Goal: Task Accomplishment & Management: Use online tool/utility

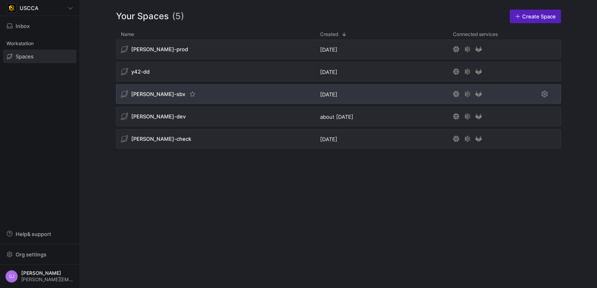
click at [147, 94] on span "[PERSON_NAME]-sbx" at bounding box center [158, 94] width 54 height 6
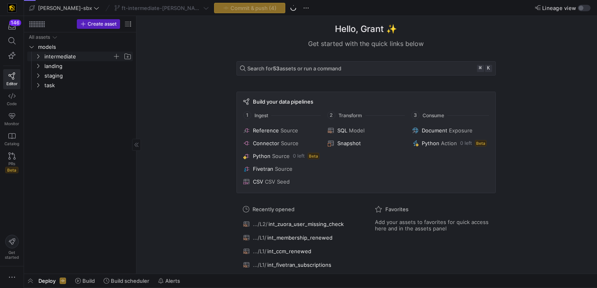
click at [65, 55] on span "intermediate" at bounding box center [78, 56] width 68 height 9
click at [70, 70] on span "L1" at bounding box center [82, 66] width 62 height 9
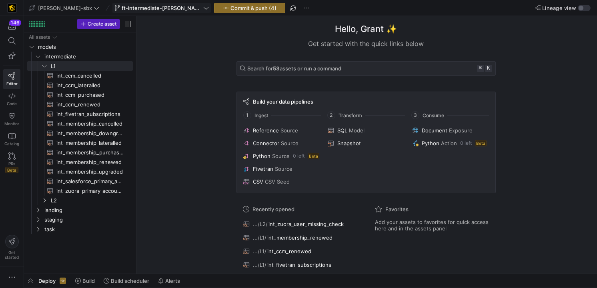
click at [134, 12] on span at bounding box center [162, 8] width 98 height 10
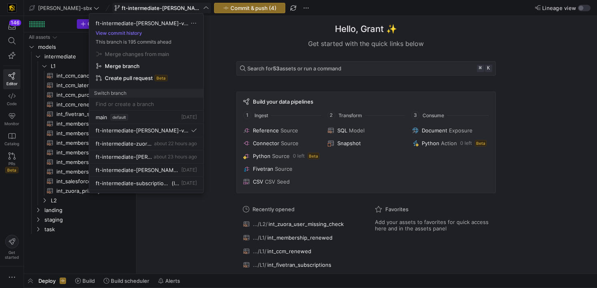
click at [134, 12] on div at bounding box center [298, 144] width 597 height 288
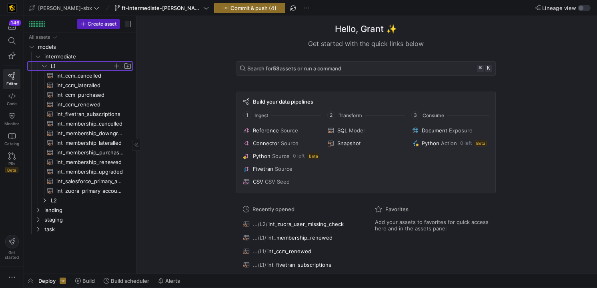
click at [80, 66] on span "L1" at bounding box center [82, 66] width 62 height 9
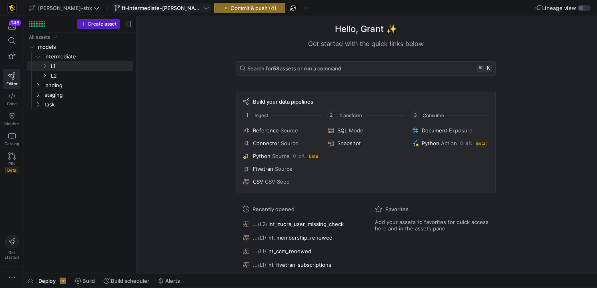
click at [140, 11] on span at bounding box center [162, 8] width 98 height 10
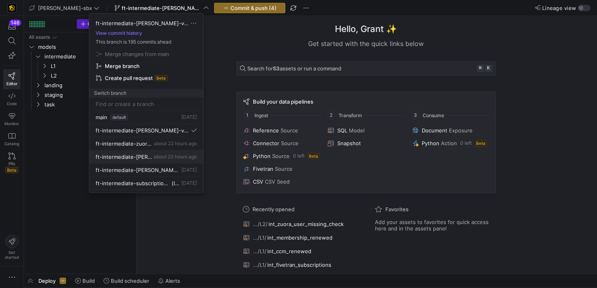
click at [175, 158] on button "ft-intermediate-[PERSON_NAME]-vs-sf-08112025 about 23 hours ago" at bounding box center [146, 156] width 114 height 13
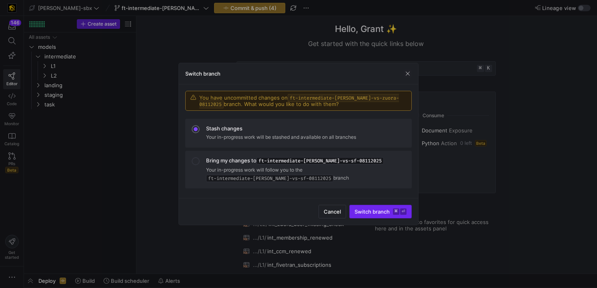
click at [376, 211] on span "Switch branch ⌘ ⏎" at bounding box center [381, 212] width 52 height 6
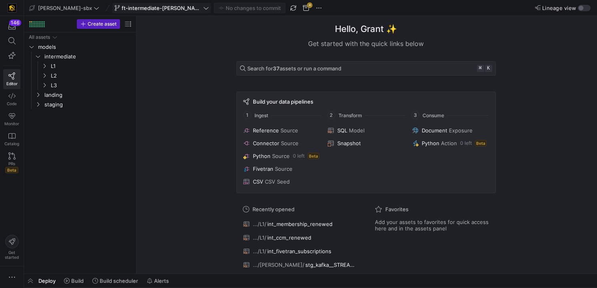
click at [166, 11] on span at bounding box center [162, 8] width 98 height 10
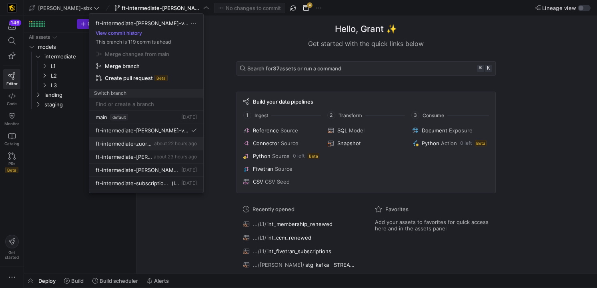
click at [146, 144] on span "ft-intermediate-zuora-vs-salesforce-08052025" at bounding box center [124, 143] width 57 height 6
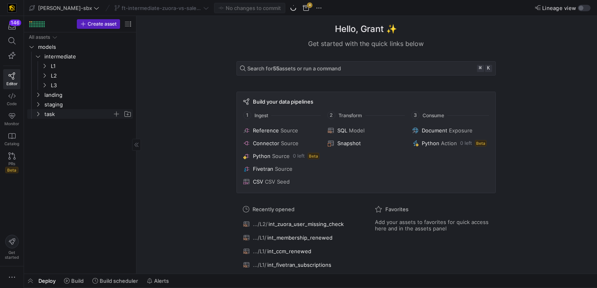
click at [72, 116] on span "task" at bounding box center [78, 114] width 68 height 9
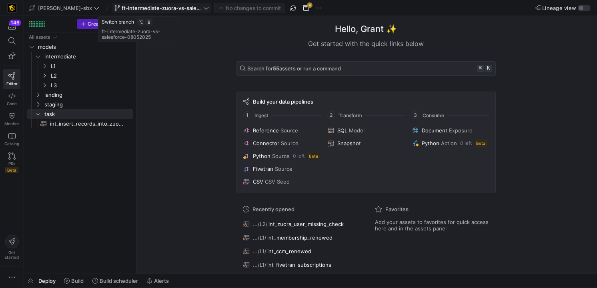
click at [151, 8] on span "ft-intermediate-zuora-vs-salesforce-08052025" at bounding box center [162, 8] width 80 height 6
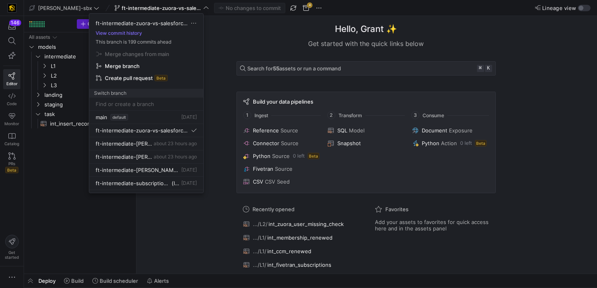
click at [427, 42] on div at bounding box center [298, 144] width 597 height 288
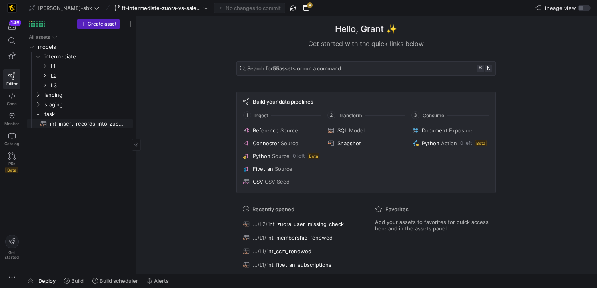
click at [67, 122] on span "int_insert_records_into_zuora_vs_salesforce​​​​​​​​​​" at bounding box center [87, 123] width 74 height 9
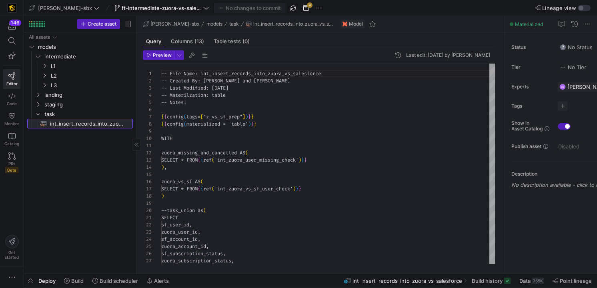
scroll to position [72, 0]
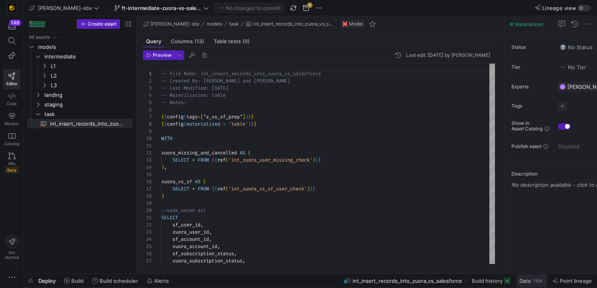
click at [527, 283] on span "Data" at bounding box center [525, 281] width 11 height 6
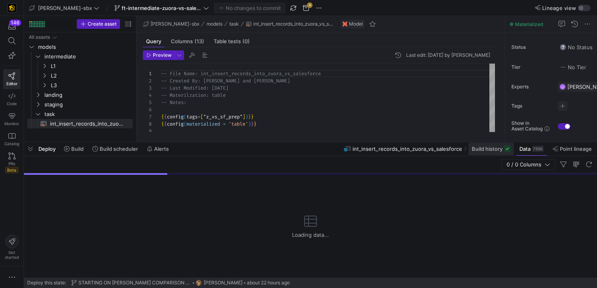
click at [494, 153] on span at bounding box center [491, 148] width 45 height 13
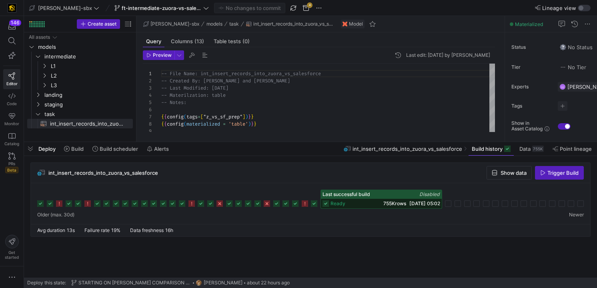
click at [364, 201] on div "ready 755K rows [DATE] 05:02" at bounding box center [381, 204] width 121 height 10
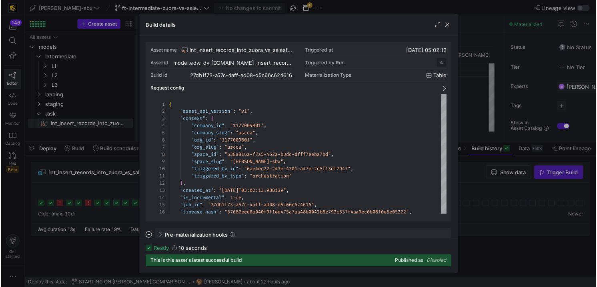
scroll to position [72, 0]
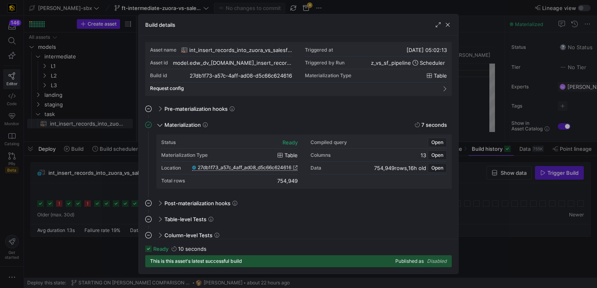
click at [225, 170] on span "27db1f73_a57c_4aff_ad08_d5c66c624616" at bounding box center [245, 168] width 94 height 6
click at [451, 26] on span "button" at bounding box center [448, 24] width 8 height 8
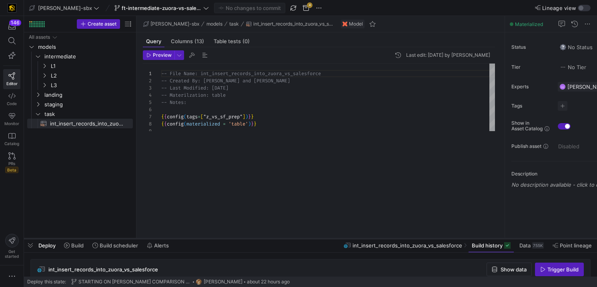
drag, startPoint x: 192, startPoint y: 139, endPoint x: 191, endPoint y: 237, distance: 97.7
click at [191, 237] on div at bounding box center [310, 238] width 573 height 3
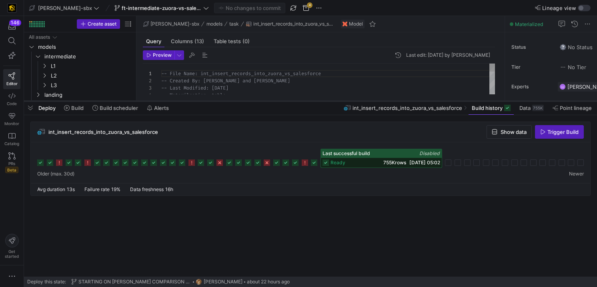
drag, startPoint x: 431, startPoint y: 238, endPoint x: 415, endPoint y: 73, distance: 165.2
click at [415, 100] on div at bounding box center [310, 101] width 573 height 3
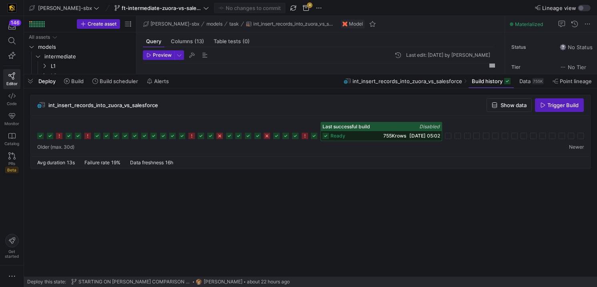
click at [314, 138] on icon at bounding box center [314, 136] width 6 height 6
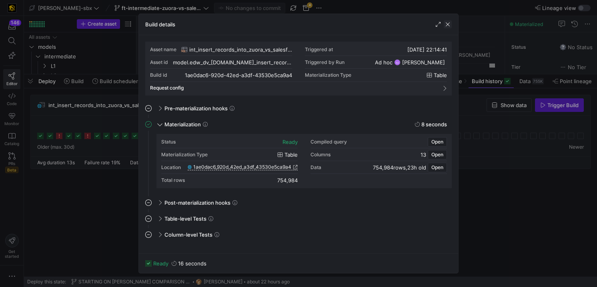
click at [449, 25] on span "button" at bounding box center [448, 24] width 8 height 8
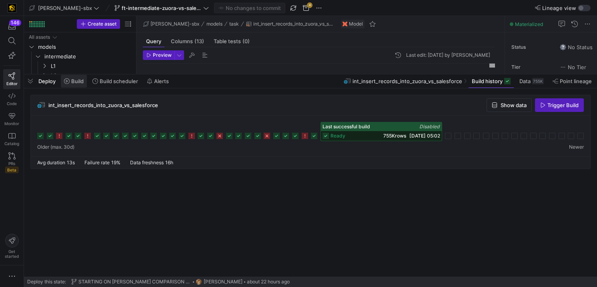
click at [74, 86] on span at bounding box center [74, 81] width 26 height 13
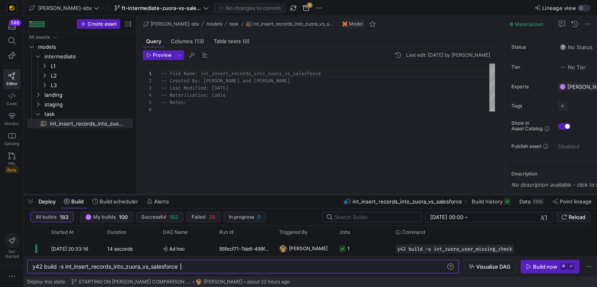
drag, startPoint x: 213, startPoint y: 75, endPoint x: 175, endPoint y: 207, distance: 137.1
click at [175, 197] on div at bounding box center [310, 194] width 573 height 3
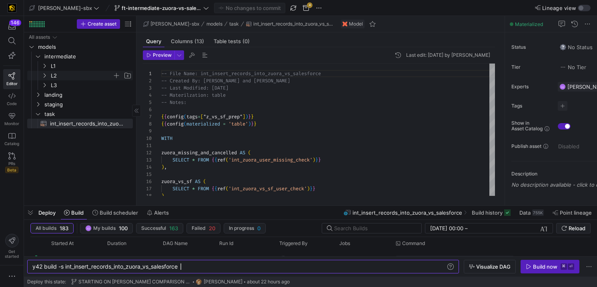
click at [59, 73] on span "L2" at bounding box center [82, 75] width 62 height 9
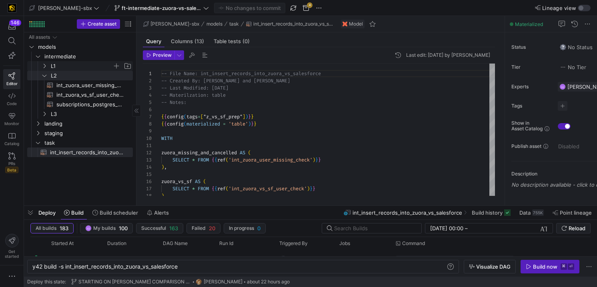
click at [67, 70] on span "L1" at bounding box center [82, 66] width 62 height 9
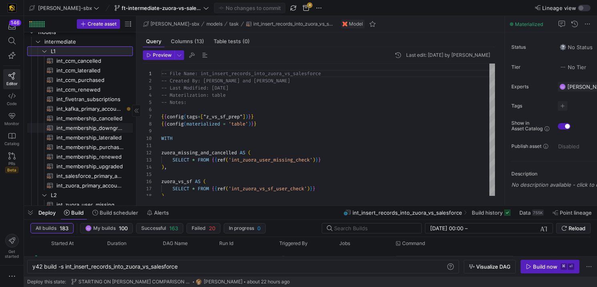
scroll to position [25, 0]
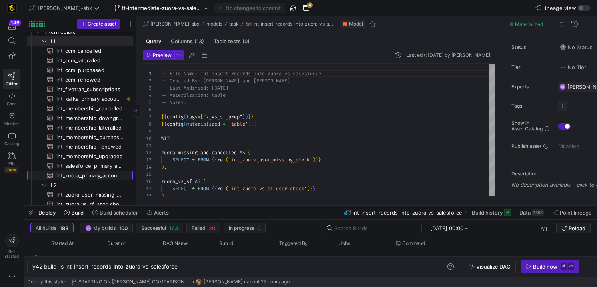
click at [87, 176] on span "int_zuora_primary_accounts​​​​​​​​​​" at bounding box center [89, 175] width 67 height 9
type textarea "-- File Name: int_zuora_primary_accounts -- Created by: [PERSON_NAME] -- Last M…"
type textarea "y42 build -s int_zuora_primary_accounts"
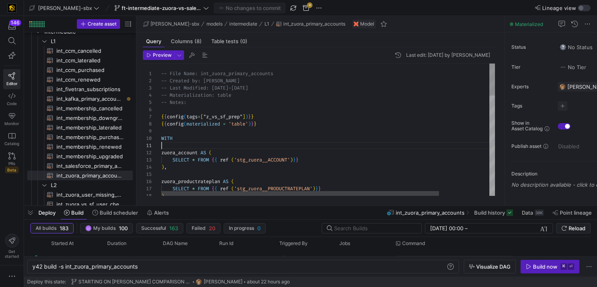
scroll to position [14, 101]
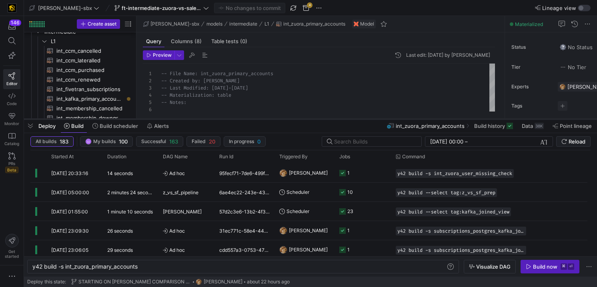
drag, startPoint x: 283, startPoint y: 206, endPoint x: 281, endPoint y: 103, distance: 102.9
click at [281, 118] on div at bounding box center [310, 119] width 573 height 3
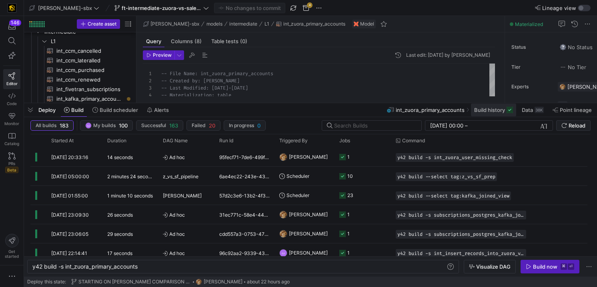
click at [476, 112] on span "Build history" at bounding box center [489, 110] width 31 height 6
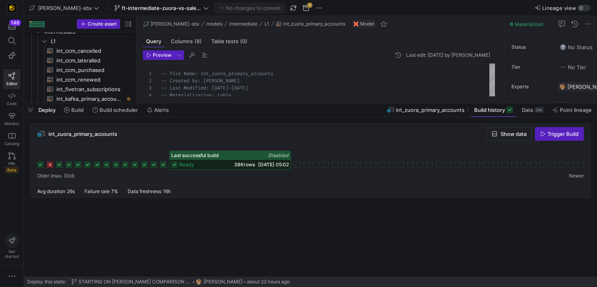
click at [210, 164] on div "ready 38K rows [DATE] 05:02" at bounding box center [230, 165] width 121 height 10
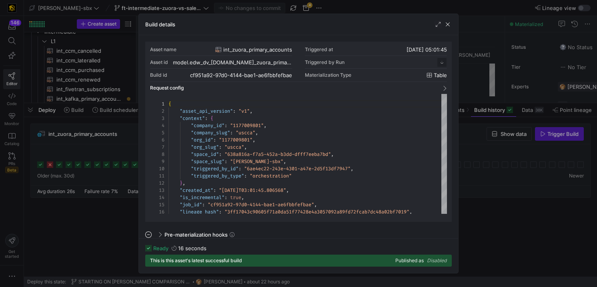
scroll to position [72, 0]
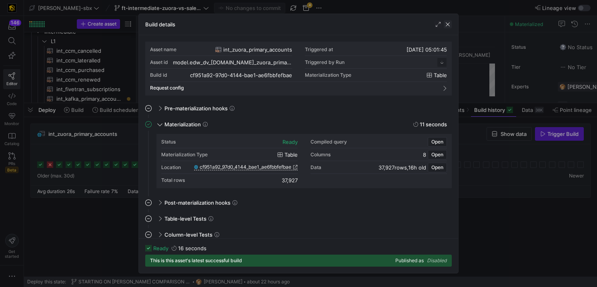
click at [447, 26] on span "button" at bounding box center [448, 24] width 8 height 8
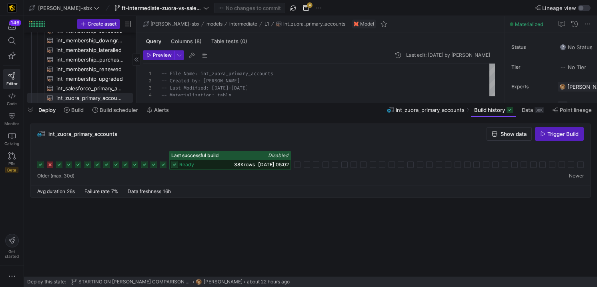
scroll to position [116, 0]
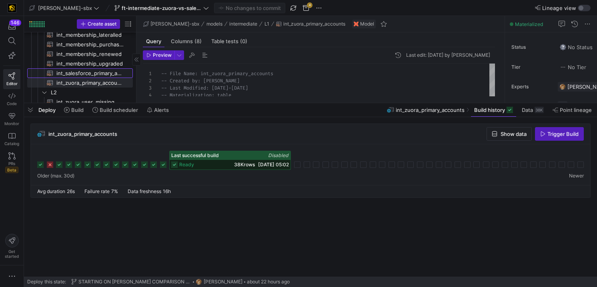
click at [97, 76] on span "int_salesforce_primary_account​​​​​​​​​​" at bounding box center [89, 73] width 67 height 9
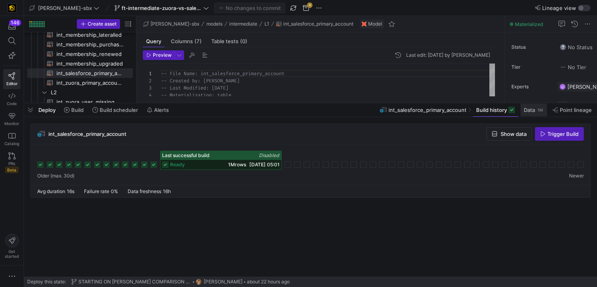
click at [544, 111] on span at bounding box center [534, 110] width 26 height 13
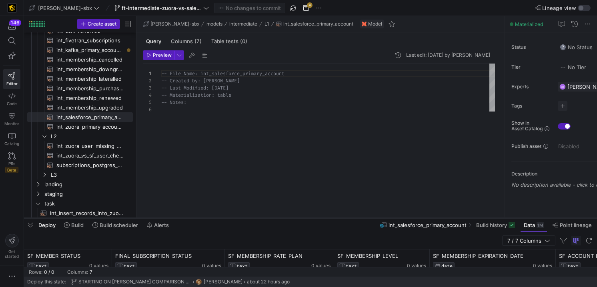
drag, startPoint x: 208, startPoint y: 102, endPoint x: 185, endPoint y: 217, distance: 117.4
click at [185, 217] on div at bounding box center [310, 218] width 573 height 3
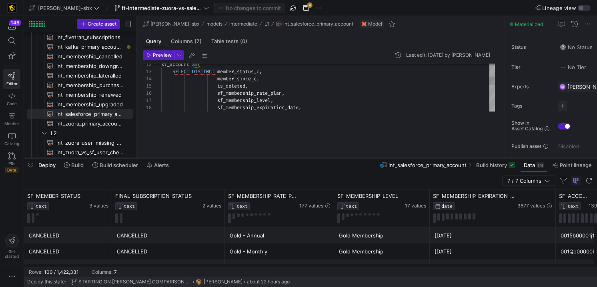
drag, startPoint x: 231, startPoint y: 217, endPoint x: 270, endPoint y: 164, distance: 64.9
click at [270, 160] on div at bounding box center [310, 158] width 573 height 3
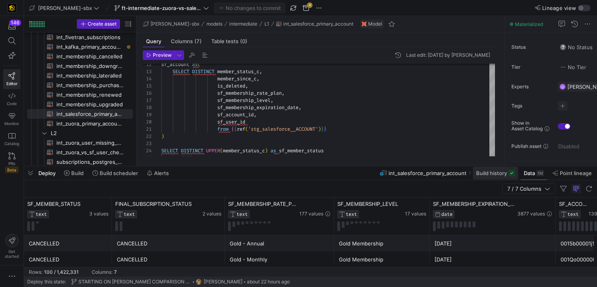
click at [495, 177] on span at bounding box center [495, 173] width 45 height 13
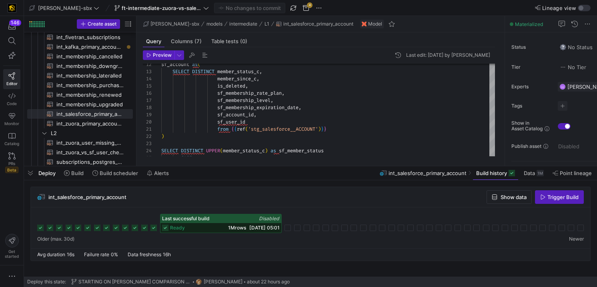
click at [194, 225] on div "ready 1M rows [DATE] 05:01" at bounding box center [220, 228] width 121 height 10
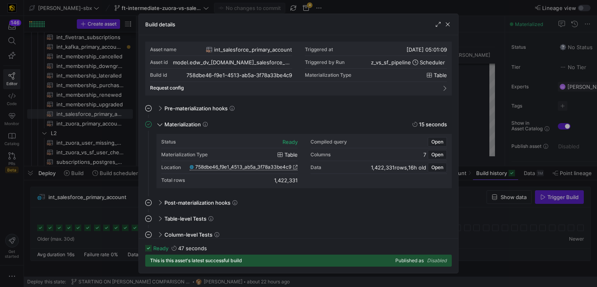
click at [278, 167] on span "758dbe46_f9e1_4513_ab5a_3f78a33be4c9" at bounding box center [243, 167] width 96 height 6
click at [451, 25] on span "button" at bounding box center [448, 24] width 8 height 8
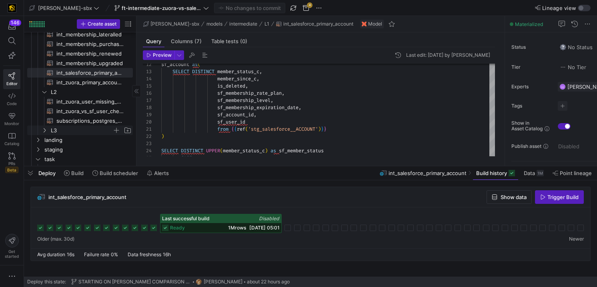
scroll to position [126, 0]
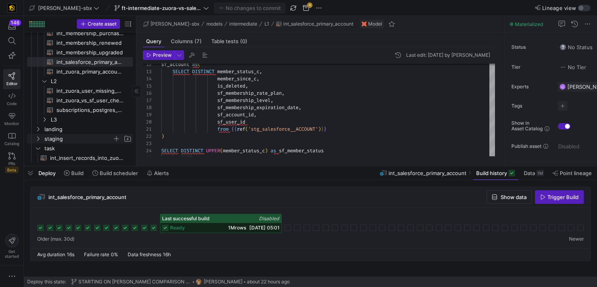
click at [75, 140] on span "staging" at bounding box center [78, 138] width 68 height 9
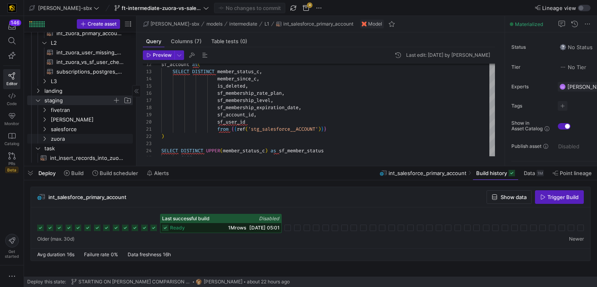
click at [75, 140] on span "zuora" at bounding box center [91, 138] width 81 height 9
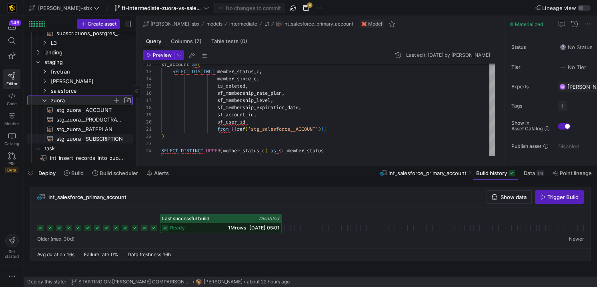
scroll to position [205, 0]
click at [95, 125] on link "stg_zuora__RATEPLAN​​​​​​​​​​" at bounding box center [80, 130] width 106 height 10
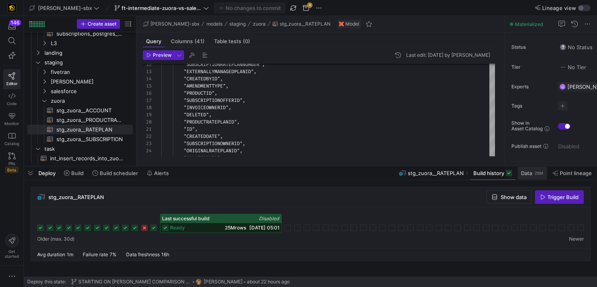
click at [525, 178] on span at bounding box center [532, 173] width 29 height 13
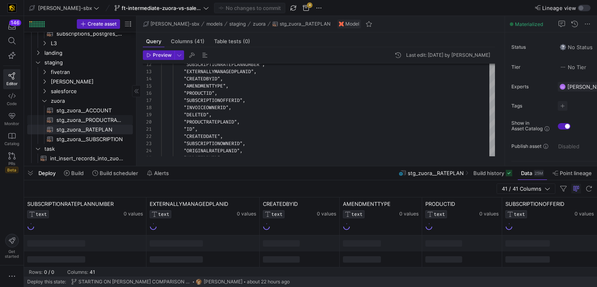
click at [101, 123] on span "stg_zuora__PRODUCTRATEPLAN​​​​​​​​​​" at bounding box center [89, 120] width 67 height 9
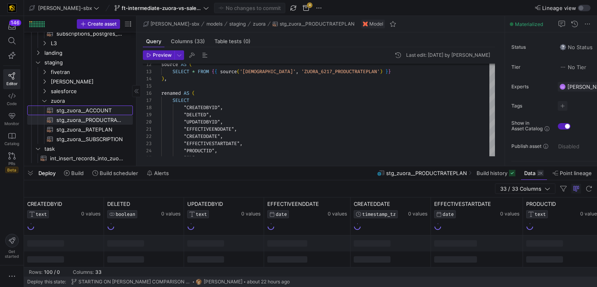
click at [90, 106] on link "stg_zuora__ACCOUNT​​​​​​​​​​" at bounding box center [80, 111] width 106 height 10
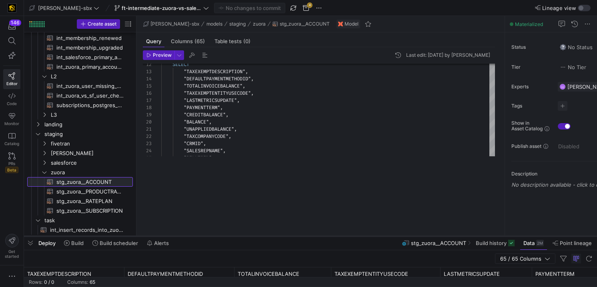
scroll to position [128, 0]
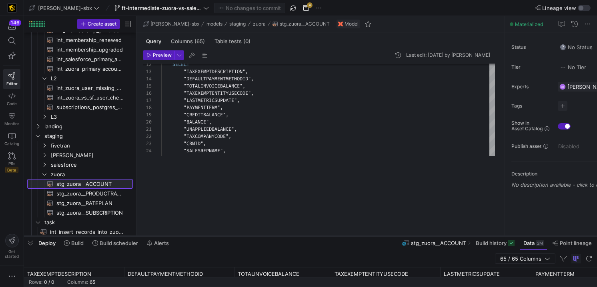
drag, startPoint x: 361, startPoint y: 166, endPoint x: 339, endPoint y: 241, distance: 77.4
click at [339, 238] on div at bounding box center [310, 236] width 573 height 3
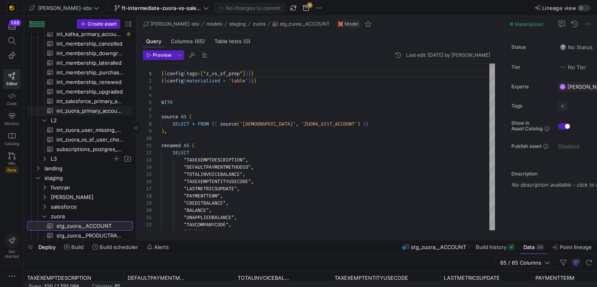
scroll to position [90, 0]
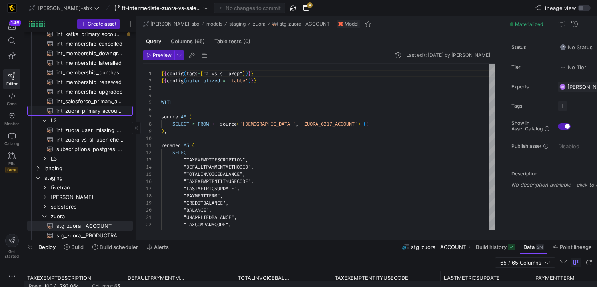
click at [90, 112] on span "int_zuora_primary_accounts​​​​​​​​​​" at bounding box center [89, 110] width 67 height 9
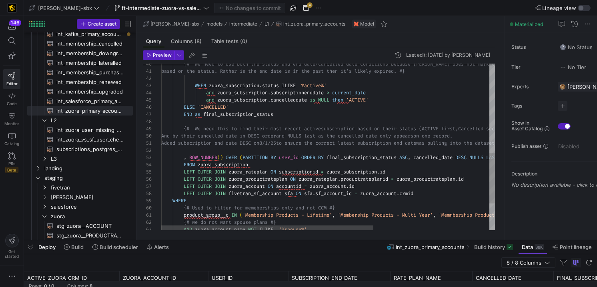
scroll to position [43, 115]
click at [311, 118] on div "{# We need to use both the status and end date/ca ncelled date conditions becau…" at bounding box center [419, 45] width 516 height 544
click at [308, 108] on div "{# We need to use both the status and end date/ca ncelled date conditions becau…" at bounding box center [419, 45] width 516 height 544
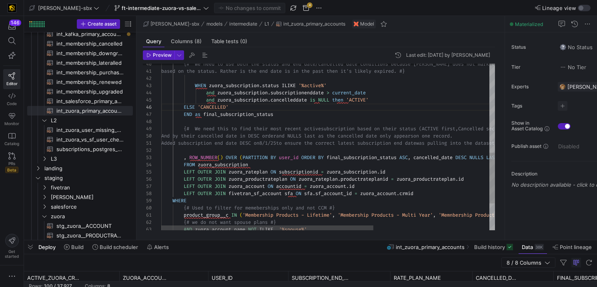
click at [306, 118] on div "{# We need to use both the status and end date/ca ncelled date conditions becau…" at bounding box center [419, 45] width 516 height 544
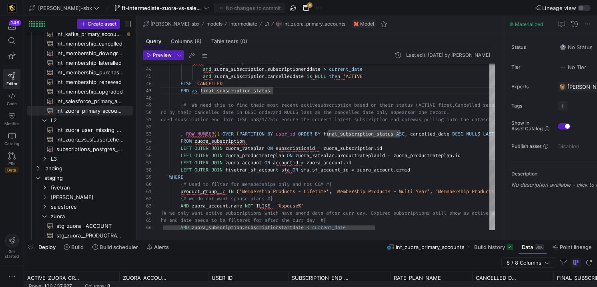
click at [294, 140] on div "WHEN zuora_subscription . status ILIKE '%active%' and zuora_subscription . subs…" at bounding box center [416, 21] width 516 height 544
click at [303, 96] on div "WHEN zuora_subscription . status ILIKE '%active%' and zuora_subscription . subs…" at bounding box center [419, 21] width 516 height 544
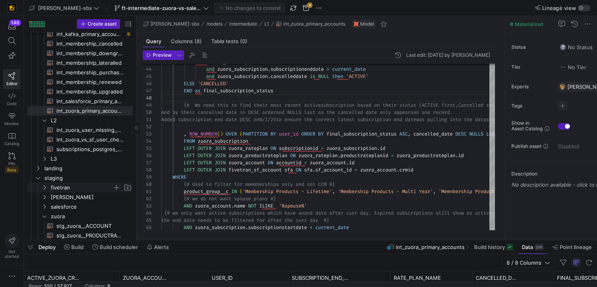
scroll to position [127, 0]
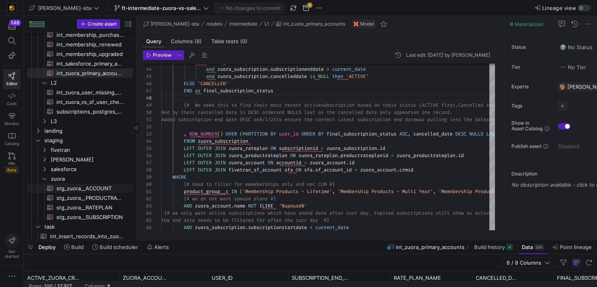
click at [72, 191] on span "stg_zuora__ACCOUNT​​​​​​​​​​" at bounding box center [89, 188] width 67 height 9
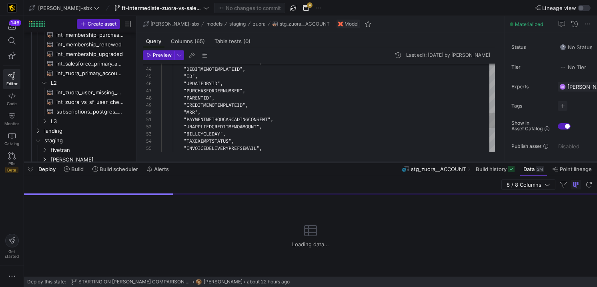
drag, startPoint x: 304, startPoint y: 239, endPoint x: 297, endPoint y: 155, distance: 84.7
click at [297, 161] on div at bounding box center [310, 162] width 573 height 3
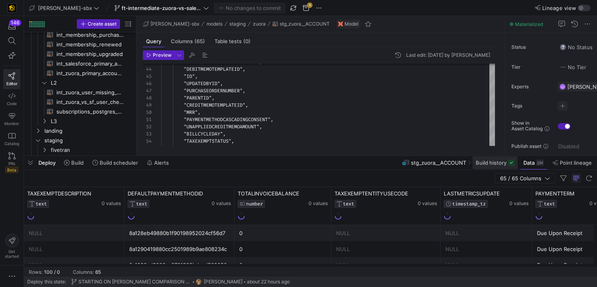
click at [489, 169] on span at bounding box center [495, 162] width 45 height 13
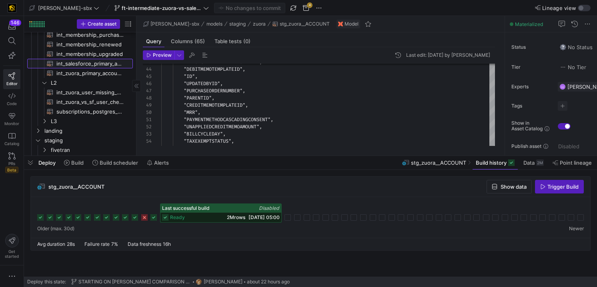
click at [93, 67] on span "int_salesforce_primary_account​​​​​​​​​​" at bounding box center [89, 63] width 67 height 9
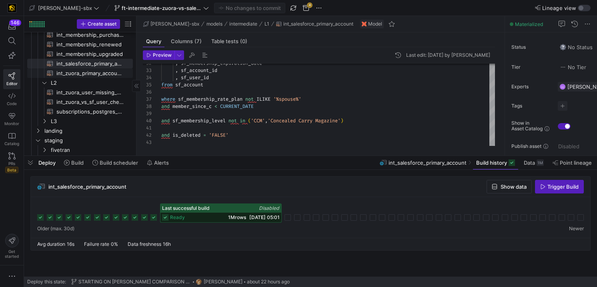
click at [91, 74] on span "int_zuora_primary_accounts​​​​​​​​​​" at bounding box center [89, 73] width 67 height 9
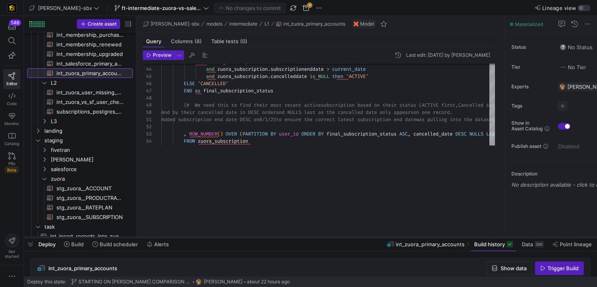
drag, startPoint x: 364, startPoint y: 155, endPoint x: 351, endPoint y: 239, distance: 84.2
click at [351, 238] on div at bounding box center [310, 237] width 573 height 3
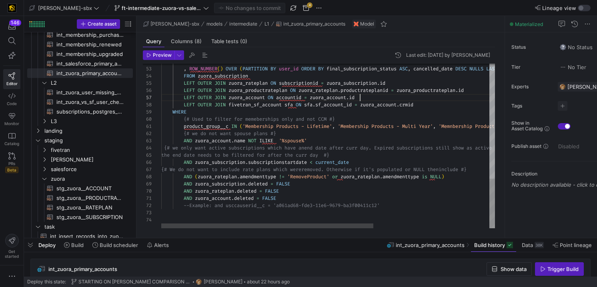
scroll to position [43, 199]
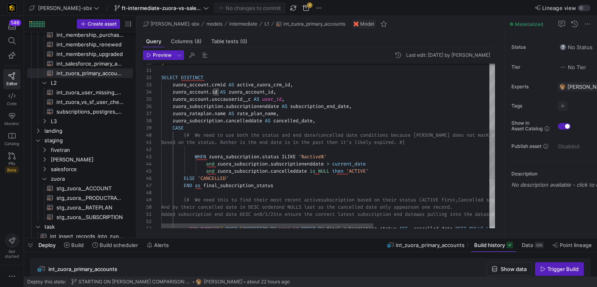
scroll to position [43, 121]
click at [385, 116] on div ", ROW_NUMBER ( ) OVER ( PARTITION BY user_id ORDER BY final_subscription_status…" at bounding box center [419, 116] width 516 height 544
click at [384, 124] on div ", ROW_NUMBER ( ) OVER ( PARTITION BY user_id ORDER BY final_subscription_status…" at bounding box center [419, 116] width 516 height 544
click at [381, 135] on div ", ROW_NUMBER ( ) OVER ( PARTITION BY user_id ORDER BY final_subscription_status…" at bounding box center [419, 116] width 516 height 544
click at [380, 157] on div ", ROW_NUMBER ( ) OVER ( PARTITION BY user_id ORDER BY final_subscription_status…" at bounding box center [419, 116] width 516 height 544
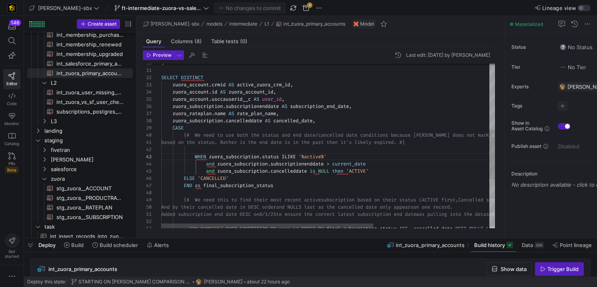
click at [382, 163] on div ", ROW_NUMBER ( ) OVER ( PARTITION BY user_id ORDER BY final_subscription_status…" at bounding box center [419, 116] width 516 height 544
click at [381, 168] on div ", ROW_NUMBER ( ) OVER ( PARTITION BY user_id ORDER BY final_subscription_status…" at bounding box center [419, 116] width 516 height 544
click at [377, 180] on div ", ROW_NUMBER ( ) OVER ( PARTITION BY user_id ORDER BY final_subscription_status…" at bounding box center [419, 116] width 516 height 544
click at [369, 197] on div ", ROW_NUMBER ( ) OVER ( PARTITION BY user_id ORDER BY final_subscription_status…" at bounding box center [419, 116] width 516 height 544
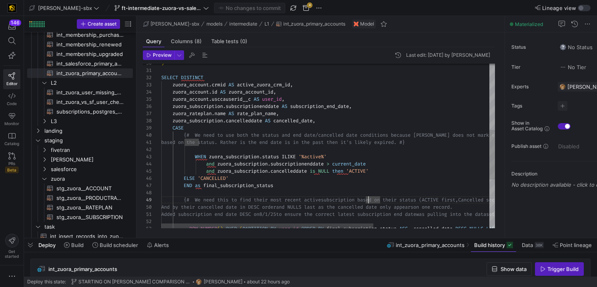
click at [368, 185] on div ", ROW_NUMBER ( ) OVER ( PARTITION BY user_id ORDER BY final_subscription_status…" at bounding box center [419, 116] width 516 height 544
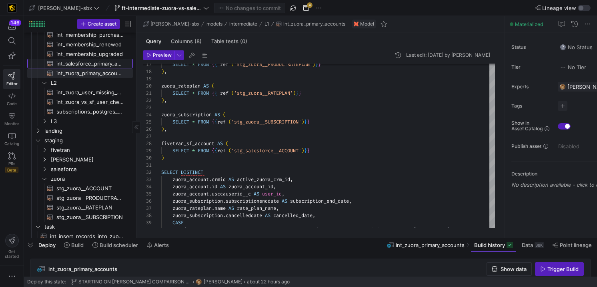
click at [84, 64] on span "int_salesforce_primary_account​​​​​​​​​​" at bounding box center [89, 63] width 67 height 9
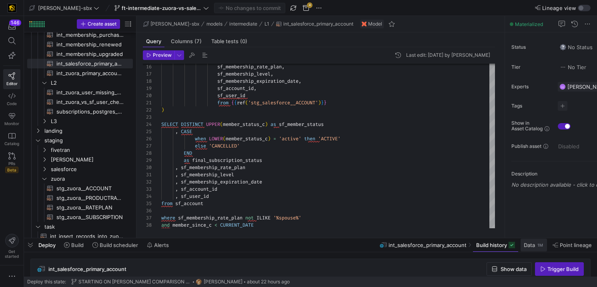
click at [533, 244] on span "Data" at bounding box center [529, 245] width 11 height 6
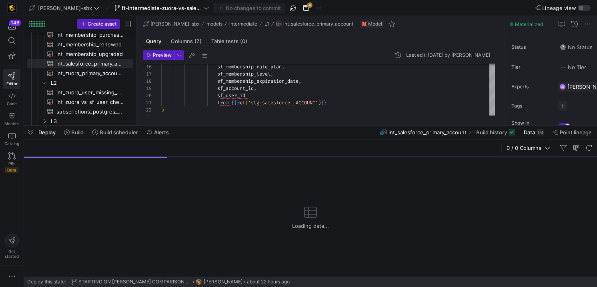
drag, startPoint x: 330, startPoint y: 239, endPoint x: 329, endPoint y: 114, distance: 125.3
click at [329, 124] on div at bounding box center [310, 125] width 573 height 3
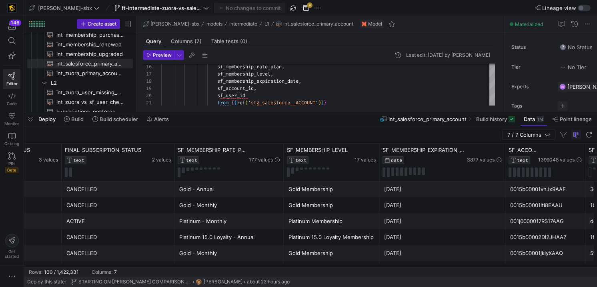
scroll to position [0, 62]
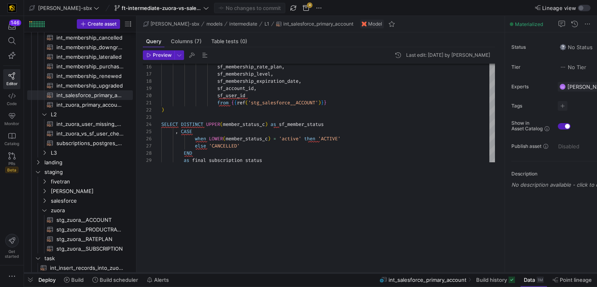
drag, startPoint x: 345, startPoint y: 111, endPoint x: 306, endPoint y: 275, distance: 168.3
click at [306, 275] on div at bounding box center [310, 273] width 573 height 3
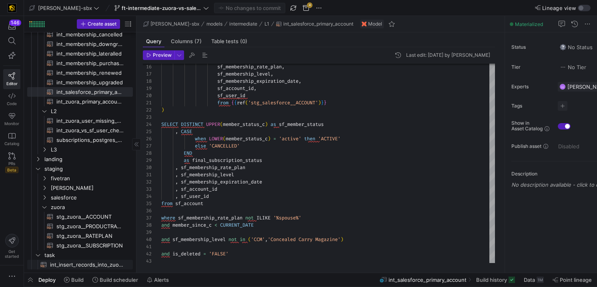
click at [87, 262] on span "int_insert_records_into_zuora_vs_salesforce​​​​​​​​​​" at bounding box center [87, 265] width 74 height 9
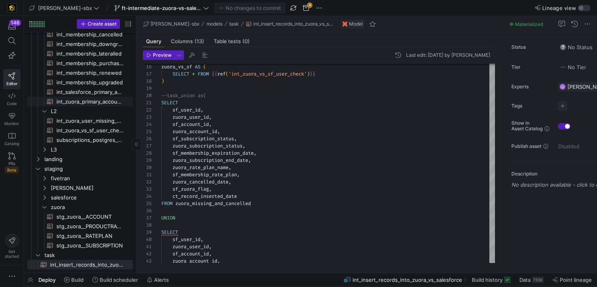
click at [79, 103] on span "int_zuora_primary_accounts​​​​​​​​​​" at bounding box center [89, 101] width 67 height 9
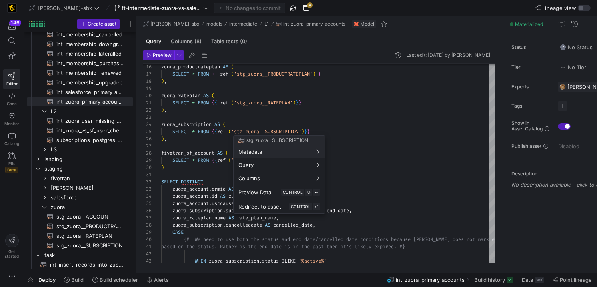
click at [288, 115] on div at bounding box center [298, 143] width 597 height 287
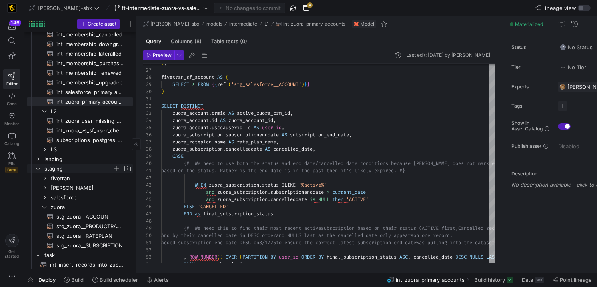
click at [40, 169] on icon "Press SPACE to select this row." at bounding box center [38, 168] width 6 height 5
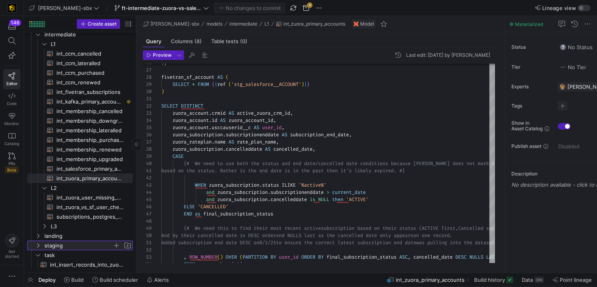
click at [64, 246] on span "staging" at bounding box center [78, 245] width 68 height 9
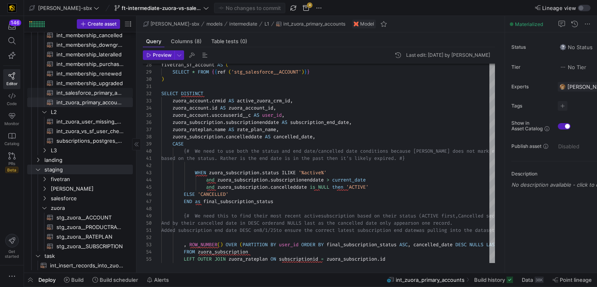
click at [92, 91] on span "int_salesforce_primary_account​​​​​​​​​​" at bounding box center [89, 92] width 67 height 9
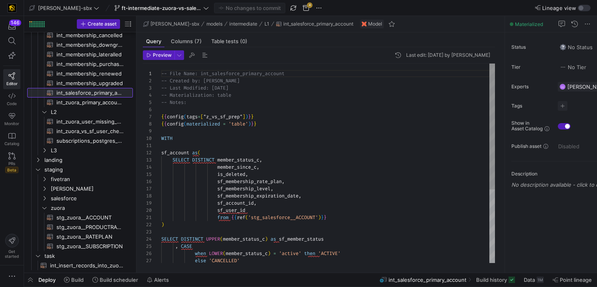
scroll to position [72, 0]
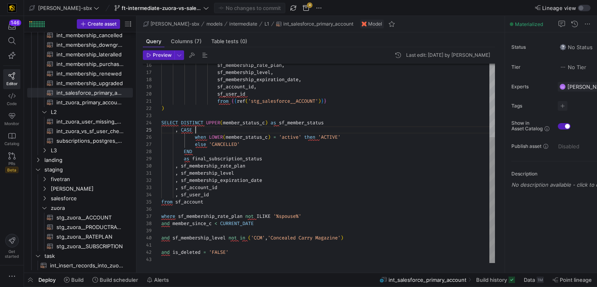
click at [216, 128] on div "sf_membership_rate_plan , sf_membership_level , sf_membership_expiration_date ,…" at bounding box center [328, 105] width 334 height 316
click at [249, 124] on div "sf_membership_rate_plan , sf_membership_level , sf_membership_expiration_date ,…" at bounding box center [328, 105] width 334 height 316
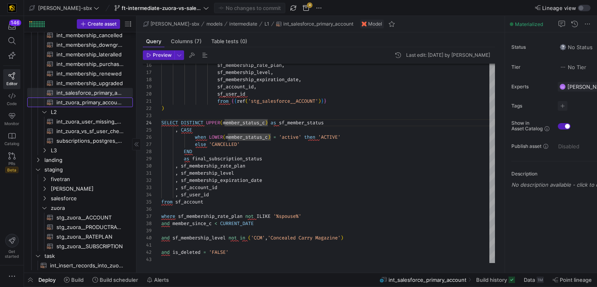
click at [96, 105] on span "int_zuora_primary_accounts​​​​​​​​​​" at bounding box center [89, 102] width 67 height 9
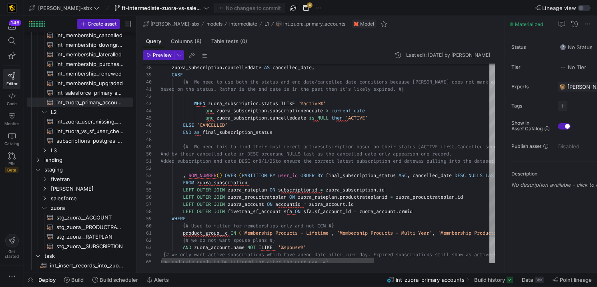
click at [315, 121] on div "END as final_subscription_status {# We need this to find their most recent acti…" at bounding box center [418, 63] width 516 height 544
click at [305, 126] on div "END as final_subscription_status {# We need this to find their most recent acti…" at bounding box center [418, 63] width 516 height 544
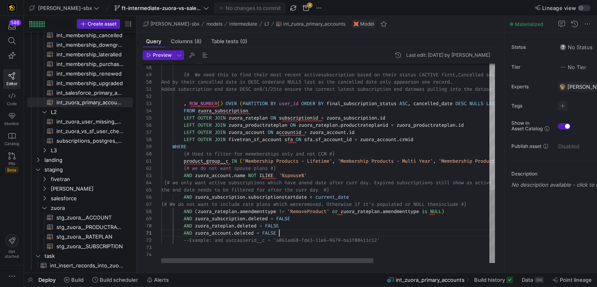
scroll to position [0, 118]
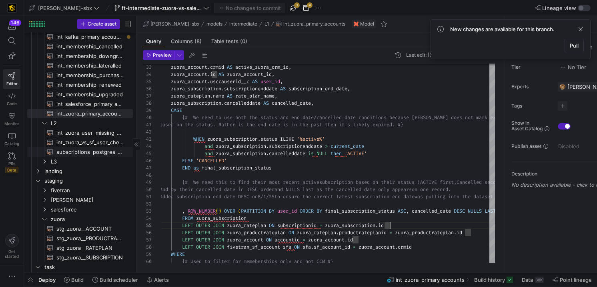
scroll to position [96, 0]
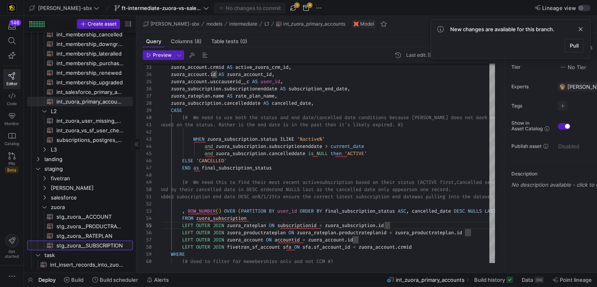
click at [87, 249] on span "stg_zuora__SUBSCRIPTION​​​​​​​​​​" at bounding box center [89, 245] width 67 height 9
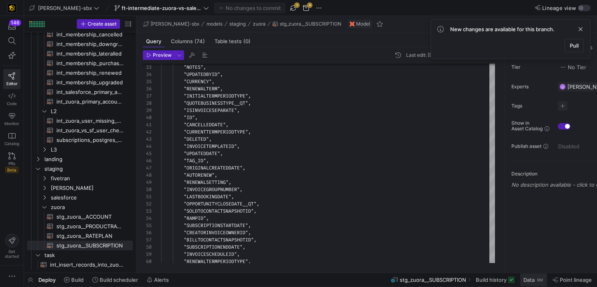
click at [536, 279] on span "Data 9M" at bounding box center [534, 280] width 20 height 6
drag, startPoint x: 384, startPoint y: 142, endPoint x: 325, endPoint y: 297, distance: 166.2
click at [325, 287] on html "146 Editor Code Monitor Catalog PRs Beta Get started [PERSON_NAME]-sbx ft-inter…" at bounding box center [298, 143] width 597 height 287
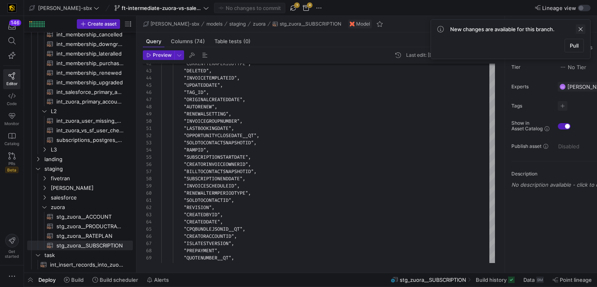
click at [582, 30] on span at bounding box center [581, 29] width 10 height 10
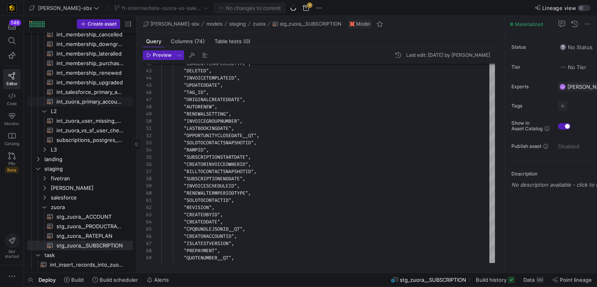
click at [82, 102] on span "int_zuora_primary_accounts​​​​​​​​​​" at bounding box center [89, 101] width 67 height 9
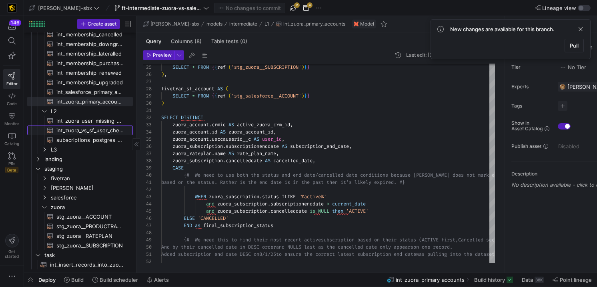
click at [104, 132] on span "int_zuora_vs_sf_user_check​​​​​​​​​​" at bounding box center [89, 130] width 67 height 9
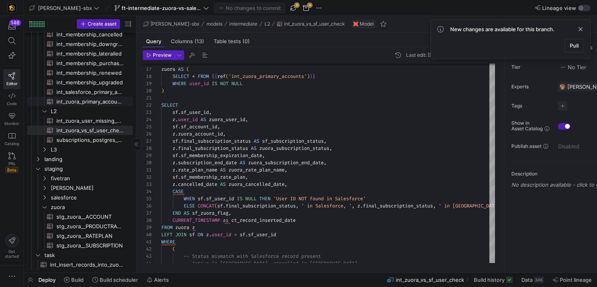
click at [102, 104] on span "int_zuora_primary_accounts​​​​​​​​​​" at bounding box center [89, 101] width 67 height 9
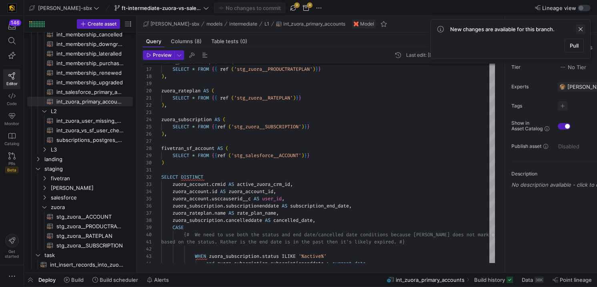
click at [580, 30] on span at bounding box center [581, 29] width 10 height 10
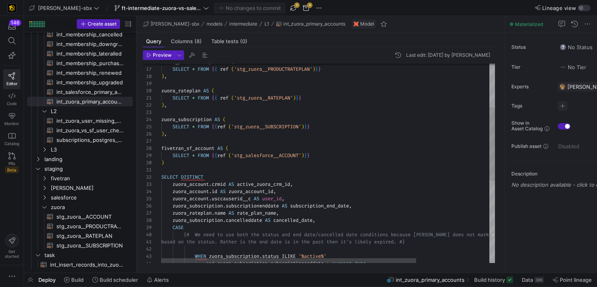
click at [335, 125] on div "zuora_productrateplan AS ( SELECT * FROM { { ref ( 'stg_zuora__PRODUCTRATEPLAN'…" at bounding box center [375, 216] width 429 height 544
click at [318, 128] on div "zuora_productrateplan AS ( SELECT * FROM { { ref ( 'stg_zuora__PRODUCTRATEPLAN'…" at bounding box center [375, 216] width 429 height 544
click at [316, 141] on div "zuora_productrateplan AS ( SELECT * FROM { { ref ( 'stg_zuora__PRODUCTRATEPLAN'…" at bounding box center [375, 216] width 429 height 544
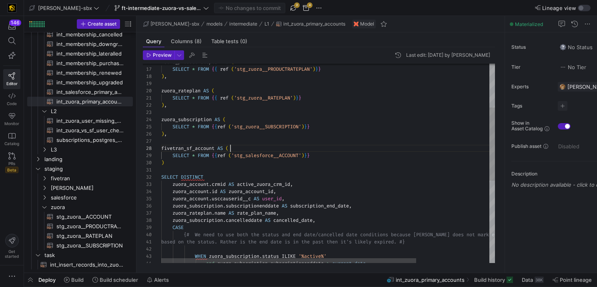
scroll to position [50, 69]
click at [315, 149] on div "zuora_productrateplan AS ( SELECT * FROM { { ref ( 'stg_zuora__PRODUCTRATEPLAN'…" at bounding box center [375, 216] width 429 height 544
click at [287, 136] on div "zuora_productrateplan AS ( SELECT * FROM { { ref ( 'stg_zuora__PRODUCTRATEPLAN'…" at bounding box center [375, 216] width 429 height 544
click at [292, 121] on div "zuora_productrateplan AS ( SELECT * FROM { { ref ( 'stg_zuora__PRODUCTRATEPLAN'…" at bounding box center [375, 216] width 429 height 544
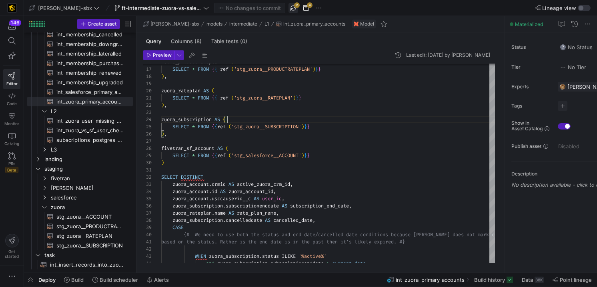
click at [289, 6] on span "button" at bounding box center [294, 8] width 10 height 10
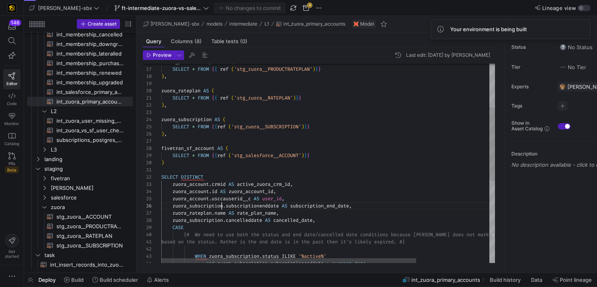
click at [221, 205] on div "zuora_productrateplan AS ( SELECT * FROM { { ref ( 'stg_zuora__PRODUCTRATEPLAN'…" at bounding box center [375, 216] width 429 height 544
click at [299, 209] on div "zuora_productrateplan AS ( SELECT * FROM { { ref ( 'stg_zuora__PRODUCTRATEPLAN'…" at bounding box center [375, 216] width 429 height 544
click at [297, 214] on div "zuora_productrateplan AS ( SELECT * FROM { { ref ( 'stg_zuora__PRODUCTRATEPLAN'…" at bounding box center [375, 216] width 429 height 544
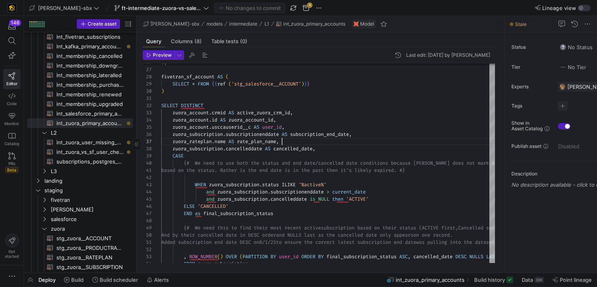
scroll to position [77, 0]
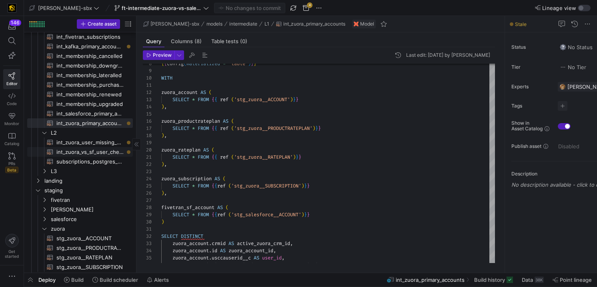
click at [102, 149] on span "int_zuora_vs_sf_user_check​​​​​​​​​​" at bounding box center [89, 152] width 67 height 9
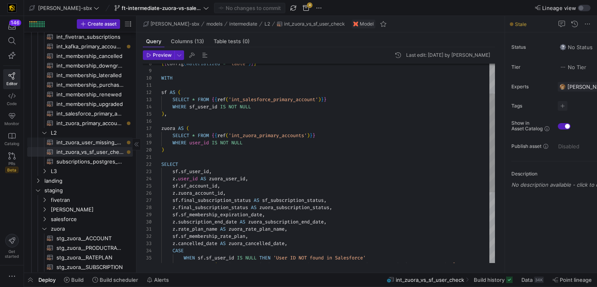
click at [103, 144] on span "int_zuora_user_missing_check​​​​​​​​​​" at bounding box center [89, 142] width 67 height 9
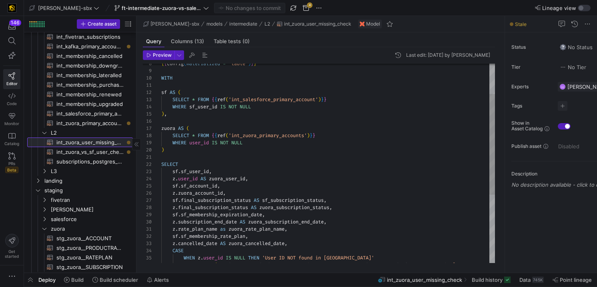
scroll to position [43, 98]
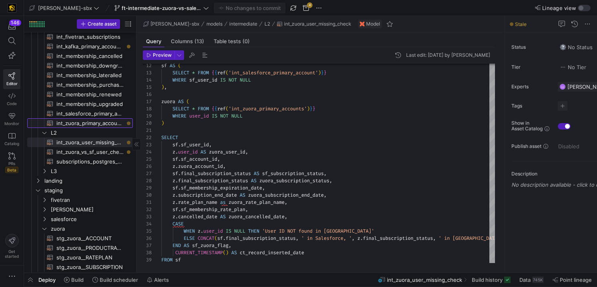
click at [97, 124] on span "int_zuora_primary_accounts​​​​​​​​​​" at bounding box center [89, 123] width 67 height 9
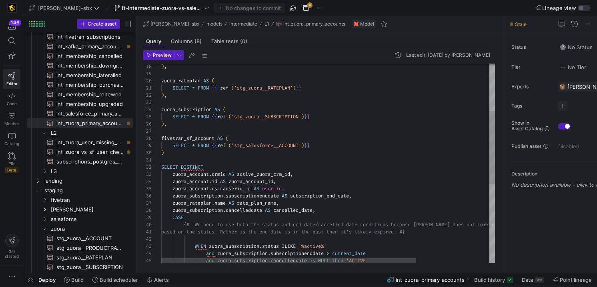
scroll to position [29, 104]
click at [266, 191] on div ") , zuora_rateplan AS ( SELECT * FROM { { ref ( 'stg_zuora__RATEPLAN' ) } } ) ,…" at bounding box center [375, 206] width 429 height 544
click at [239, 194] on div ") , zuora_rateplan AS ( SELECT * FROM { { ref ( 'stg_zuora__RATEPLAN' ) } } ) ,…" at bounding box center [375, 206] width 429 height 544
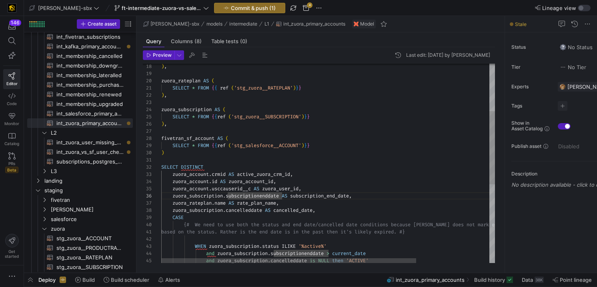
click at [287, 190] on div ") , zuora_rateplan AS ( SELECT * FROM { { ref ( 'stg_zuora__RATEPLAN' ) } } ) ,…" at bounding box center [375, 206] width 429 height 544
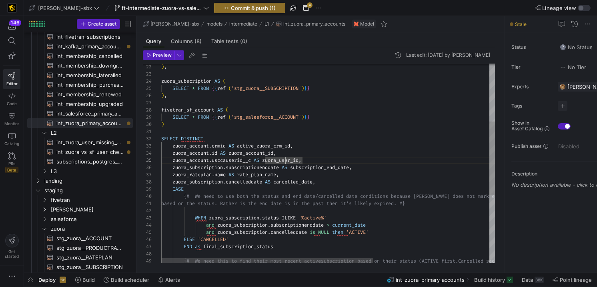
type textarea "SELECT DISTINCT zuora_account.crmid AS active_zuora_crm_id, [URL][DOMAIN_NAME] …"
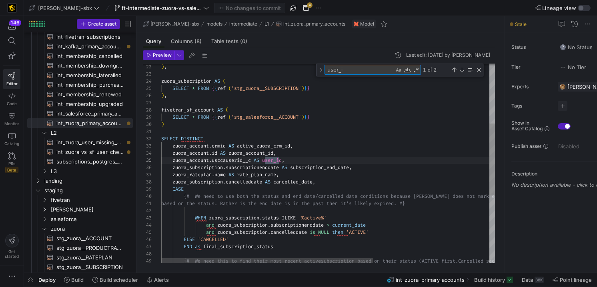
type textarea "user_id"
click at [460, 72] on div "Next Match (Enter)" at bounding box center [462, 70] width 6 height 6
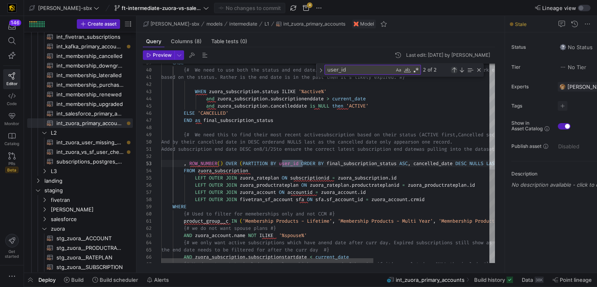
click at [455, 72] on div "Previous Match (⇧Enter)" at bounding box center [454, 70] width 6 height 6
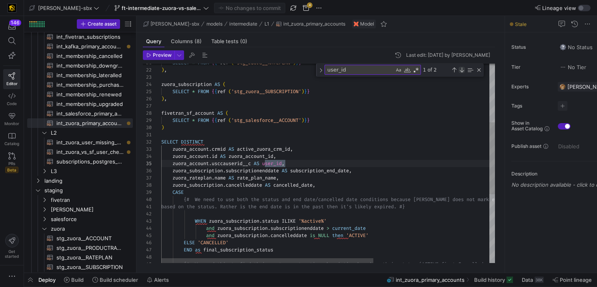
click at [462, 72] on div "Next Match (Enter)" at bounding box center [462, 70] width 6 height 6
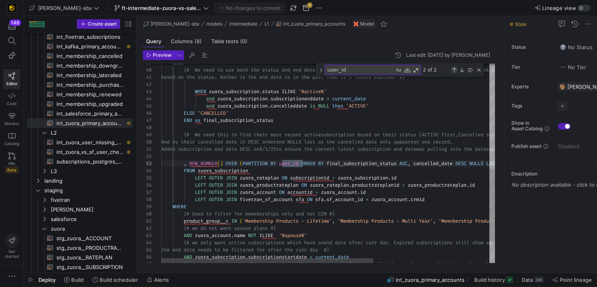
click at [454, 72] on div "Previous Match (⇧Enter)" at bounding box center [454, 70] width 6 height 6
type textarea "SELECT DISTINCT zuora_account.crmid AS active_zuora_crm_id, [URL][DOMAIN_NAME] …"
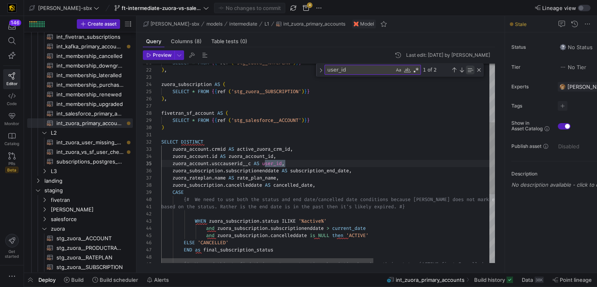
click at [471, 68] on div "Find in Selection (⌥⌘L)" at bounding box center [470, 70] width 9 height 9
click at [323, 72] on div "Toggle Replace" at bounding box center [320, 70] width 7 height 13
click at [340, 83] on textarea "Replace" at bounding box center [368, 80] width 87 height 9
type textarea "zuora_user_id"
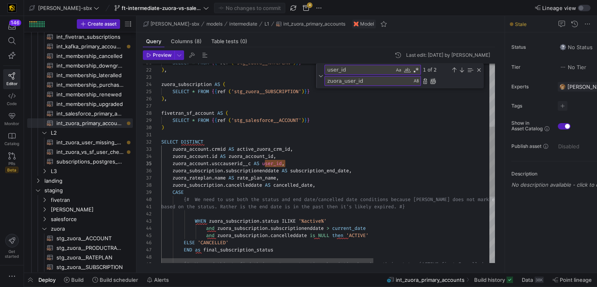
click at [436, 79] on div "Replace All (⌘Enter)" at bounding box center [433, 81] width 6 height 6
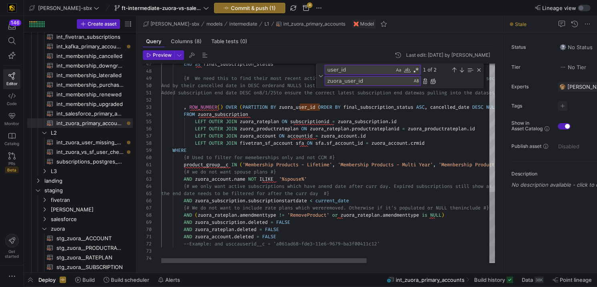
scroll to position [43, 176]
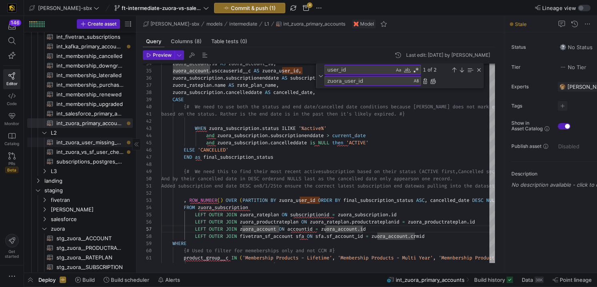
click at [104, 143] on span "int_zuora_user_missing_check​​​​​​​​​​" at bounding box center [89, 142] width 67 height 9
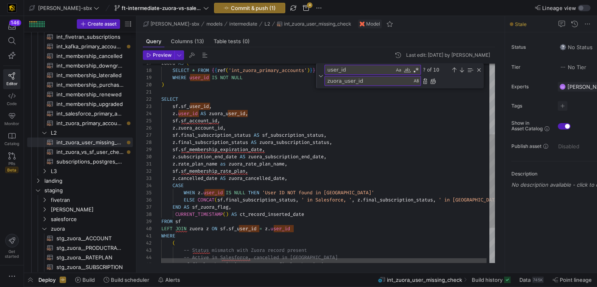
click at [212, 114] on div "sf . final_subscription_status AS sf_subscription_status , z . final_subscripti…" at bounding box center [329, 125] width 337 height 425
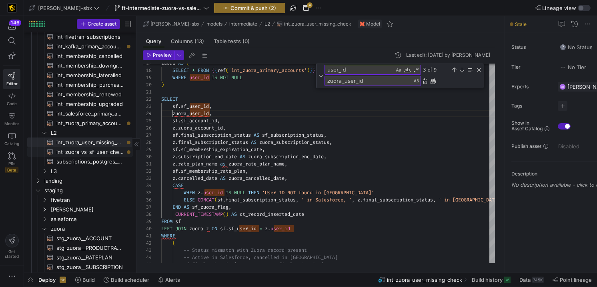
click at [92, 154] on span "int_zuora_vs_sf_user_check​​​​​​​​​​" at bounding box center [89, 152] width 67 height 9
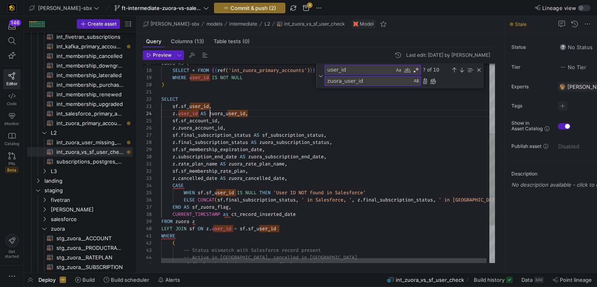
click at [209, 112] on div "zuora AS ( SELECT * FROM { { ref ( 'int_zuora_primary_accounts' ) } } WHERE use…" at bounding box center [329, 129] width 337 height 432
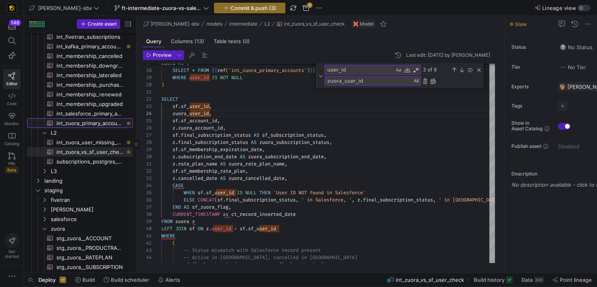
click at [95, 124] on span "int_zuora_primary_accounts​​​​​​​​​​" at bounding box center [89, 123] width 67 height 9
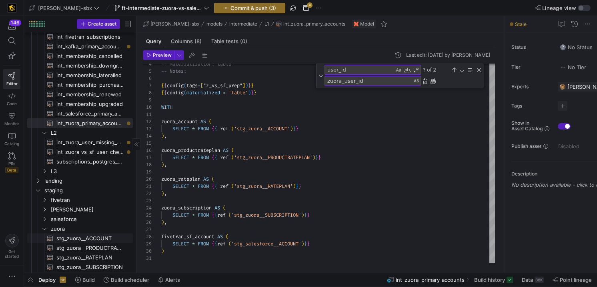
click at [91, 241] on span "stg_zuora__ACCOUNT​​​​​​​​​​" at bounding box center [89, 238] width 67 height 9
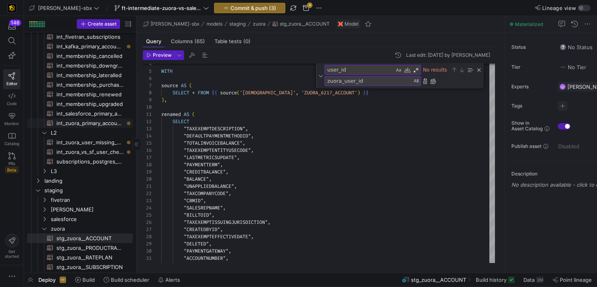
click at [98, 125] on span "int_zuora_primary_accounts​​​​​​​​​​" at bounding box center [89, 123] width 67 height 9
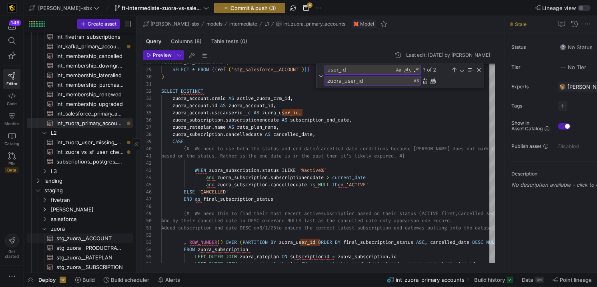
click at [91, 239] on span "stg_zuora__ACCOUNT​​​​​​​​​​" at bounding box center [89, 238] width 67 height 9
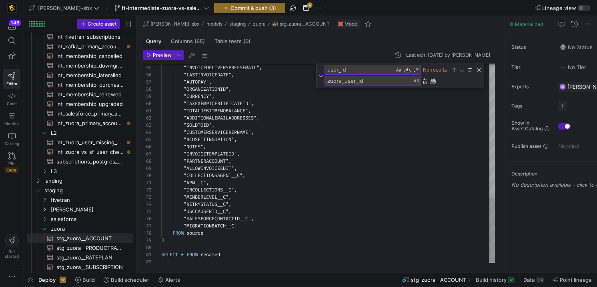
type textarea ""APM__C", "INCOLLECTIONS__C", "MEMBERLEVEL__C", "RETRYSTATUS__C", "USCCAUSERID_…"
type textarea "u"
click at [321, 80] on div "Toggle Replace" at bounding box center [320, 76] width 7 height 25
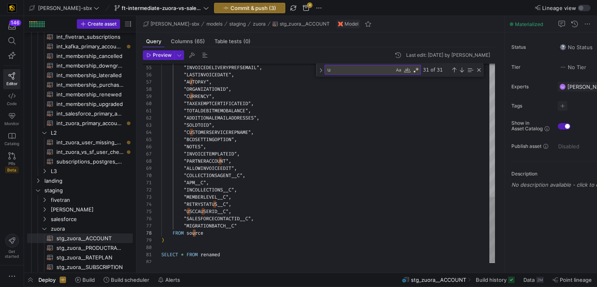
click at [338, 71] on textarea "u" at bounding box center [359, 69] width 69 height 9
type textarea "renamed AS ( SELECT "TAXEXEMPTDESCRIPTION", "DEFAULTPAYMENTMETHODID", "TOTALINV…"
type textarea "us"
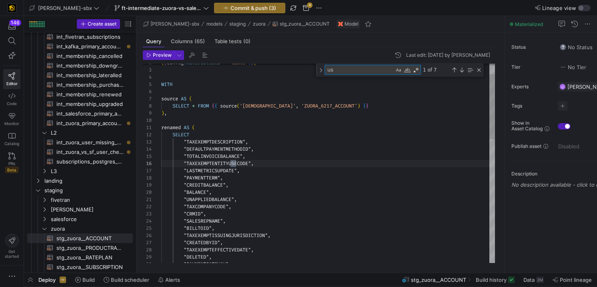
type textarea ""APM__C", "INCOLLECTIONS__C", "MEMBERLEVEL__C", "RETRYSTATUS__C", "USCCAUSERID_…"
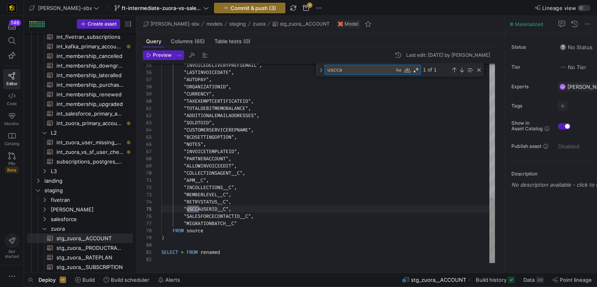
scroll to position [72, 40]
type textarea "uscca"
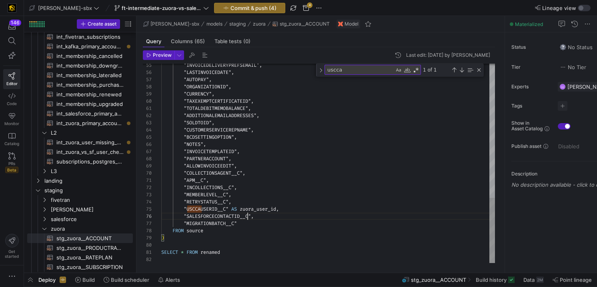
click at [87, 124] on span "int_zuora_primary_accounts​​​​​​​​​​" at bounding box center [89, 123] width 67 height 9
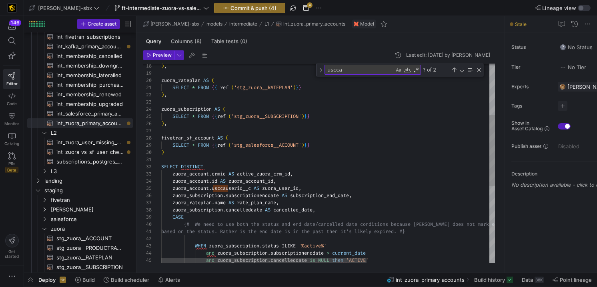
click at [265, 189] on div "zuora_account . usccauserid__c AS zuora_user_id , zuora_account . id AS zuora_a…" at bounding box center [427, 199] width 533 height 558
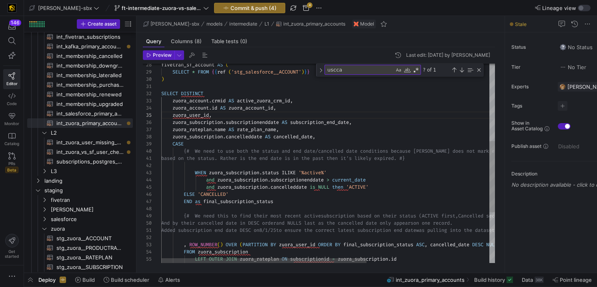
click at [232, 120] on div "zuora_user_id , zuora_account . id AS zuora_account_id , zuora_subscription . s…" at bounding box center [427, 126] width 533 height 558
click at [229, 115] on div "zuora_user_id , zuora_account . id AS zuora_account_id , zuora_subscription . s…" at bounding box center [427, 126] width 533 height 558
click at [315, 124] on div "zuora_user_id , zuora_account . id AS zuora_account_id , zuora_subscription . s…" at bounding box center [427, 126] width 533 height 558
click at [304, 110] on div "zuora_user_id , zuora_account . id AS zuora_account_id , zuora_subscription . s…" at bounding box center [427, 126] width 533 height 558
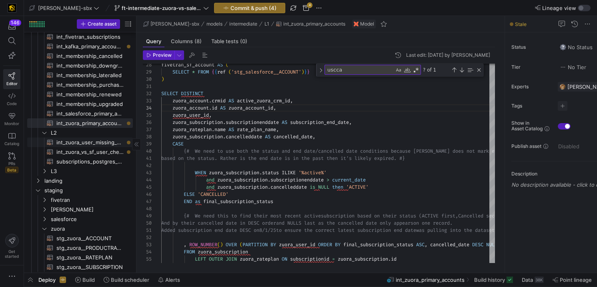
click at [95, 144] on span "int_zuora_user_missing_check​​​​​​​​​​" at bounding box center [89, 142] width 67 height 9
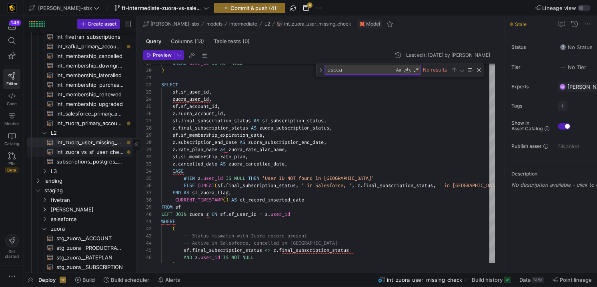
click at [85, 154] on span "int_zuora_vs_sf_user_check​​​​​​​​​​" at bounding box center [89, 152] width 67 height 9
click at [96, 144] on span "int_zuora_user_missing_check​​​​​​​​​​" at bounding box center [89, 142] width 67 height 9
click at [283, 131] on div "WHERE user_id IS NOT NULL ) SELECT sf . sf_user_id , zuora_user_id , sf . sf_ac…" at bounding box center [329, 116] width 337 height 413
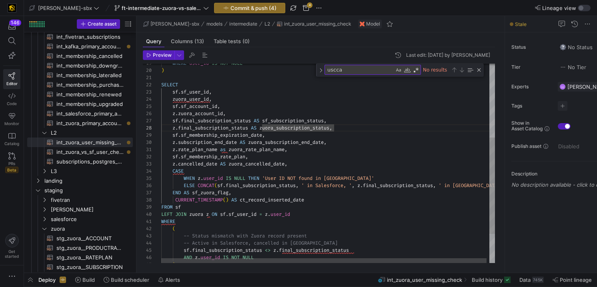
click at [344, 128] on div "WHERE user_id IS NOT NULL ) SELECT sf . sf_user_id , zuora_user_id , sf . sf_ac…" at bounding box center [329, 116] width 337 height 413
click at [262, 131] on div "WHERE user_id IS NOT NULL ) SELECT sf . sf_user_id , zuora_user_id , sf . sf_ac…" at bounding box center [329, 116] width 337 height 413
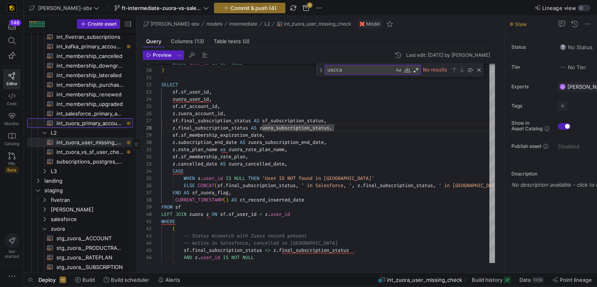
click at [82, 123] on span "int_zuora_primary_accounts​​​​​​​​​​" at bounding box center [89, 123] width 67 height 9
type textarea "-- File Name: int_zuora_primary_accounts -- Created by: [PERSON_NAME] -- Last M…"
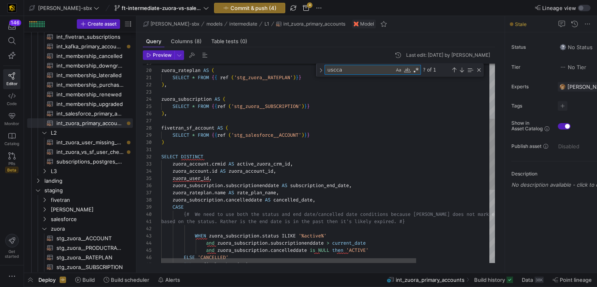
drag, startPoint x: 353, startPoint y: 73, endPoint x: 284, endPoint y: 64, distance: 69.4
click at [283, 64] on div "19 20 21 22 23 24 25 26 27 28 29 30 31 32 33 34 35 36 37 38 39 40 41 42 43 44 4…" at bounding box center [319, 164] width 352 height 200
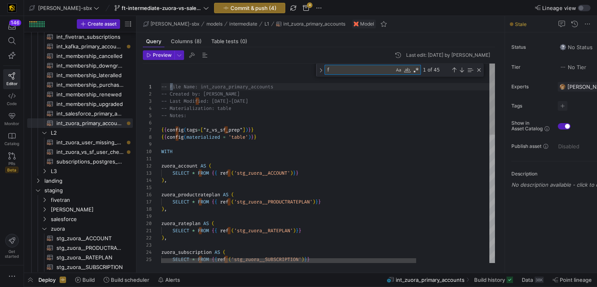
type textarea "fi"
type textarea "based on the status. Rather is the end date is in the past then it's likely exp…"
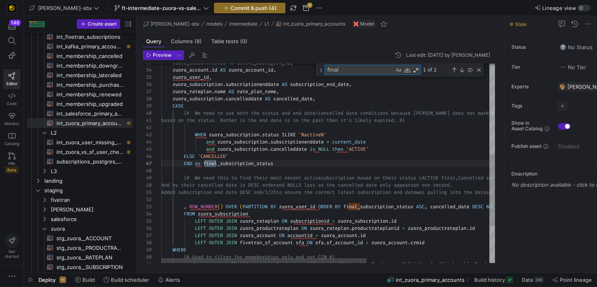
scroll to position [72, 58]
type textarea "final"
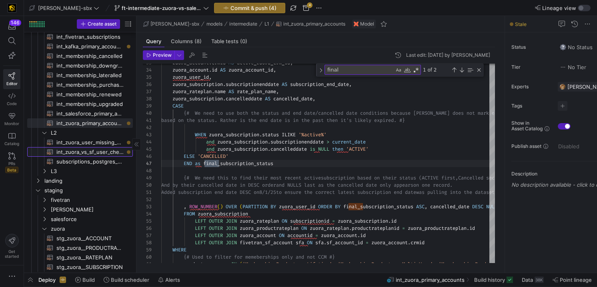
click at [82, 152] on span "int_zuora_vs_sf_user_check​​​​​​​​​​" at bounding box center [89, 152] width 67 height 9
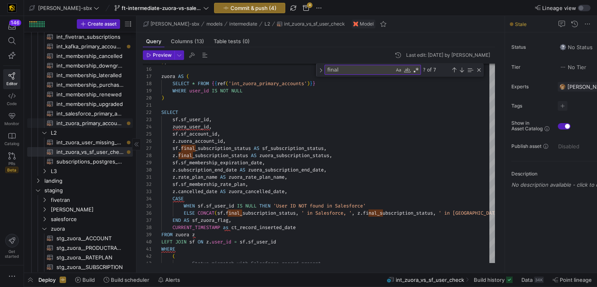
click at [89, 120] on span "int_zuora_primary_accounts​​​​​​​​​​" at bounding box center [89, 123] width 67 height 9
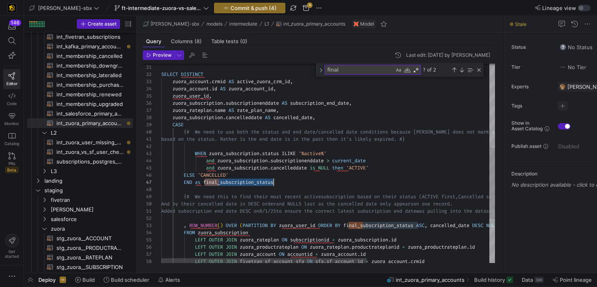
scroll to position [43, 115]
drag, startPoint x: 204, startPoint y: 185, endPoint x: 276, endPoint y: 185, distance: 71.6
click at [276, 185] on div "END as final_subscription_status {# We need this to find their most recent acti…" at bounding box center [427, 107] width 533 height 558
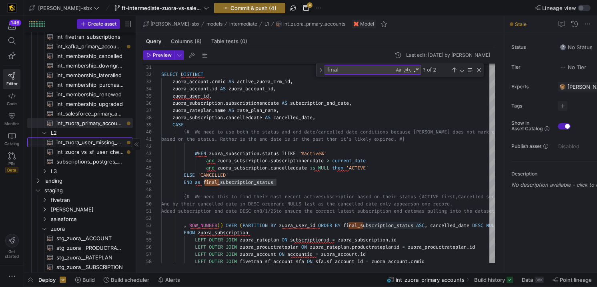
click at [85, 139] on span "int_zuora_user_missing_check​​​​​​​​​​" at bounding box center [89, 142] width 67 height 9
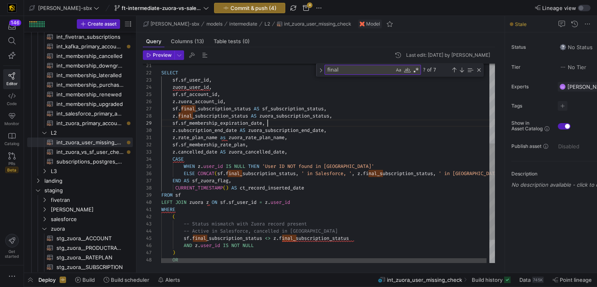
scroll to position [58, 106]
click at [287, 126] on div "sf . final_subscription_status AS sf_subscription_status , z . final_subscripti…" at bounding box center [329, 104] width 337 height 413
click at [272, 132] on div "sf . final_subscription_status AS sf_subscription_status , z . final_subscripti…" at bounding box center [329, 104] width 337 height 413
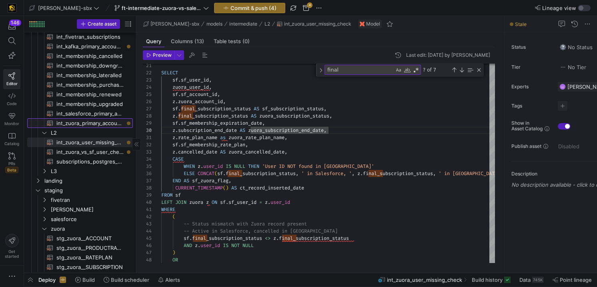
click at [94, 123] on span "int_zuora_primary_accounts​​​​​​​​​​" at bounding box center [89, 123] width 67 height 9
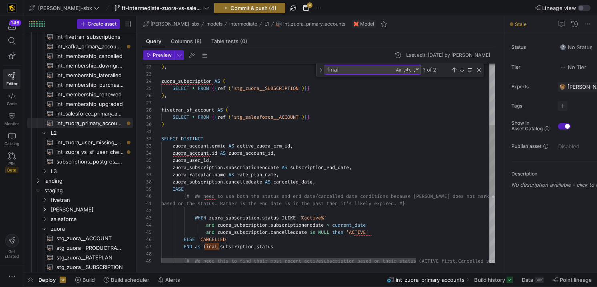
click at [349, 69] on textarea "final" at bounding box center [359, 69] width 69 height 9
type textarea "based on the status. Rather is the end date is in the past then it's likely exp…"
type textarea "fin"
type textarea "-- File Name: int_zuora_primary_accounts -- Created by: [PERSON_NAME] -- Last M…"
type textarea "f"
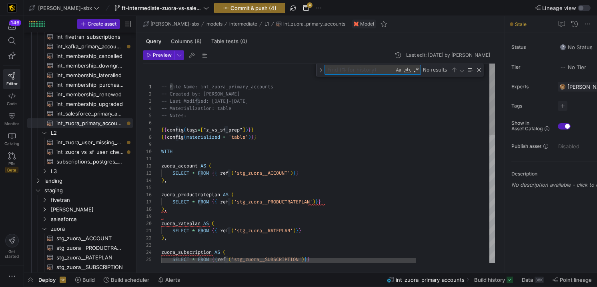
type textarea "s"
type textarea "SELECT * FROM {{ ref ('stg_zuora__RATEPLAN')}} ), zuora_subscription AS ( SELEC…"
type textarea "subscription"
type textarea "SELECT DISTINCT zuora_account.crmid AS active_zuora_crm_id, [URL][DOMAIN_NAME] …"
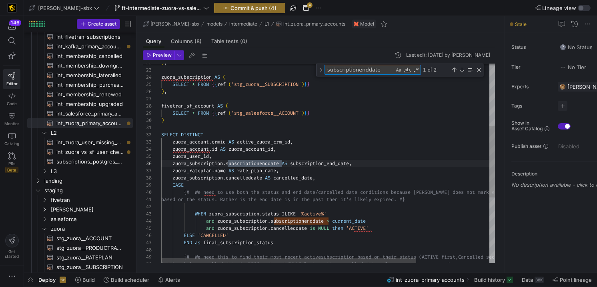
scroll to position [72, 121]
type textarea "subscriptionenddate"
click at [322, 73] on div "Toggle Replace" at bounding box center [320, 70] width 7 height 13
drag, startPoint x: 366, startPoint y: 83, endPoint x: 328, endPoint y: 83, distance: 38.4
click at [328, 83] on textarea "zuora_user_id" at bounding box center [368, 80] width 87 height 9
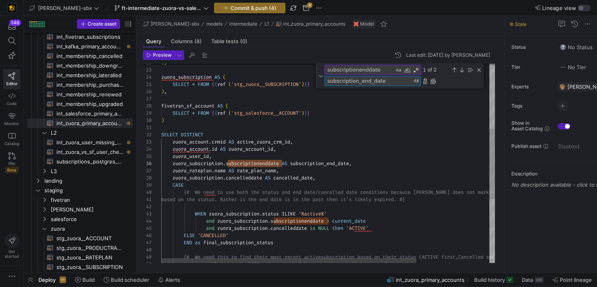
type textarea "subscription_end_date"
click at [453, 82] on div "subscription_end_date subscription_end_date" at bounding box center [404, 81] width 158 height 10
click at [362, 158] on div ") , zuora_subscription AS ( SELECT * FROM { { ref ( 'stg_zuora__SUBSCRIPTION' )…" at bounding box center [375, 161] width 429 height 569
drag, startPoint x: 355, startPoint y: 164, endPoint x: 294, endPoint y: 163, distance: 60.4
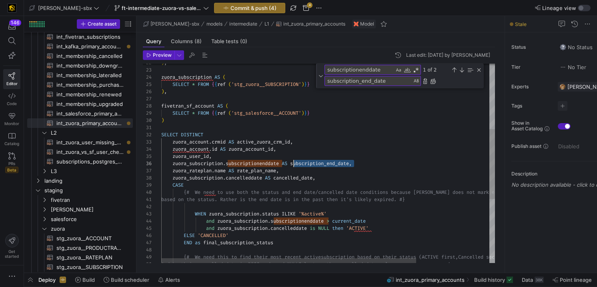
click at [294, 163] on div ") , zuora_subscription AS ( SELECT * FROM { { ref ( 'stg_zuora__SUBSCRIPTION' )…" at bounding box center [375, 161] width 429 height 569
click at [391, 81] on textarea "subscription_end_date" at bounding box center [368, 80] width 87 height 9
drag, startPoint x: 391, startPoint y: 81, endPoint x: 325, endPoint y: 83, distance: 65.7
click at [325, 83] on textarea "subscription_end_date" at bounding box center [368, 80] width 87 height 9
click at [432, 82] on div "Replace All (⌘Enter)" at bounding box center [433, 81] width 6 height 6
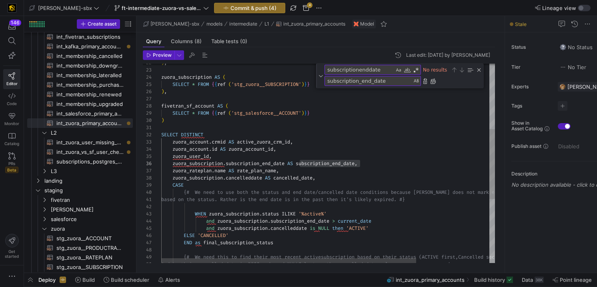
scroll to position [36, 106]
click at [269, 162] on div ") , zuora_subscription AS ( SELECT * FROM { { ref ( 'stg_zuora__SUBSCRIPTION' )…" at bounding box center [375, 161] width 429 height 569
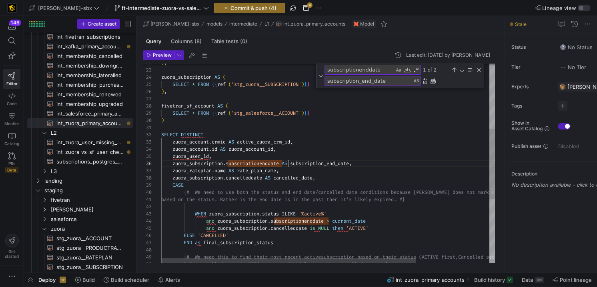
click at [289, 162] on div ") , zuora_subscription AS ( SELECT * FROM { { ref ( 'stg_zuora__SUBSCRIPTION' )…" at bounding box center [375, 161] width 429 height 569
click at [295, 164] on div ") , zuora_subscription AS ( SELECT * FROM { { ref ( 'stg_zuora__SUBSCRIPTION' )…" at bounding box center [375, 161] width 429 height 569
click at [295, 163] on div ") , zuora_subscription AS ( SELECT * FROM { { ref ( 'stg_zuora__SUBSCRIPTION' )…" at bounding box center [375, 161] width 429 height 569
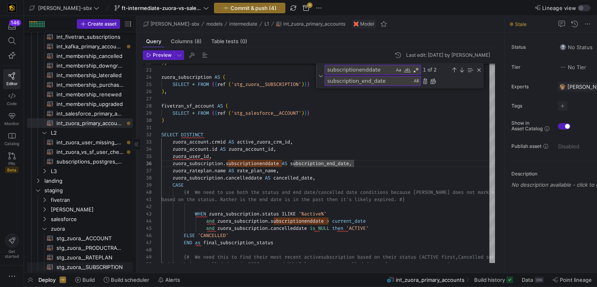
click at [103, 266] on span "stg_zuora__SUBSCRIPTION​​​​​​​​​​" at bounding box center [89, 267] width 67 height 9
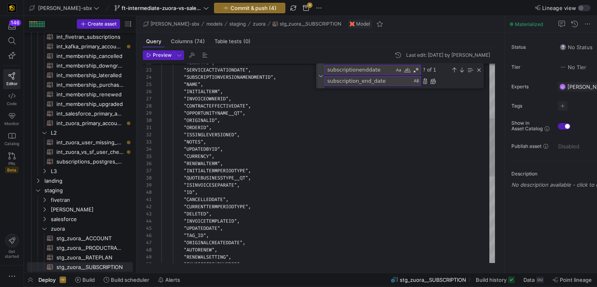
click at [321, 75] on div "Toggle Replace" at bounding box center [320, 76] width 7 height 25
click at [379, 70] on textarea "subscriptionenddate" at bounding box center [359, 69] width 69 height 9
click at [453, 70] on div "Previous Match (⇧Enter)" at bounding box center [454, 70] width 6 height 6
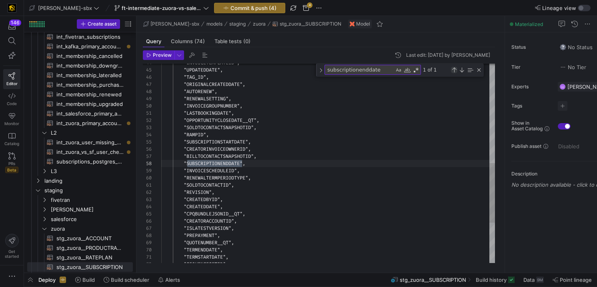
scroll to position [72, 81]
click at [243, 166] on div ""INVOICETEMPLATEID" , "UPDATEDDATE" , "TAG_ID" , "ORIGINALCREATEDDATE" , "AUTOR…" at bounding box center [328, 64] width 334 height 668
click at [245, 165] on div ""INVOICETEMPLATEID" , "UPDATEDDATE" , "TAG_ID" , "ORIGINALCREATEDDATE" , "AUTOR…" at bounding box center [328, 64] width 334 height 668
click at [271, 164] on div ""INVOICETEMPLATEID" , "UPDATEDDATE" , "TAG_ID" , "ORIGINALCREATEDDATE" , "AUTOR…" at bounding box center [328, 64] width 334 height 668
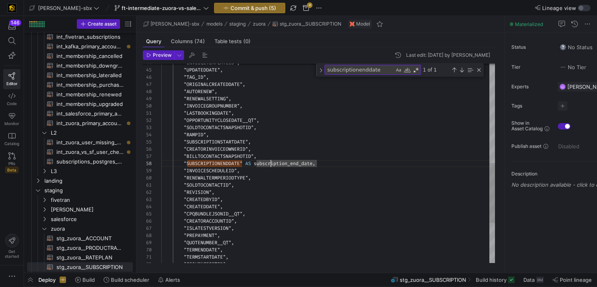
scroll to position [50, 46]
click at [209, 166] on div ""INVOICETEMPLATEID" , "UPDATEDDATE" , "TAG_ID" , "ORIGINALCREATEDDATE" , "AUTOR…" at bounding box center [328, 64] width 334 height 668
click at [95, 122] on span "int_zuora_primary_accounts​​​​​​​​​​" at bounding box center [89, 123] width 67 height 9
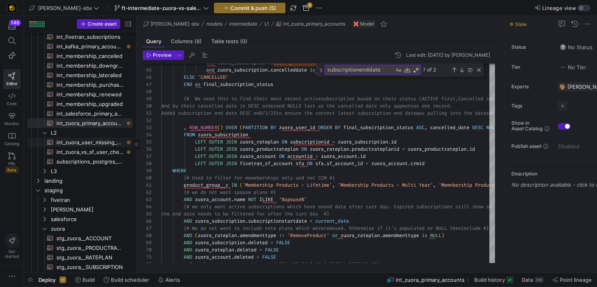
click at [92, 139] on span "int_zuora_user_missing_check​​​​​​​​​​" at bounding box center [89, 142] width 67 height 9
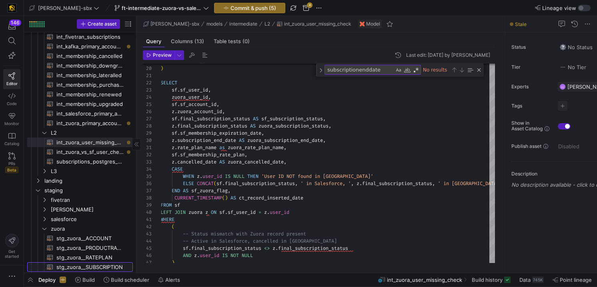
click at [98, 263] on link "stg_zuora__SUBSCRIPTION​​​​​​​​​​" at bounding box center [80, 268] width 106 height 10
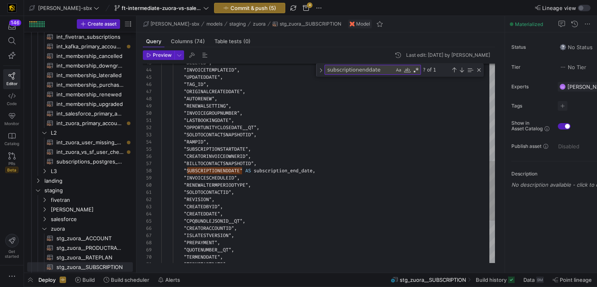
click at [258, 173] on div ""DELETED" , "INVOICETEMPLATEID" , "UPDATEDDATE" , "TAG_ID" , "ORIGINALCREATEDDA…" at bounding box center [328, 71] width 334 height 668
click at [93, 125] on span "int_zuora_primary_accounts​​​​​​​​​​" at bounding box center [89, 123] width 67 height 9
type textarea "-- File Name: int_zuora_primary_accounts -- Created by: [PERSON_NAME] -- Last M…"
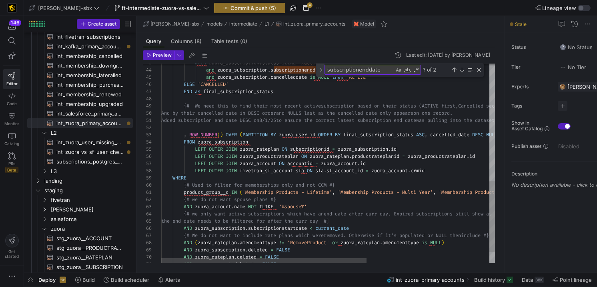
click at [322, 70] on div "Toggle Replace" at bounding box center [320, 70] width 7 height 13
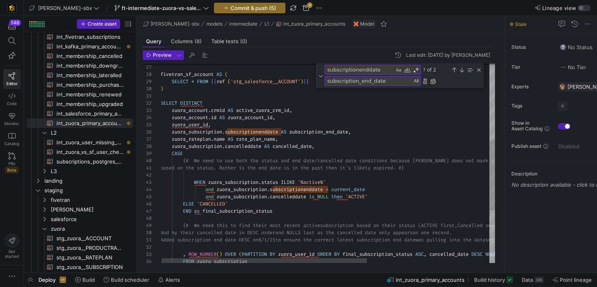
click at [327, 84] on textarea "subscription_end_date" at bounding box center [368, 80] width 87 height 9
type textarea "zuora_subscription_end_date"
click at [294, 133] on div "WHEN zuora_subscription . status ILIKE '%active%' and zuora_subscription . subs…" at bounding box center [426, 129] width 533 height 569
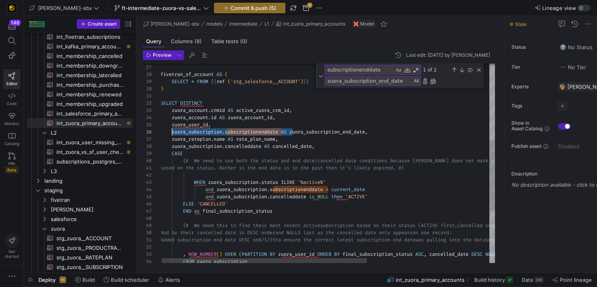
drag, startPoint x: 293, startPoint y: 134, endPoint x: 173, endPoint y: 132, distance: 120.9
click at [173, 132] on div "WHEN zuora_subscription . status ILIKE '%active%' and zuora_subscription . subs…" at bounding box center [426, 129] width 533 height 569
click at [275, 192] on div "WHEN zuora_subscription . status ILIKE '%active%' and zuora_subscription . subs…" at bounding box center [427, 129] width 533 height 569
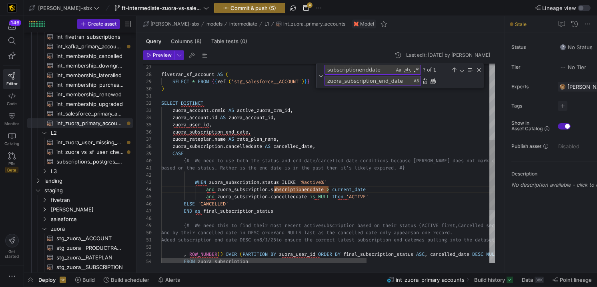
click at [377, 80] on textarea "zuora_subscription_end_date" at bounding box center [368, 80] width 87 height 9
click at [373, 72] on textarea "subscriptionenddate" at bounding box center [359, 69] width 69 height 9
click at [462, 72] on div "Next Match (Enter)" at bounding box center [462, 70] width 6 height 6
click at [435, 83] on div "Replace All (⌘Enter)" at bounding box center [433, 81] width 6 height 6
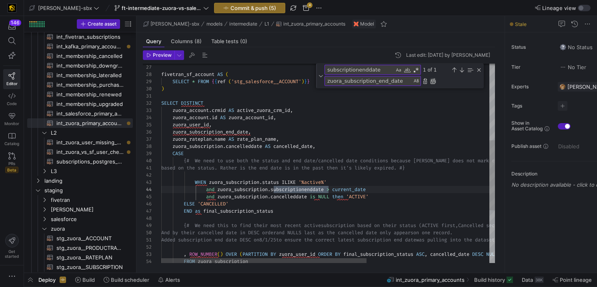
scroll to position [72, 167]
click at [353, 193] on div "WHEN zuora_subscription . status ILIKE '%active%' and zuora_subscription . zuor…" at bounding box center [427, 129] width 533 height 569
click at [362, 191] on div "WHEN zuora_subscription . status ILIKE '%active%' and zuora_subscription . zuor…" at bounding box center [427, 129] width 533 height 569
click at [395, 188] on div "WHEN zuora_subscription . status ILIKE '%active%' and zuora_subscription . zuor…" at bounding box center [427, 129] width 533 height 569
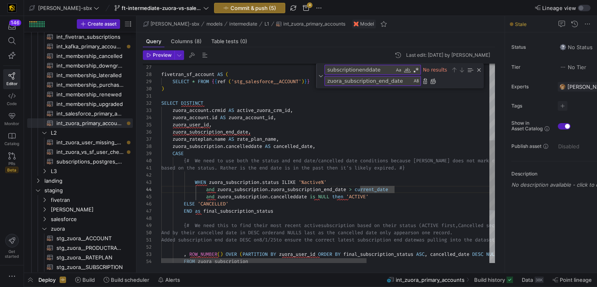
click at [403, 189] on div "WHEN zuora_subscription . status ILIKE '%active%' and zuora_subscription . zuor…" at bounding box center [427, 129] width 533 height 569
click at [387, 201] on div "WHEN zuora_subscription . status ILIKE '%active%' and zuora_subscription . zuor…" at bounding box center [427, 129] width 533 height 569
click at [389, 193] on div "WHEN zuora_subscription . status ILIKE '%active%' and zuora_subscription . zuor…" at bounding box center [427, 129] width 533 height 569
click at [375, 199] on div "WHEN zuora_subscription . status ILIKE '%active%' and zuora_subscription . zuor…" at bounding box center [427, 129] width 533 height 569
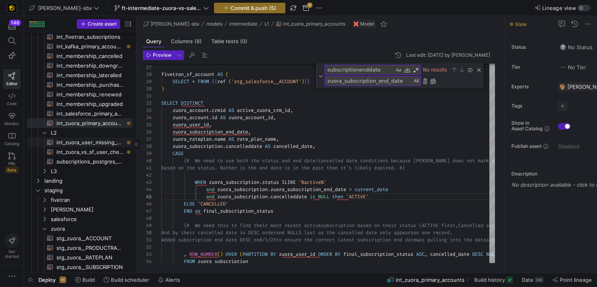
click at [92, 142] on span "int_zuora_user_missing_check​​​​​​​​​​" at bounding box center [89, 142] width 67 height 9
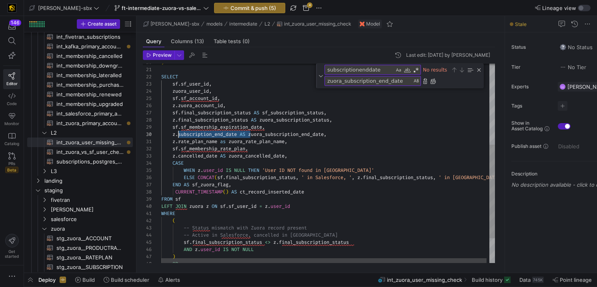
scroll to position [65, 12]
drag, startPoint x: 252, startPoint y: 133, endPoint x: 173, endPoint y: 135, distance: 79.3
click at [173, 135] on div "sf . final_subscription_status AS sf_subscription_status , z . final_subscripti…" at bounding box center [329, 103] width 337 height 425
click at [227, 138] on div "sf . final_subscription_status AS sf_subscription_status , z . final_subscripti…" at bounding box center [329, 103] width 337 height 425
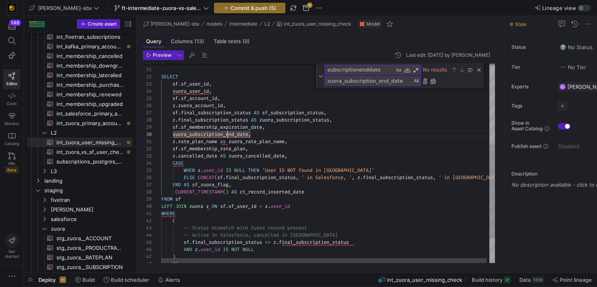
click at [266, 137] on div "sf . final_subscription_status AS sf_subscription_status , z . final_subscripti…" at bounding box center [329, 103] width 337 height 425
click at [295, 142] on div "sf . final_subscription_status AS sf_subscription_status , z . final_subscripti…" at bounding box center [329, 103] width 337 height 425
click at [479, 70] on div "Close (Escape)" at bounding box center [479, 70] width 6 height 6
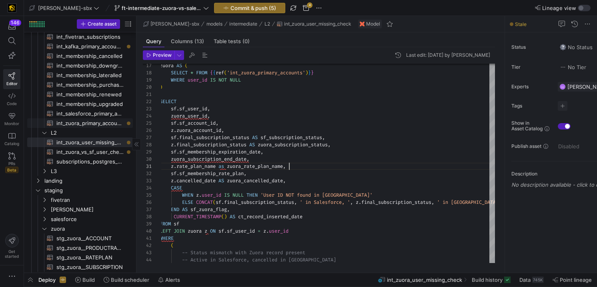
click at [101, 124] on span "int_zuora_primary_accounts​​​​​​​​​​" at bounding box center [89, 123] width 67 height 9
type textarea "-- File Name: int_zuora_primary_accounts -- Created by: [PERSON_NAME] -- Last M…"
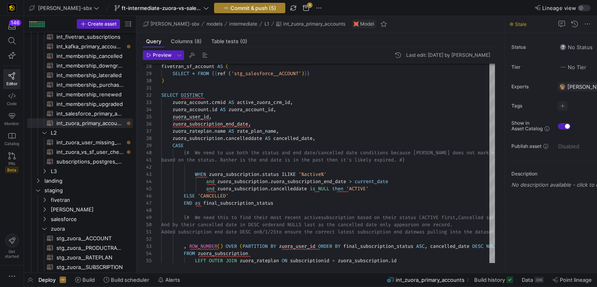
click at [247, 10] on span "Commit & push (5)" at bounding box center [254, 8] width 46 height 6
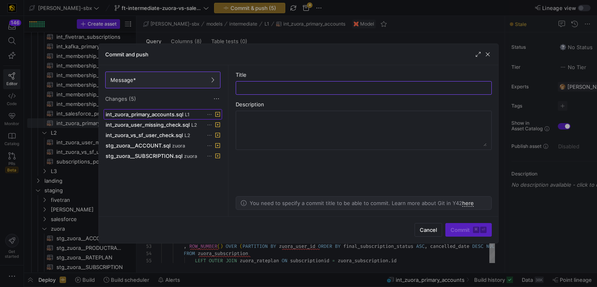
click at [181, 116] on span "int_zuora_primary_accounts.sql" at bounding box center [145, 114] width 78 height 6
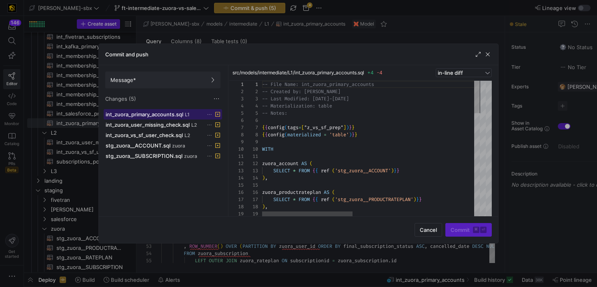
scroll to position [72, 0]
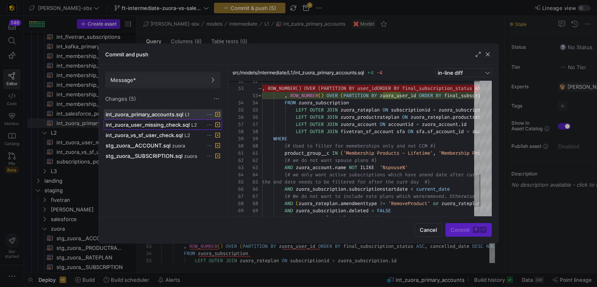
click at [179, 122] on span "int_zuora_user_missing_check.sql" at bounding box center [148, 125] width 84 height 6
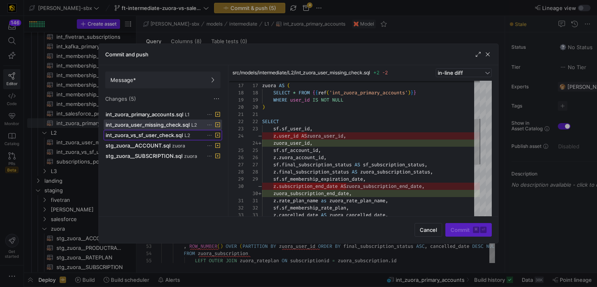
click at [155, 137] on span "int_zuora_vs_sf_user_check.sql" at bounding box center [144, 135] width 77 height 6
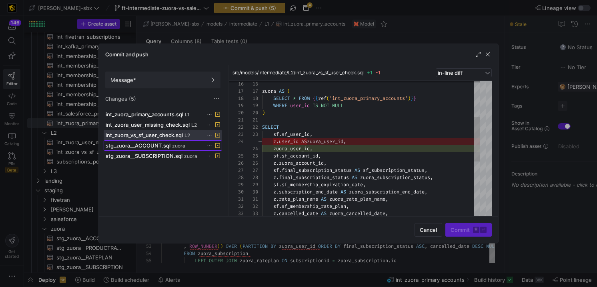
click at [179, 146] on span "zuora" at bounding box center [178, 146] width 13 height 6
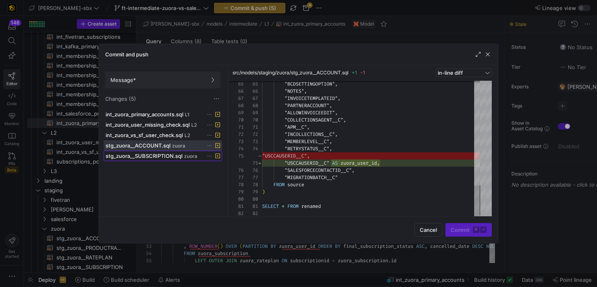
click at [164, 154] on span "stg_zuora__SUBSCRIPTION.sql" at bounding box center [144, 156] width 77 height 6
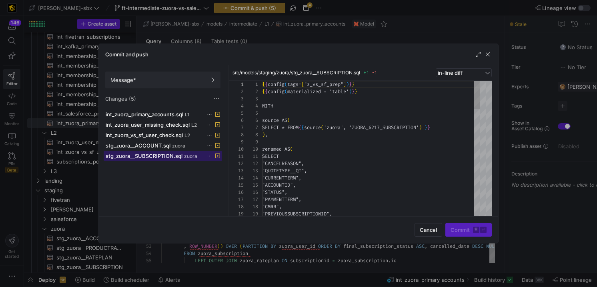
scroll to position [72, 0]
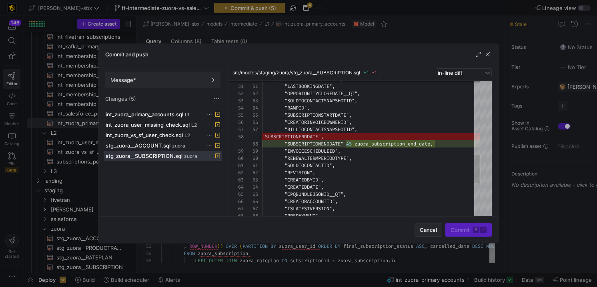
click at [428, 229] on span "Cancel" at bounding box center [428, 230] width 17 height 6
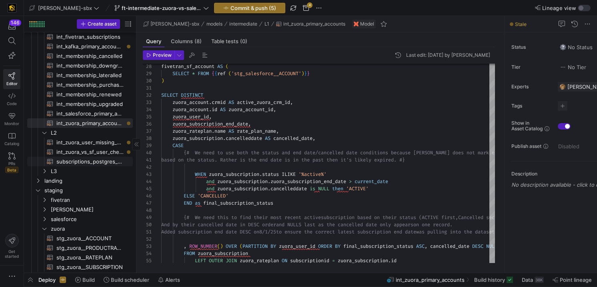
click at [85, 156] on span "int_zuora_vs_sf_user_check​​​​​​​​​​" at bounding box center [89, 152] width 67 height 9
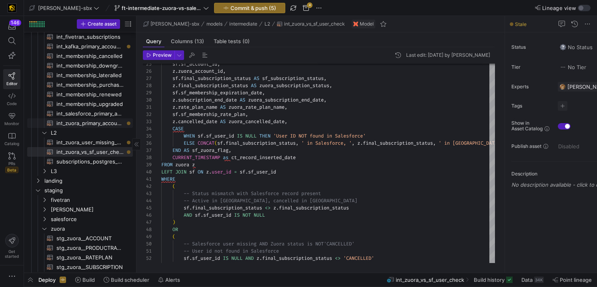
click at [69, 125] on span "int_zuora_primary_accounts​​​​​​​​​​" at bounding box center [89, 123] width 67 height 9
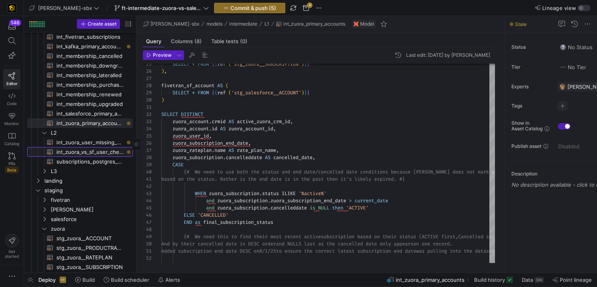
click at [92, 150] on span "int_zuora_vs_sf_user_check​​​​​​​​​​" at bounding box center [89, 152] width 67 height 9
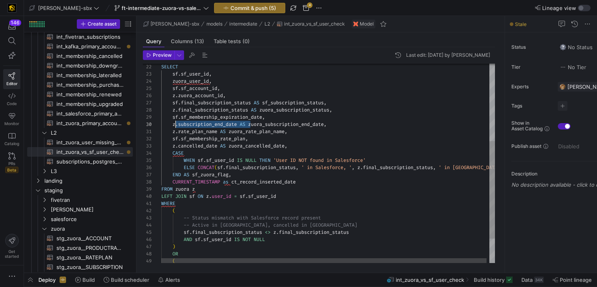
scroll to position [65, 12]
drag, startPoint x: 251, startPoint y: 124, endPoint x: 174, endPoint y: 124, distance: 77.2
click at [174, 124] on div "z . final_subscription_status AS zuora_subscription_status , sf . sf_membership…" at bounding box center [329, 109] width 337 height 407
click at [247, 112] on div "z . final_subscription_status AS zuora_subscription_status , sf . sf_membership…" at bounding box center [329, 109] width 337 height 407
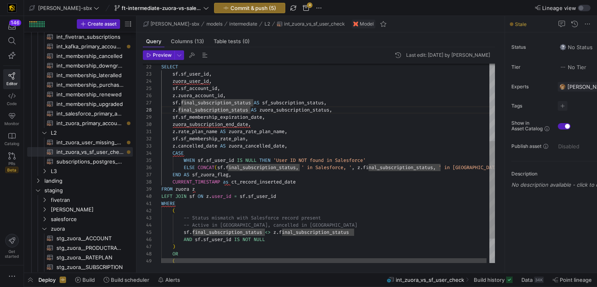
scroll to position [65, 92]
click at [267, 124] on div "z . final_subscription_status AS zuora_subscription_status , sf . sf_membership…" at bounding box center [329, 109] width 337 height 407
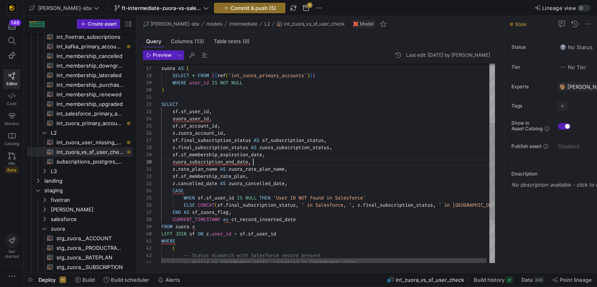
scroll to position [58, 81]
click at [241, 154] on div "z . final_subscription_status AS zuora_subscription_status , sf . sf_membership…" at bounding box center [329, 146] width 337 height 407
click at [235, 166] on div "z . final_subscription_status AS zuora_subscription_status , sf . sf_membership…" at bounding box center [329, 146] width 337 height 407
click at [247, 162] on div "z . final_subscription_status AS zuora_subscription_status , sf . sf_membership…" at bounding box center [329, 146] width 337 height 407
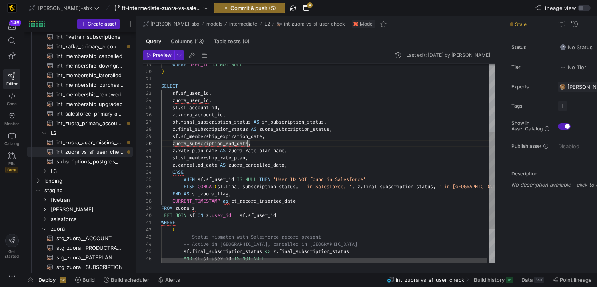
scroll to position [65, 92]
click at [268, 142] on div "z . final_subscription_status AS zuora_subscription_status , sf . sf_membership…" at bounding box center [329, 128] width 337 height 407
type textarea "SELECT sf.sf_user_id, zuora_user_id, sf.sf_account_id, z.zuora_account_id, [DOM…"
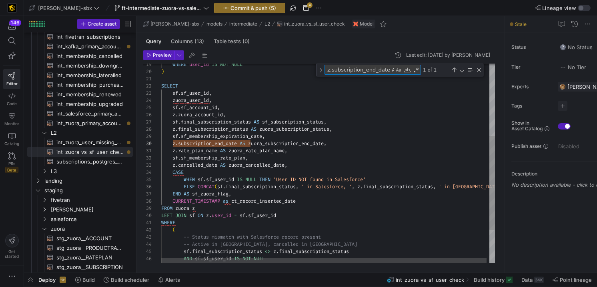
click at [351, 73] on textarea "z.subscription_end_date AS" at bounding box center [359, 69] width 69 height 9
click at [391, 71] on textarea "z.subscription_end_date AS" at bounding box center [359, 69] width 69 height 9
click at [333, 69] on textarea "z.subscription_end_date" at bounding box center [359, 69] width 69 height 9
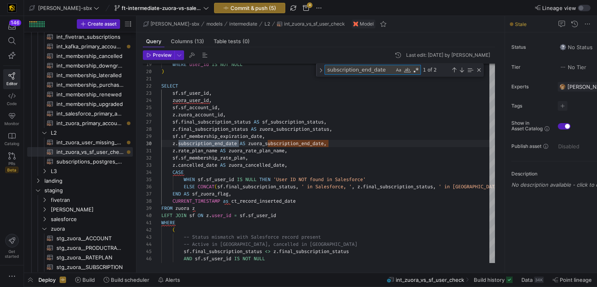
drag, startPoint x: 384, startPoint y: 70, endPoint x: 319, endPoint y: 56, distance: 66.7
click at [319, 57] on y42-sql-queryable-editor "Preview Last edit: Monday 11 August 2025 by Alejandro Baeza 28 29 30 31 32 33 3…" at bounding box center [319, 156] width 352 height 213
type textarea "u"
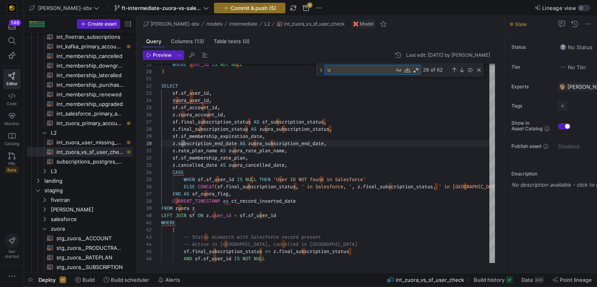
type textarea "z.rate_plan_name AS zuora_rate_plan_name, sf.sf_membership_rate_plan, z.cancell…"
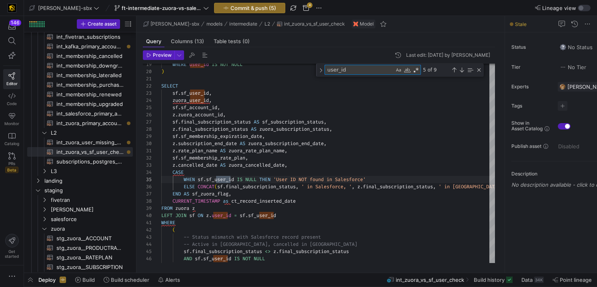
scroll to position [72, 75]
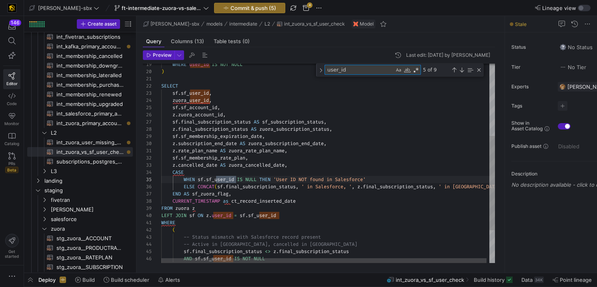
type textarea "user_id"
click at [213, 215] on div "z . final_subscription_status AS zuora_subscription_status , sf . sf_membership…" at bounding box center [329, 122] width 337 height 421
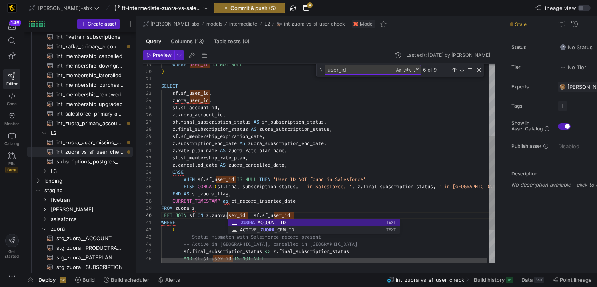
scroll to position [65, 69]
click at [259, 201] on div "z . final_subscription_status AS zuora_subscription_status , sf . sf_membership…" at bounding box center [329, 122] width 337 height 421
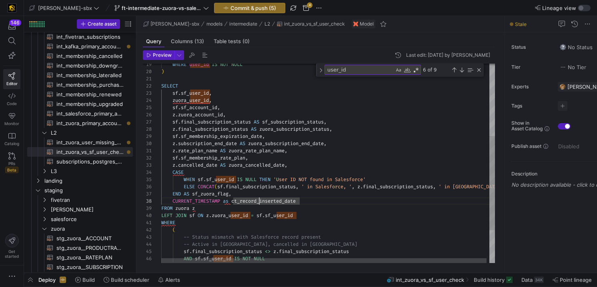
scroll to position [58, 34]
click at [302, 208] on div "z . final_subscription_status AS zuora_subscription_status , sf . sf_membership…" at bounding box center [329, 122] width 337 height 421
type textarea "z.rate_plan_name AS zuora_rate_plan_name, sf.sf_membership_rate_plan, z.cancell…"
click at [329, 70] on textarea "user_id" at bounding box center [359, 69] width 69 height 9
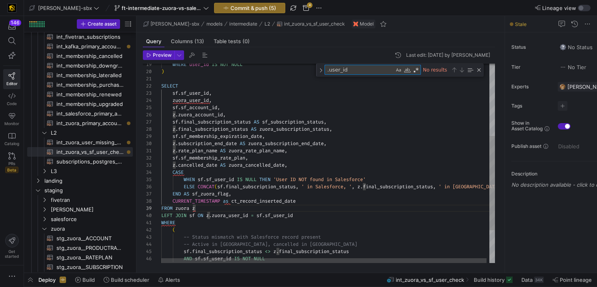
type textarea "user_id"
click at [461, 69] on div "Next Match (Enter)" at bounding box center [462, 70] width 6 height 6
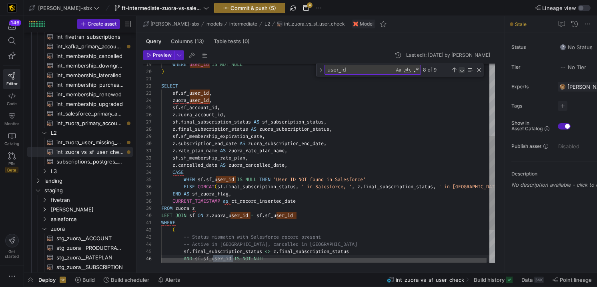
click at [461, 69] on div "Next Match (Enter)" at bounding box center [462, 70] width 6 height 6
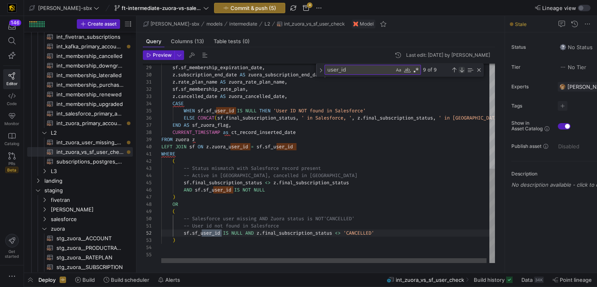
click at [461, 69] on div "Next Match (Enter)" at bounding box center [462, 70] width 6 height 6
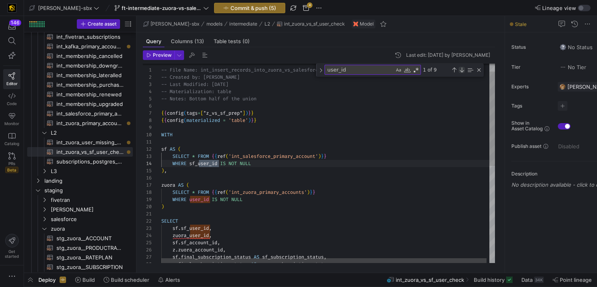
scroll to position [72, 58]
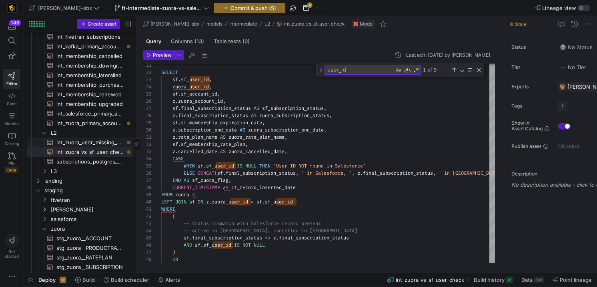
click at [88, 145] on span "int_zuora_user_missing_check​​​​​​​​​​" at bounding box center [89, 142] width 67 height 9
type textarea "-- File Name: int-zuora-user-check -- Created by: [PERSON_NAME] -- Last Modifie…"
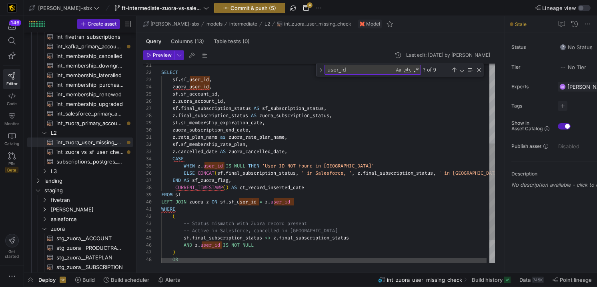
click at [328, 71] on textarea "user_id" at bounding box center [359, 69] width 69 height 9
type textarea "zuser_id"
type textarea "z.rate_plan_name as zuora_rate_plan_name, sf.sf_membership_rate_plan, z.cancell…"
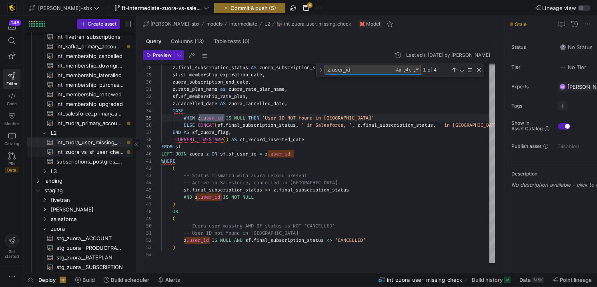
type textarea "z.user_id"
click at [85, 155] on span "int_zuora_vs_sf_user_check​​​​​​​​​​" at bounding box center [89, 152] width 67 height 9
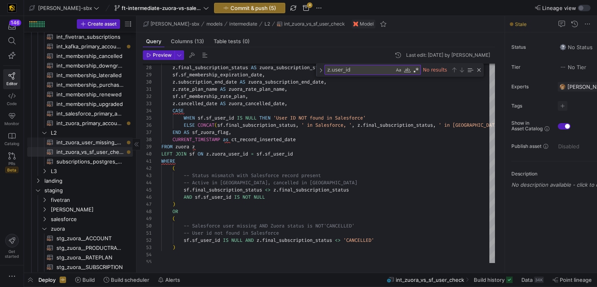
click at [95, 141] on span "int_zuora_user_missing_check​​​​​​​​​​" at bounding box center [89, 142] width 67 height 9
type textarea "-- File Name: int-zuora-user-check -- Created by: [PERSON_NAME] -- Last Modifie…"
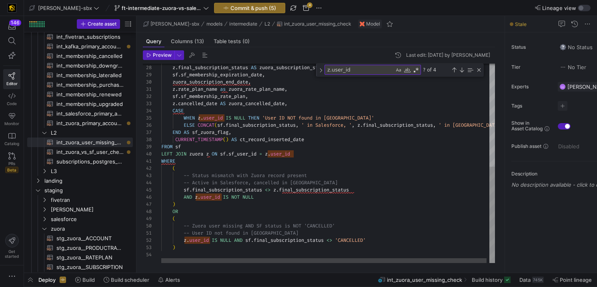
click at [347, 70] on textarea "z.user_id" at bounding box center [359, 69] width 69 height 9
click at [357, 71] on textarea "z.user_id" at bounding box center [359, 69] width 69 height 9
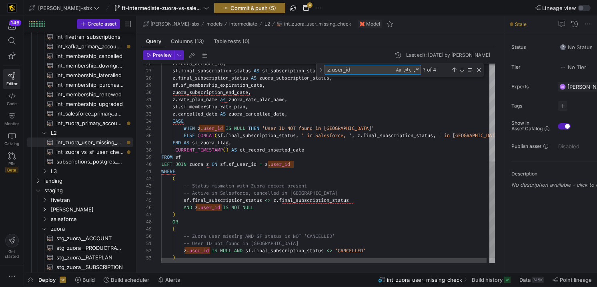
click at [333, 70] on textarea "z.user_id" at bounding box center [359, 69] width 69 height 9
click at [323, 68] on div "Toggle Replace" at bounding box center [320, 70] width 7 height 13
drag, startPoint x: 402, startPoint y: 83, endPoint x: 320, endPoint y: 80, distance: 81.7
click at [320, 80] on div "z.user_id z.user_id ? of 4 zuora_subscription_end_date zuora_subscription_end_d…" at bounding box center [400, 76] width 168 height 25
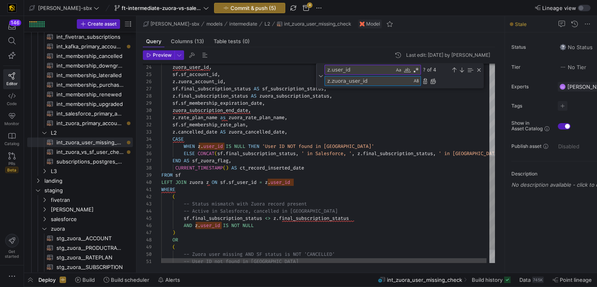
type textarea "z.zuora_user_id"
click at [437, 82] on div "z.zuora_user_id z.zuora_user_id" at bounding box center [404, 81] width 158 height 10
click at [433, 82] on div "Replace All (⌘Enter)" at bounding box center [433, 81] width 6 height 6
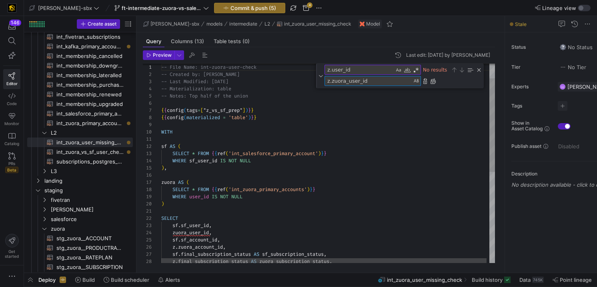
click at [383, 77] on textarea "z.zuora_user_id" at bounding box center [368, 80] width 87 height 9
click at [384, 71] on textarea "z.user_id" at bounding box center [359, 69] width 69 height 9
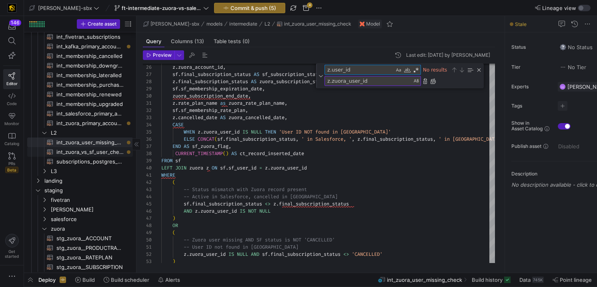
click at [103, 154] on span "int_zuora_vs_sf_user_check​​​​​​​​​​" at bounding box center [89, 152] width 67 height 9
type textarea "-- File Name: int_insert_records_into_zuora_vs_salesforce -- Created by: [PERSO…"
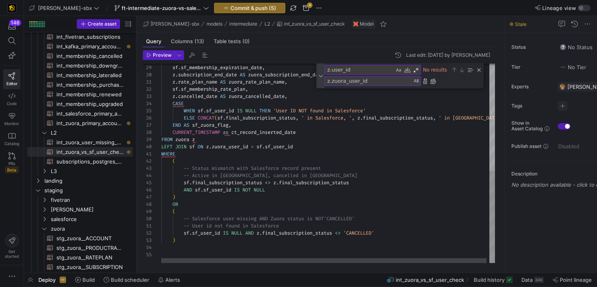
click at [318, 75] on div "Toggle Replace" at bounding box center [320, 76] width 7 height 25
click at [360, 67] on textarea "z.user_id" at bounding box center [359, 69] width 69 height 9
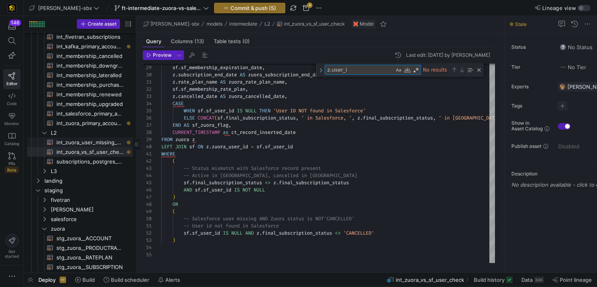
type textarea "z.user_i"
click at [74, 140] on span "int_zuora_user_missing_check​​​​​​​​​​" at bounding box center [89, 142] width 67 height 9
type textarea "-- File Name: int-zuora-user-check -- Created by: [PERSON_NAME] -- Last Modifie…"
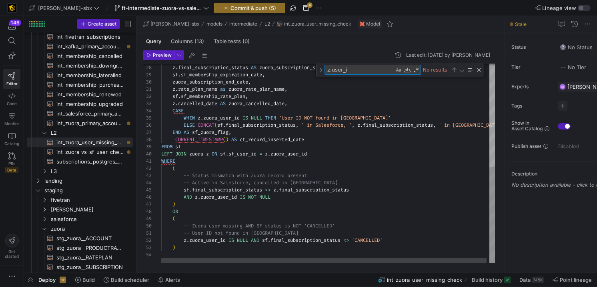
click at [353, 72] on textarea "z.user_i" at bounding box center [359, 69] width 69 height 9
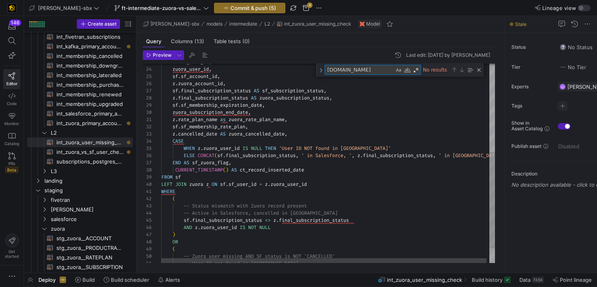
type textarea "z.u"
type textarea "SELECT sf.sf_user_id, zuora_user_id, sf.sf_account_id, z.zuora_account_id, [DOM…"
type textarea "z."
type textarea "-- File Name: int-zuora-user-check -- Created by: [PERSON_NAME] -- Last Modifie…"
type textarea "z"
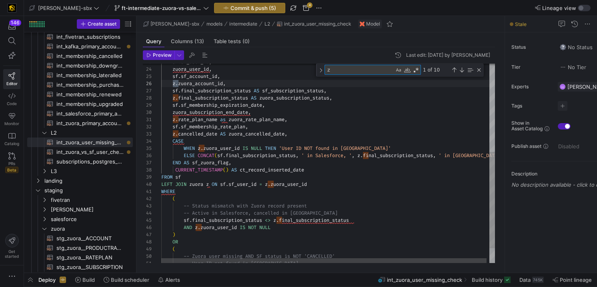
scroll to position [72, 55]
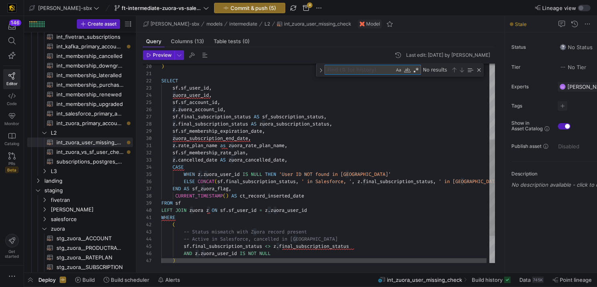
type textarea "s"
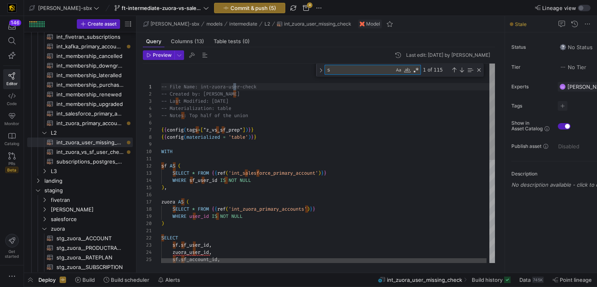
type textarea "SELECT sf.sf_user_id, zuora_user_id, sf.sf_account_id, z.zuora_account_id, [DOM…"
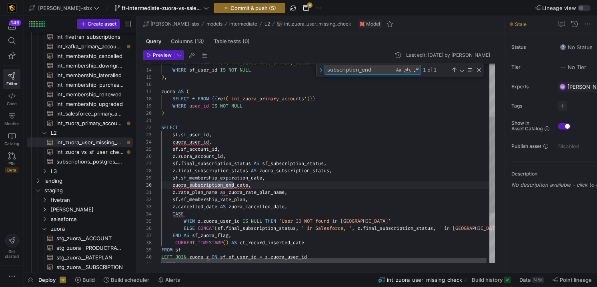
scroll to position [72, 75]
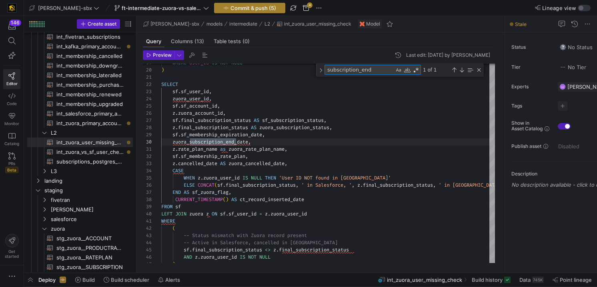
type textarea "subscription_end"
click at [231, 7] on span "Commit & push (5)" at bounding box center [254, 8] width 46 height 6
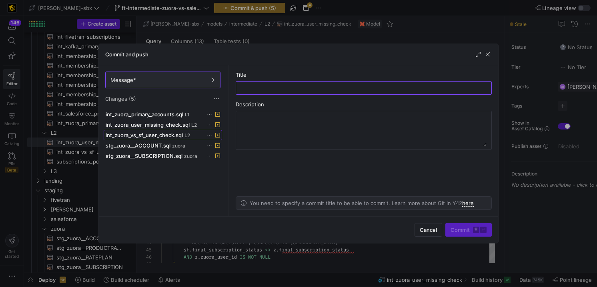
click at [167, 133] on span "int_zuora_vs_sf_user_check.sql" at bounding box center [144, 135] width 77 height 6
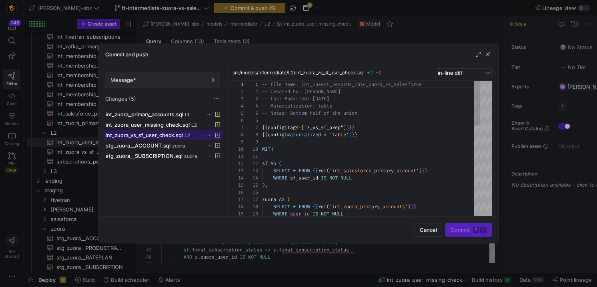
scroll to position [72, 0]
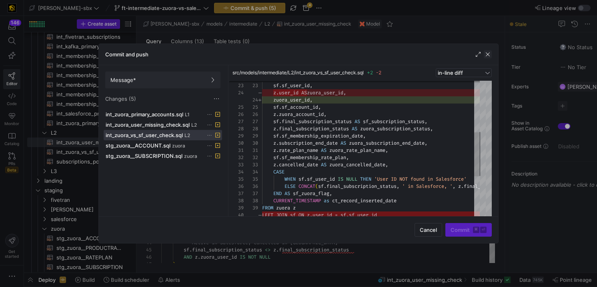
click at [489, 52] on span "button" at bounding box center [488, 54] width 8 height 8
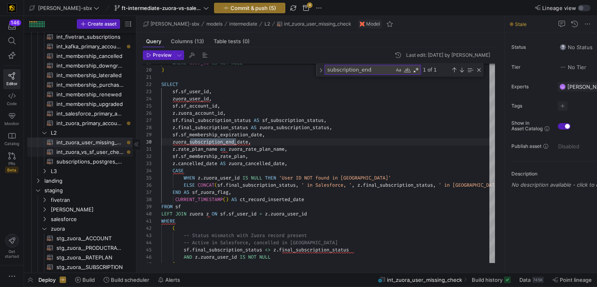
click at [87, 152] on span "int_zuora_vs_sf_user_check​​​​​​​​​​" at bounding box center [89, 152] width 67 height 9
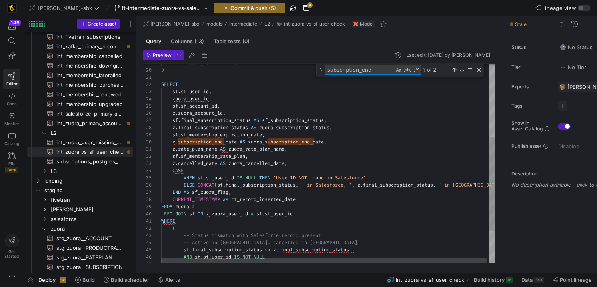
click at [370, 72] on textarea "subscription_end" at bounding box center [359, 69] width 69 height 9
click at [463, 68] on div "Next Match (Enter)" at bounding box center [462, 70] width 6 height 6
click at [252, 140] on div "WHERE user_id IS NOT NULL ) SELECT sf . sf_user_id , zuora_user_id , sf . sf_ac…" at bounding box center [329, 120] width 337 height 421
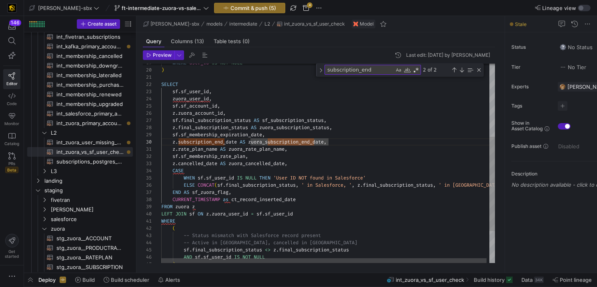
scroll to position [65, 89]
click at [249, 142] on div "WHERE user_id IS NOT NULL ) SELECT sf . sf_user_id , zuora_user_id , sf . sf_ac…" at bounding box center [329, 120] width 337 height 421
drag, startPoint x: 251, startPoint y: 142, endPoint x: 174, endPoint y: 144, distance: 77.3
click at [174, 144] on div "WHERE user_id IS NOT NULL ) SELECT sf . sf_user_id , zuora_user_id , sf . sf_ac…" at bounding box center [329, 120] width 337 height 421
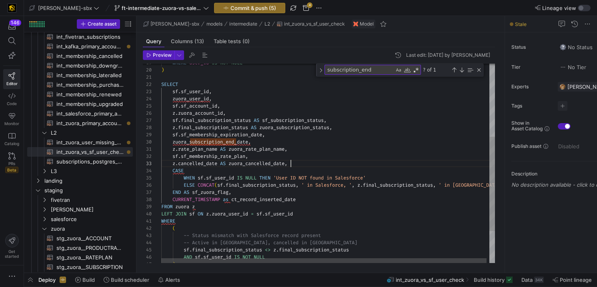
click at [296, 164] on div "WHERE user_id IS NOT NULL ) SELECT sf . sf_user_id , zuora_user_id , sf . sf_ac…" at bounding box center [329, 120] width 337 height 421
click at [307, 154] on div "WHERE user_id IS NOT NULL ) SELECT sf . sf_user_id , zuora_user_id , sf . sf_ac…" at bounding box center [329, 120] width 337 height 421
click at [305, 152] on div "WHERE user_id IS NOT NULL ) SELECT sf . sf_user_id , zuora_user_id , sf . sf_ac…" at bounding box center [329, 120] width 337 height 421
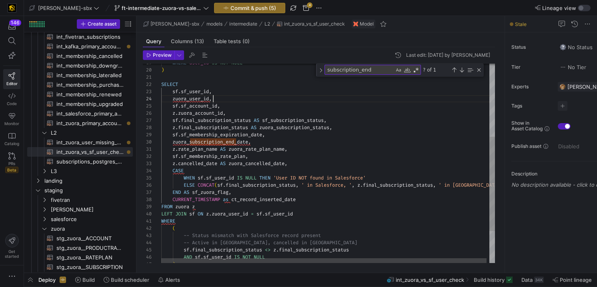
scroll to position [22, 52]
click at [215, 100] on div "WHERE user_id IS NOT NULL ) SELECT sf . sf_user_id , zuora_user_id , sf . sf_ac…" at bounding box center [329, 120] width 337 height 421
drag, startPoint x: 207, startPoint y: 216, endPoint x: 250, endPoint y: 215, distance: 42.4
click at [250, 215] on div "WHERE user_id IS NOT NULL ) SELECT sf . sf_user_id , zuora_user_id , sf . sf_ac…" at bounding box center [329, 120] width 337 height 421
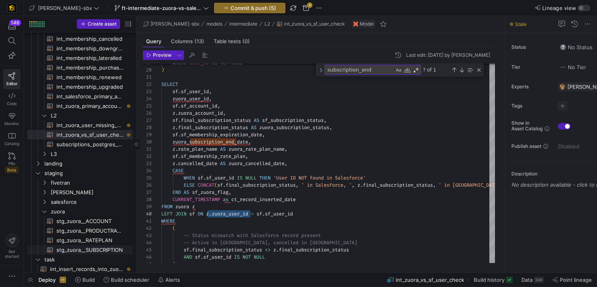
scroll to position [96, 0]
click at [92, 221] on span "stg_zuora__ACCOUNT​​​​​​​​​​" at bounding box center [89, 220] width 67 height 9
type textarea "{{config(tags=["z_vs_sf_prep"])}} {{config(materialized = 'table')}} WITH sourc…"
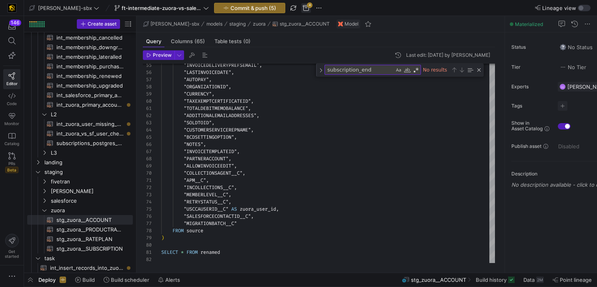
click at [301, 9] on span "button" at bounding box center [306, 8] width 10 height 10
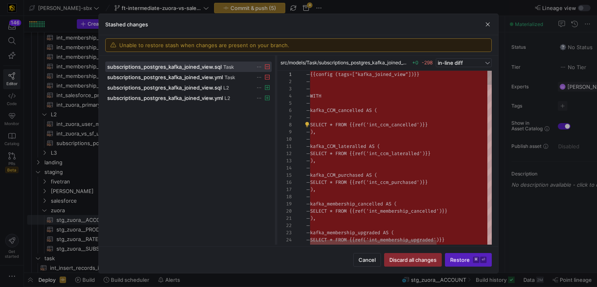
drag, startPoint x: 229, startPoint y: 82, endPoint x: 277, endPoint y: 81, distance: 48.8
click at [277, 81] on div at bounding box center [276, 150] width 3 height 190
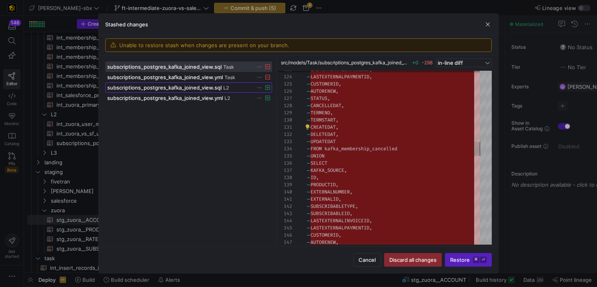
click at [228, 89] on span "L2" at bounding box center [226, 88] width 6 height 6
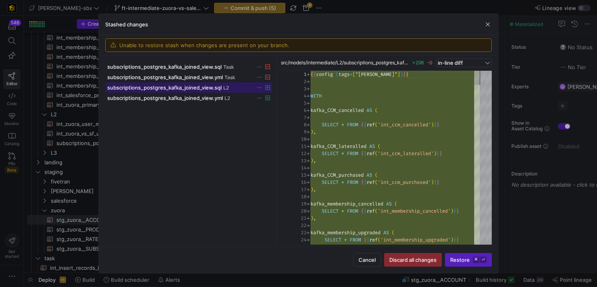
scroll to position [72, 0]
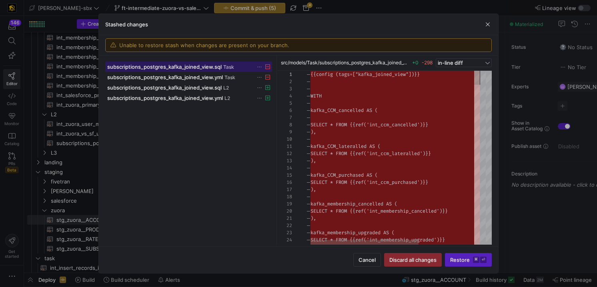
click at [219, 71] on span at bounding box center [189, 67] width 166 height 10
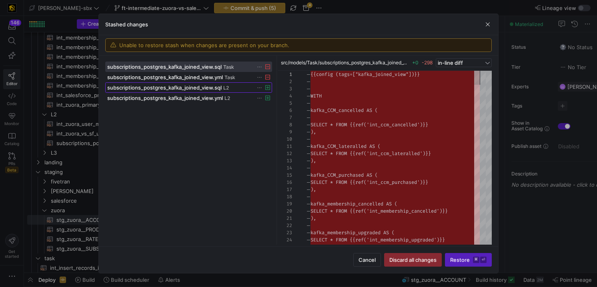
click at [227, 88] on span "L2" at bounding box center [226, 88] width 6 height 6
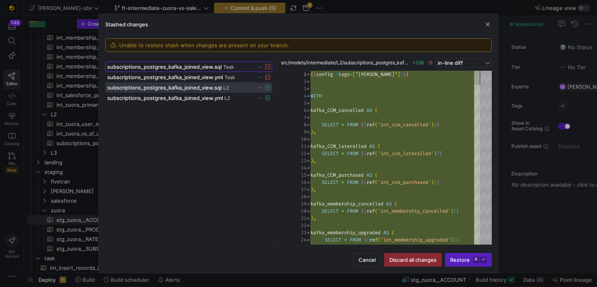
click at [226, 70] on span at bounding box center [189, 67] width 166 height 10
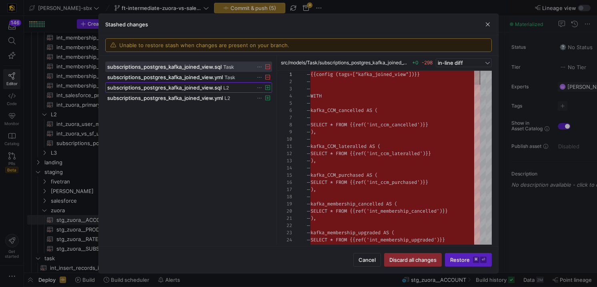
click at [227, 91] on span at bounding box center [189, 88] width 166 height 10
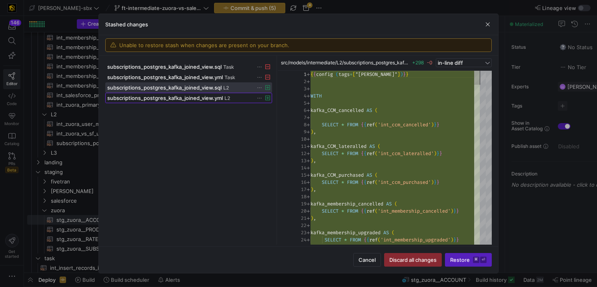
click at [227, 103] on button "subscriptions_postgres_kafka_joined_view.yml L2" at bounding box center [188, 98] width 167 height 10
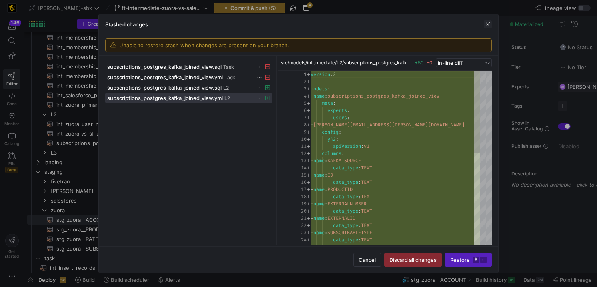
click at [490, 23] on span "button" at bounding box center [488, 24] width 8 height 8
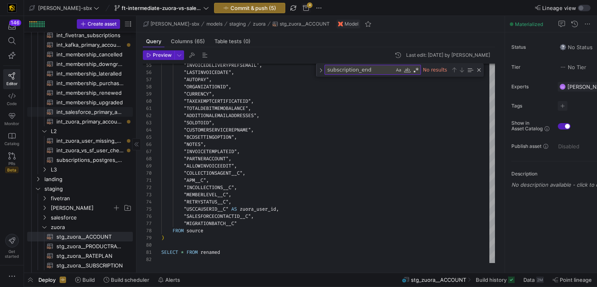
scroll to position [96, 0]
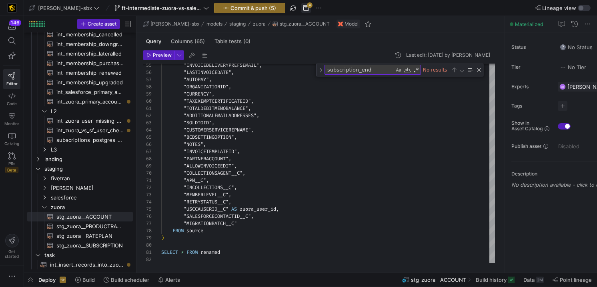
click at [301, 9] on span "button" at bounding box center [306, 8] width 10 height 10
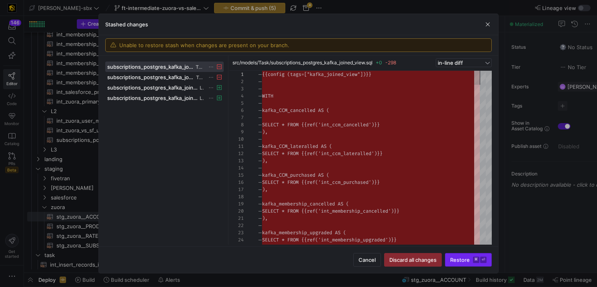
click at [451, 262] on span "Restore ⌘ ⏎" at bounding box center [468, 260] width 36 height 6
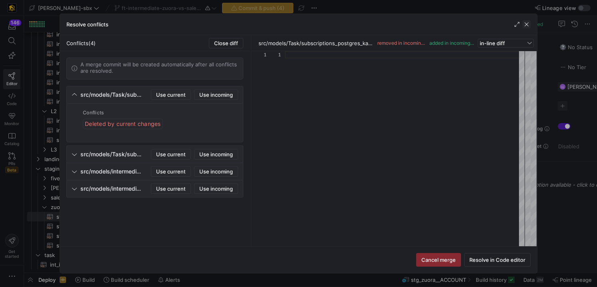
click at [529, 26] on span "button" at bounding box center [527, 24] width 8 height 8
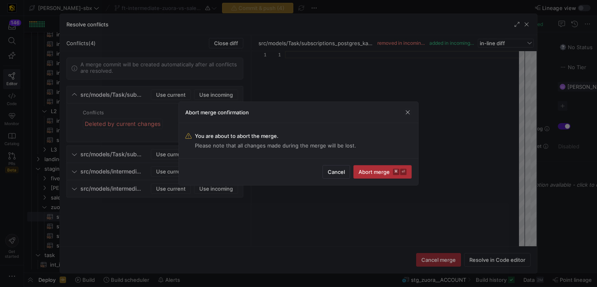
click at [366, 172] on span "Abort merge ⌘ ⏎" at bounding box center [383, 172] width 48 height 6
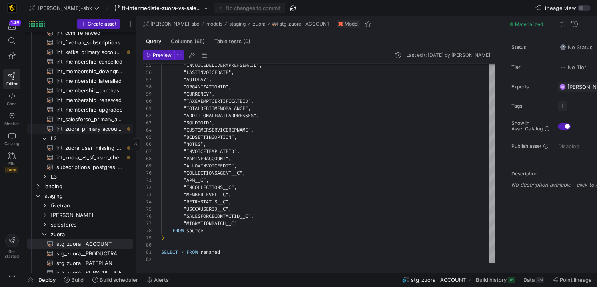
scroll to position [0, 0]
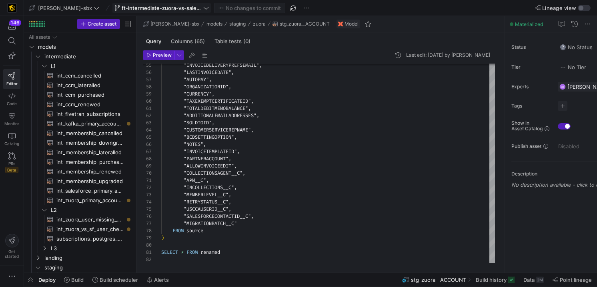
click at [150, 3] on button "ft-intermediate-zuora-vs-salesforce-08052025" at bounding box center [161, 8] width 98 height 10
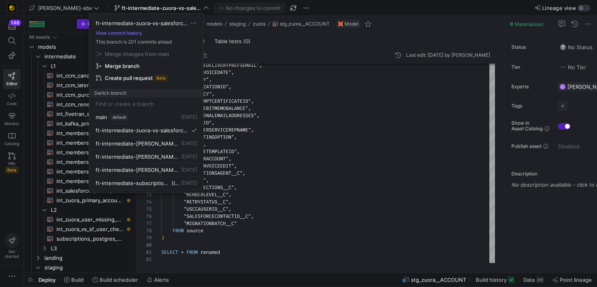
click at [150, 7] on div at bounding box center [298, 143] width 597 height 287
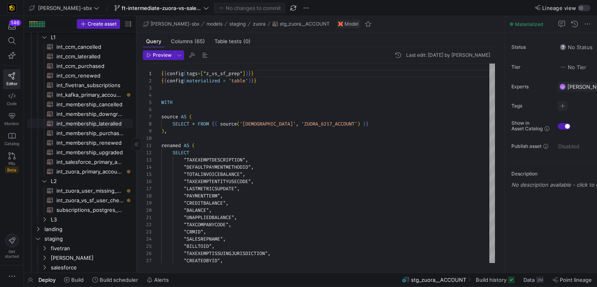
scroll to position [24, 0]
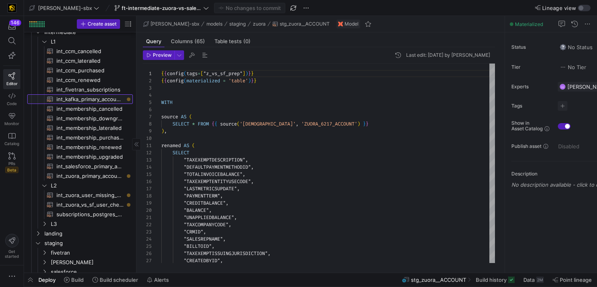
click at [85, 97] on span "int_kafka_primary_accounts​​​​​​​​​​" at bounding box center [89, 99] width 67 height 9
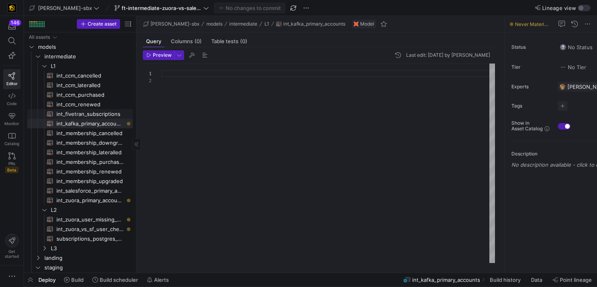
click at [92, 110] on span "int_fivetran_subscriptions​​​​​​​​​​" at bounding box center [89, 114] width 67 height 9
type textarea "{{config (tags=["kafka_joined_view"])}} WITH subs AS ( SELECT 'POSTGRES' as KAF…"
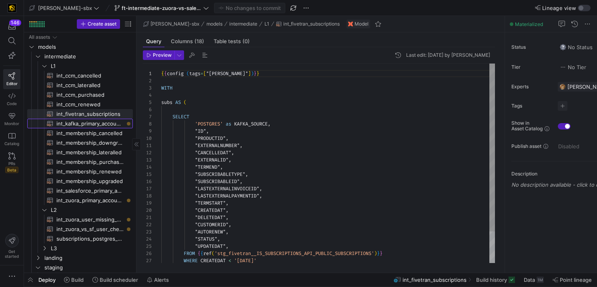
click at [94, 126] on span "int_kafka_primary_accounts​​​​​​​​​​" at bounding box center [89, 123] width 67 height 9
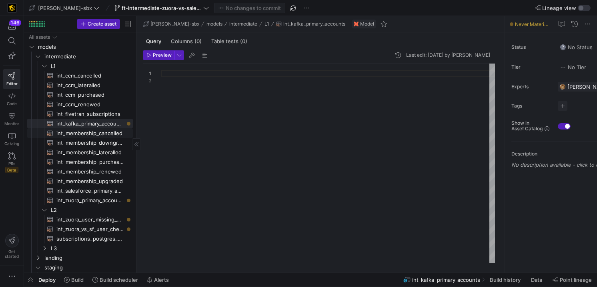
click at [93, 134] on span "int_membership_cancelled​​​​​​​​​​" at bounding box center [89, 133] width 67 height 9
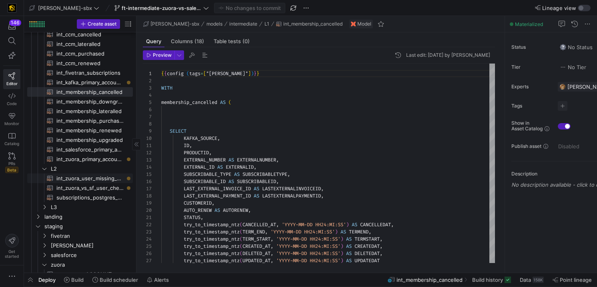
click at [82, 184] on span "int_zuora_vs_sf_user_check​​​​​​​​​​" at bounding box center [89, 188] width 67 height 9
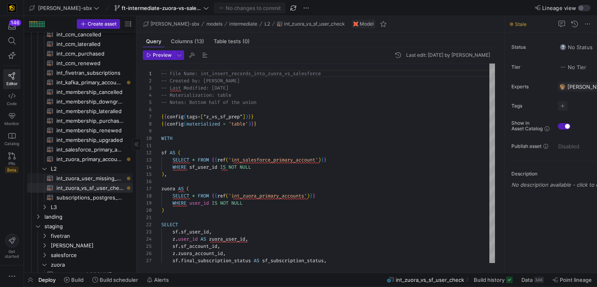
click at [80, 179] on span "int_zuora_user_missing_check​​​​​​​​​​" at bounding box center [89, 178] width 67 height 9
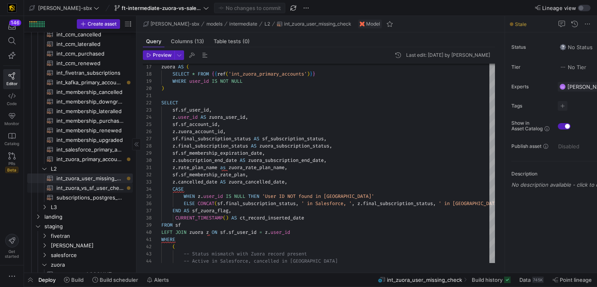
click at [91, 191] on span "int_zuora_vs_sf_user_check​​​​​​​​​​" at bounding box center [89, 188] width 67 height 9
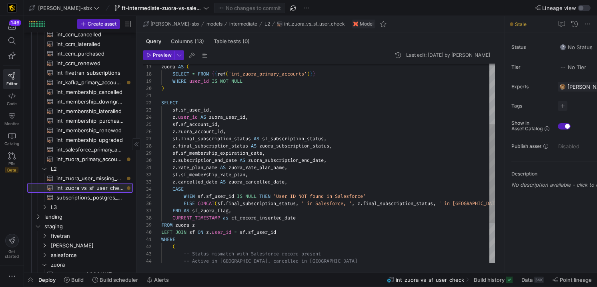
click at [90, 184] on span "int_zuora_vs_sf_user_check​​​​​​​​​​" at bounding box center [89, 188] width 67 height 9
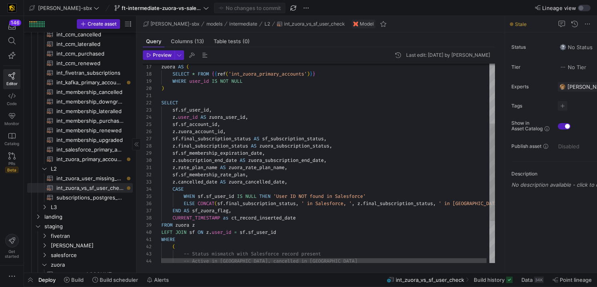
click at [89, 178] on span "int_zuora_user_missing_check​​​​​​​​​​" at bounding box center [89, 178] width 67 height 9
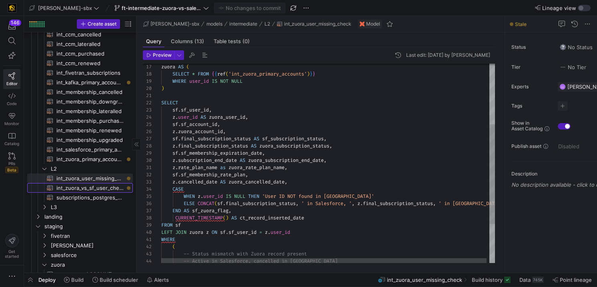
click at [93, 187] on span "int_zuora_vs_sf_user_check​​​​​​​​​​" at bounding box center [89, 188] width 67 height 9
click at [91, 177] on span "int_zuora_user_missing_check​​​​​​​​​​" at bounding box center [89, 178] width 67 height 9
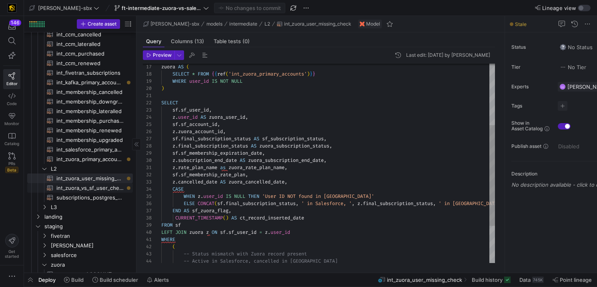
click at [92, 191] on span "int_zuora_vs_sf_user_check​​​​​​​​​​" at bounding box center [89, 188] width 67 height 9
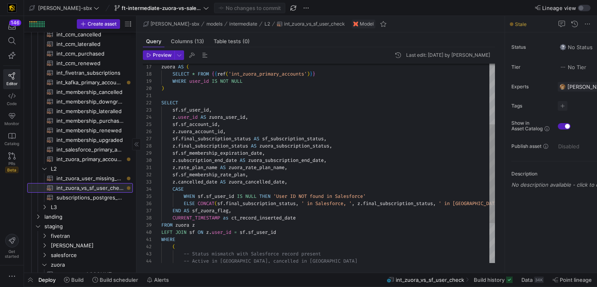
click at [92, 183] on link "int_zuora_vs_sf_user_check​​​​​​​​​​" at bounding box center [80, 188] width 106 height 10
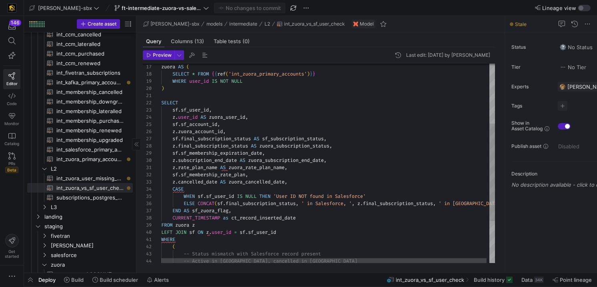
click at [90, 179] on span "int_zuora_user_missing_check​​​​​​​​​​" at bounding box center [89, 178] width 67 height 9
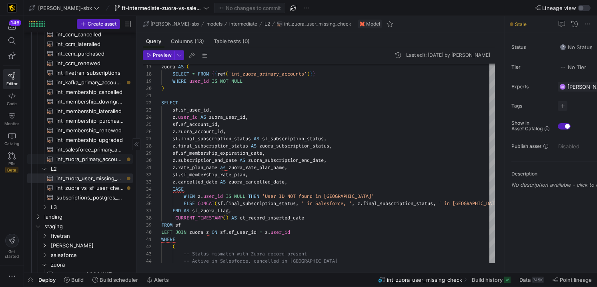
click at [100, 158] on span "int_zuora_primary_accounts​​​​​​​​​​" at bounding box center [89, 159] width 67 height 9
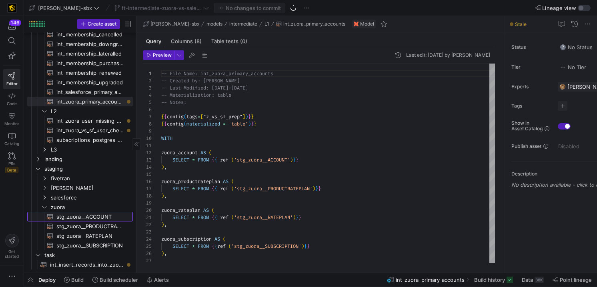
click at [102, 217] on span "stg_zuora__ACCOUNT​​​​​​​​​​" at bounding box center [89, 217] width 67 height 9
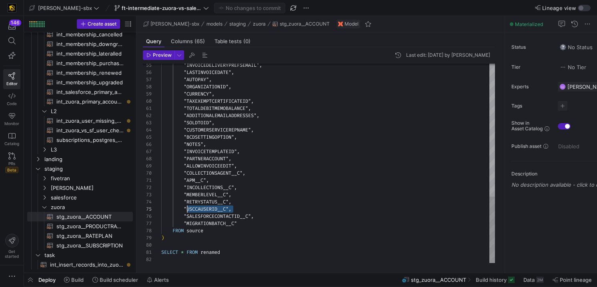
scroll to position [29, 23]
drag, startPoint x: 233, startPoint y: 210, endPoint x: 185, endPoint y: 211, distance: 48.4
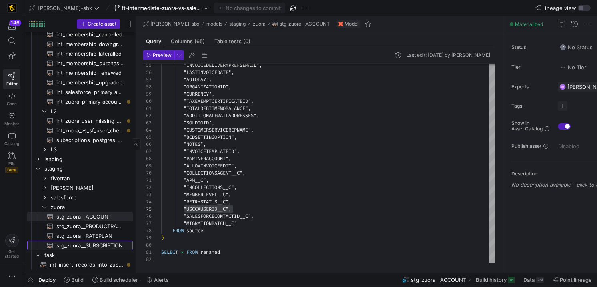
click at [72, 241] on span "stg_zuora__SUBSCRIPTION​​​​​​​​​​" at bounding box center [89, 245] width 67 height 9
type textarea "{{config(tags=["z_vs_sf_prep"])}} {{config(materialized = 'table')}} WITH sourc…"
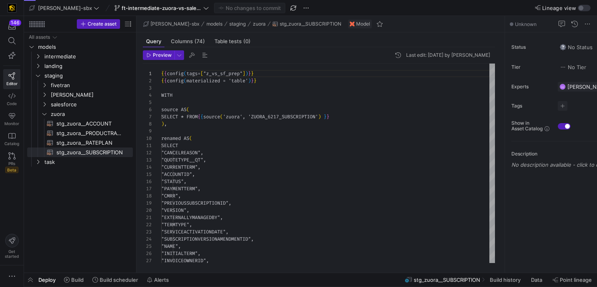
scroll to position [72, 0]
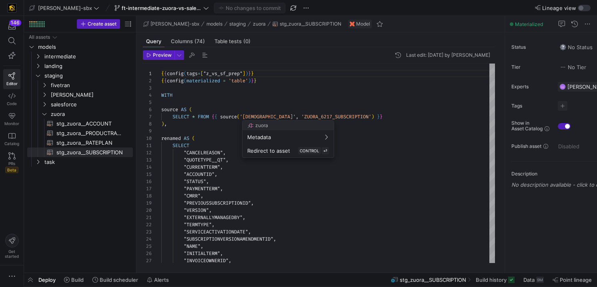
click at [339, 130] on div at bounding box center [298, 143] width 597 height 287
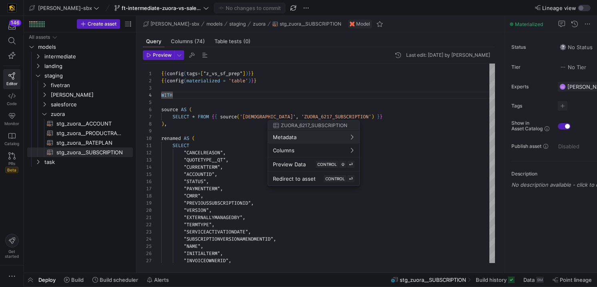
click at [241, 144] on div at bounding box center [298, 143] width 597 height 287
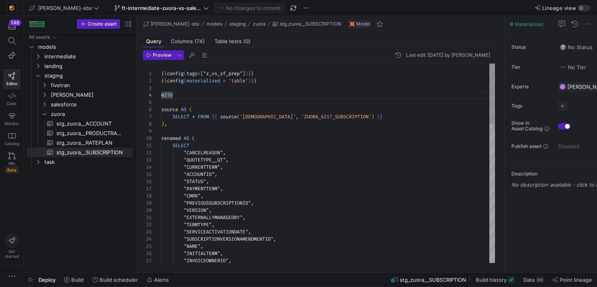
scroll to position [0, 29]
click at [289, 8] on span "button" at bounding box center [294, 8] width 10 height 10
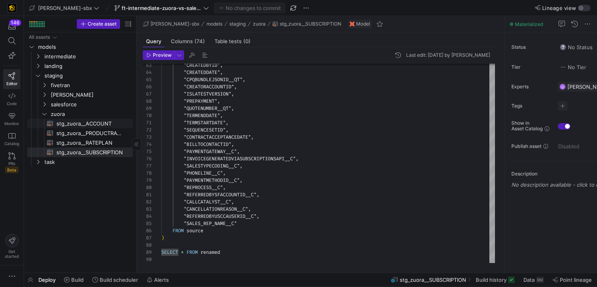
click at [102, 124] on span "stg_zuora__ACCOUNT​​​​​​​​​​" at bounding box center [89, 123] width 67 height 9
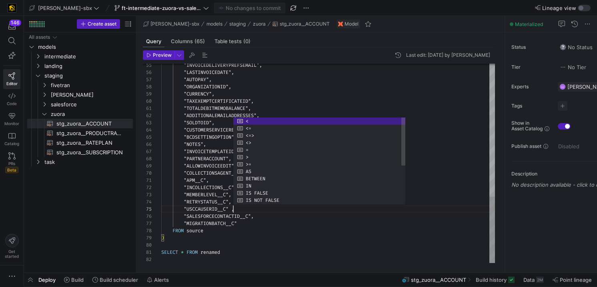
scroll to position [29, 72]
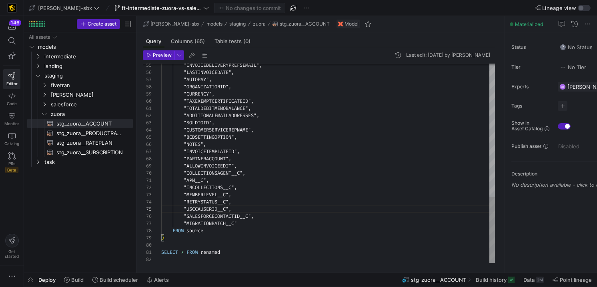
click at [94, 100] on span "salesforce" at bounding box center [82, 104] width 62 height 9
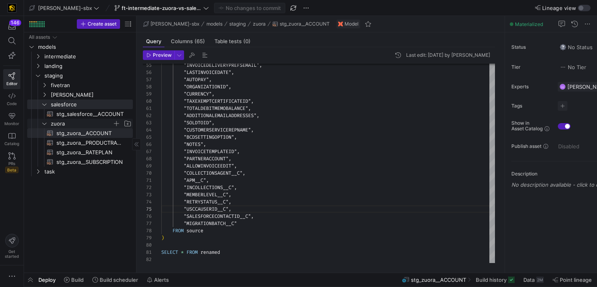
click at [91, 122] on span "zuora" at bounding box center [82, 123] width 62 height 9
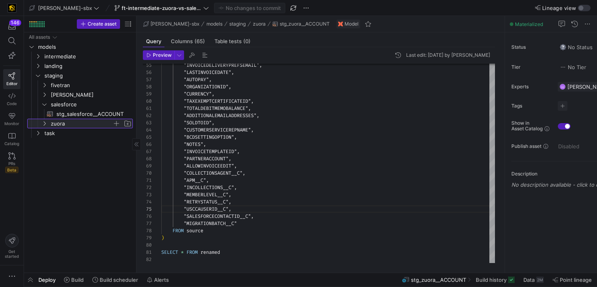
click at [91, 122] on span "zuora" at bounding box center [82, 123] width 62 height 9
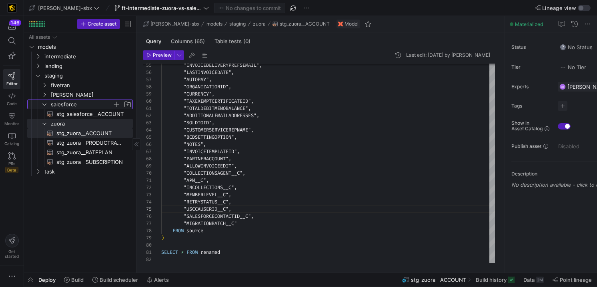
click at [92, 108] on span "salesforce" at bounding box center [82, 104] width 62 height 9
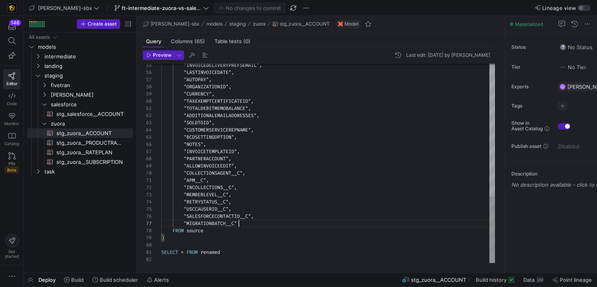
click at [106, 114] on span "stg_salesforce__ACCOUNT​​​​​​​​​​" at bounding box center [89, 114] width 67 height 9
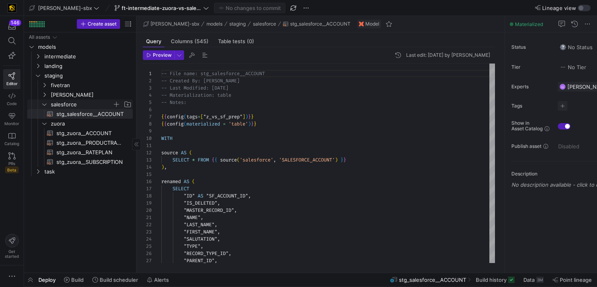
click at [73, 101] on span "salesforce" at bounding box center [82, 104] width 62 height 9
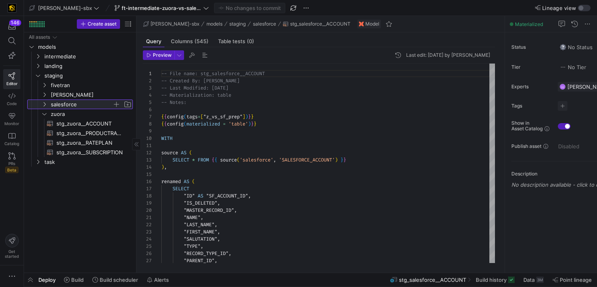
click at [67, 108] on span "salesforce" at bounding box center [82, 104] width 62 height 9
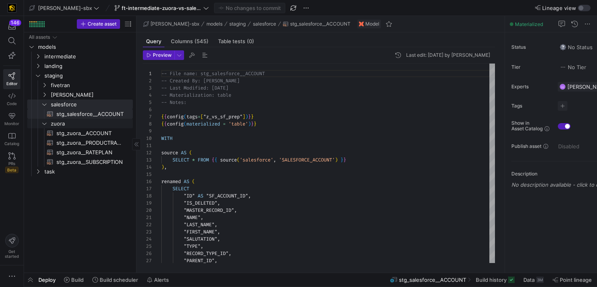
click at [68, 119] on link "zuora" at bounding box center [80, 124] width 106 height 10
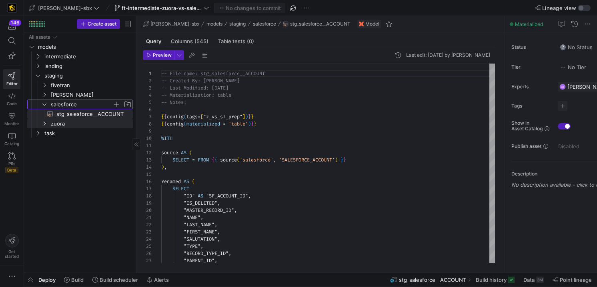
click at [72, 106] on span "salesforce" at bounding box center [82, 104] width 62 height 9
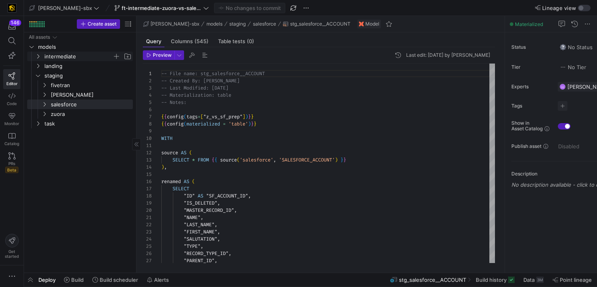
click at [71, 58] on span "intermediate" at bounding box center [78, 56] width 68 height 9
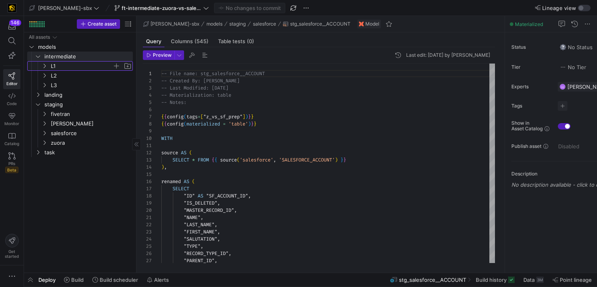
click at [68, 70] on span "L1" at bounding box center [82, 66] width 62 height 9
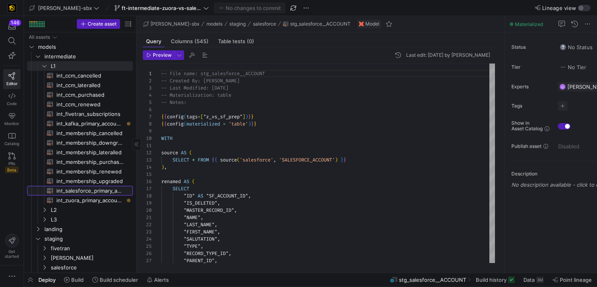
click at [90, 188] on span "int_salesforce_primary_account​​​​​​​​​​" at bounding box center [89, 191] width 67 height 9
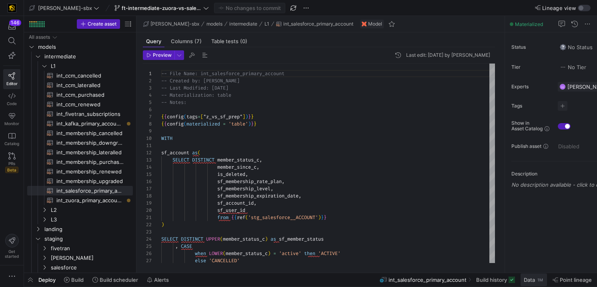
click at [525, 280] on span "Data" at bounding box center [529, 280] width 11 height 6
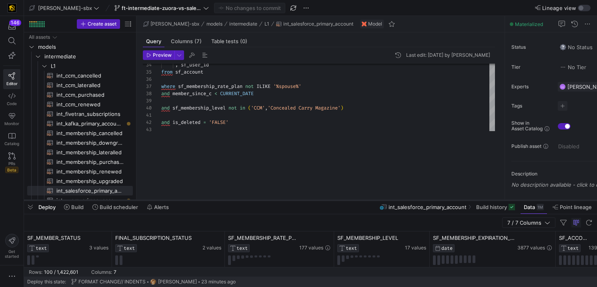
drag, startPoint x: 293, startPoint y: 141, endPoint x: 290, endPoint y: 200, distance: 59.3
click at [290, 200] on div at bounding box center [310, 200] width 573 height 3
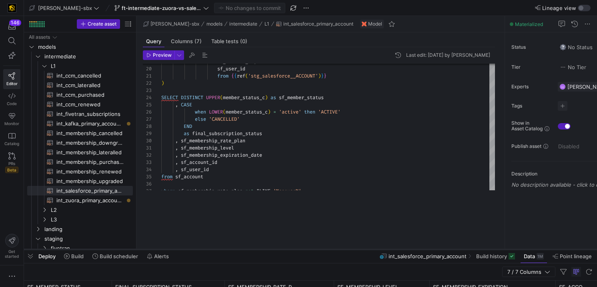
drag, startPoint x: 279, startPoint y: 199, endPoint x: 270, endPoint y: 249, distance: 50.9
click at [270, 249] on div at bounding box center [310, 249] width 573 height 3
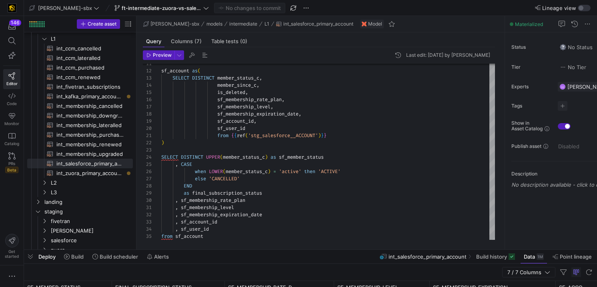
scroll to position [42, 0]
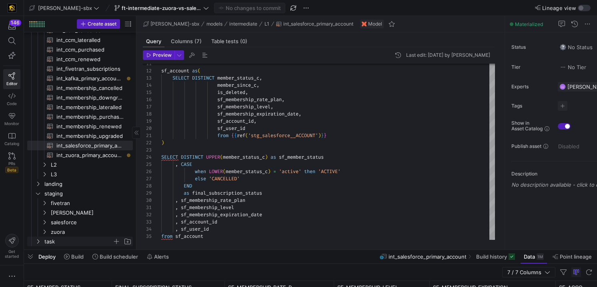
click at [57, 243] on span "task" at bounding box center [78, 241] width 68 height 9
click at [57, 240] on span "task" at bounding box center [78, 241] width 68 height 9
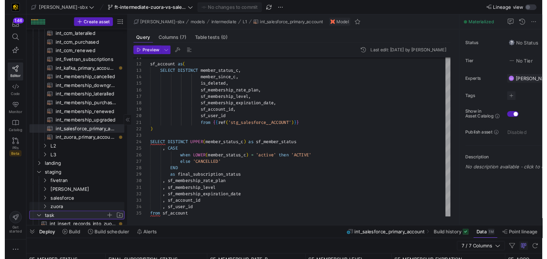
scroll to position [52, 0]
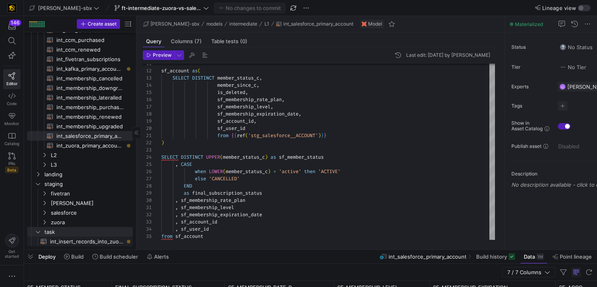
click at [82, 243] on span "int_insert_records_into_zuora_vs_salesforce​​​​​​​​​​" at bounding box center [87, 241] width 74 height 9
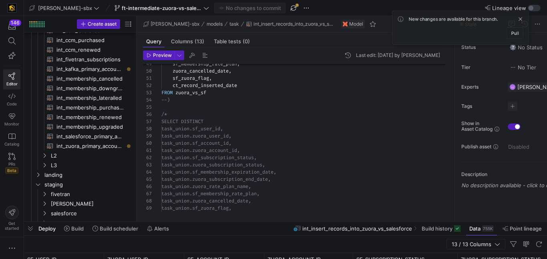
scroll to position [55, 0]
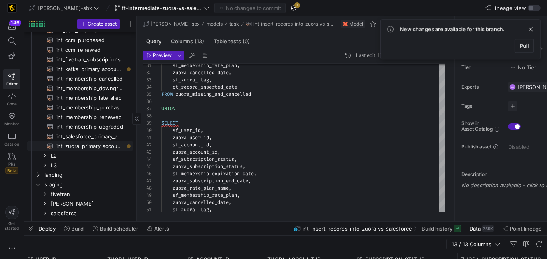
click at [89, 146] on span "int_zuora_primary_accounts​​​​​​​​​​" at bounding box center [89, 145] width 67 height 9
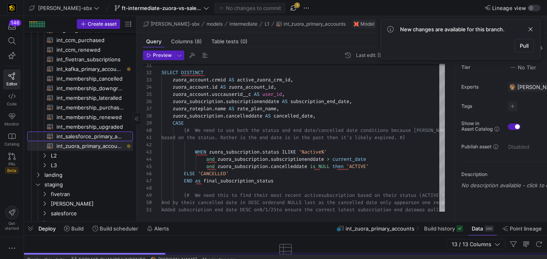
click at [100, 134] on span "int_salesforce_primary_account​​​​​​​​​​" at bounding box center [89, 136] width 67 height 9
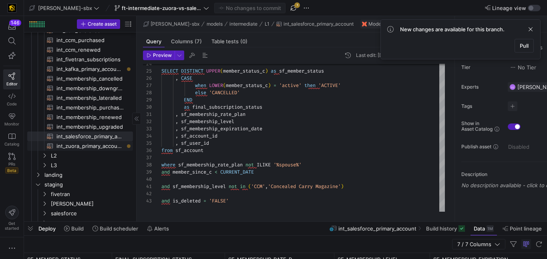
click at [78, 148] on span "int_zuora_primary_accounts​​​​​​​​​​" at bounding box center [89, 145] width 67 height 9
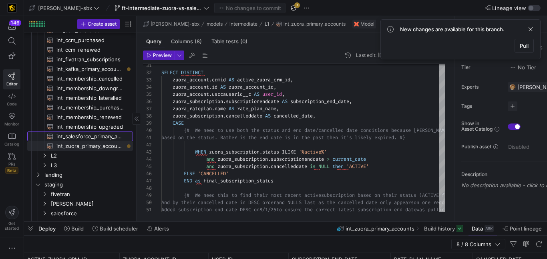
click at [91, 135] on span "int_salesforce_primary_account​​​​​​​​​​" at bounding box center [89, 136] width 67 height 9
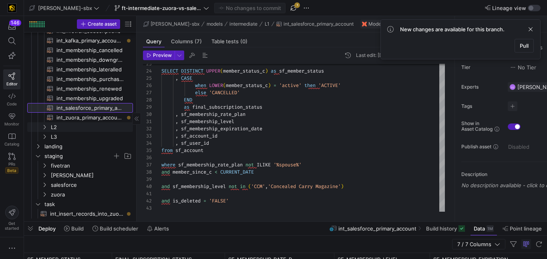
scroll to position [84, 0]
click at [100, 108] on span "int_salesforce_primary_account​​​​​​​​​​" at bounding box center [89, 107] width 67 height 9
click at [98, 118] on span "int_zuora_primary_accounts​​​​​​​​​​" at bounding box center [89, 116] width 67 height 9
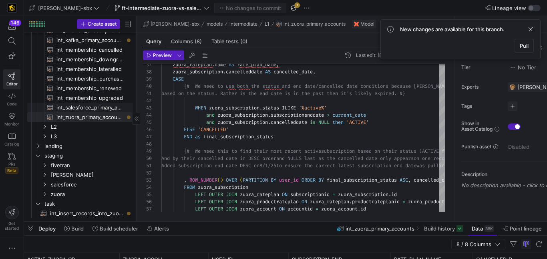
drag, startPoint x: 84, startPoint y: 104, endPoint x: 91, endPoint y: 105, distance: 6.8
click at [84, 104] on span "int_salesforce_primary_account​​​​​​​​​​" at bounding box center [89, 107] width 67 height 9
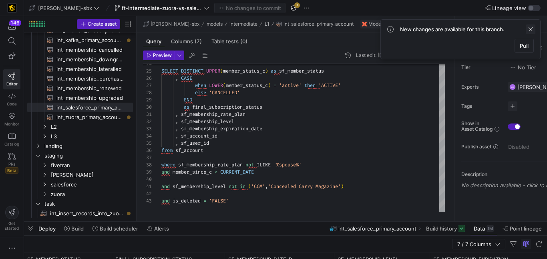
click at [531, 27] on span at bounding box center [531, 29] width 10 height 10
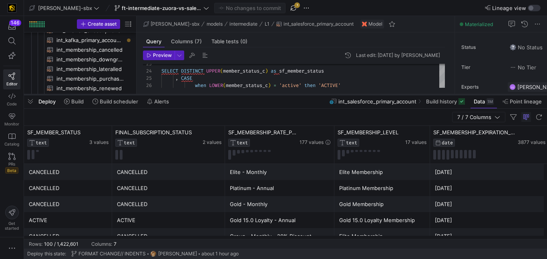
drag, startPoint x: 300, startPoint y: 221, endPoint x: 334, endPoint y: 94, distance: 131.4
click at [334, 94] on div at bounding box center [285, 94] width 523 height 3
click at [260, 96] on div "Deploy Build Build scheduler Alerts int_salesforce_primary_account Build histor…" at bounding box center [285, 101] width 523 height 14
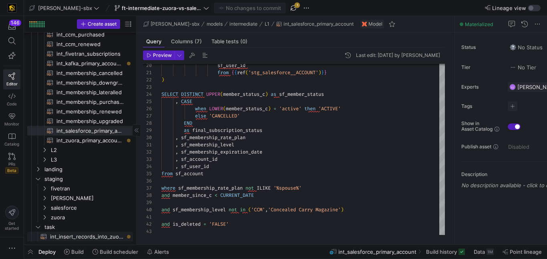
drag, startPoint x: 101, startPoint y: 235, endPoint x: 106, endPoint y: 234, distance: 5.8
click at [102, 235] on span "int_insert_records_into_zuora_vs_salesforce​​​​​​​​​​" at bounding box center [87, 236] width 74 height 9
type textarea "-- File Name: int_insert_records_into_zuora_vs_salesforce -- Created By: [PERSO…"
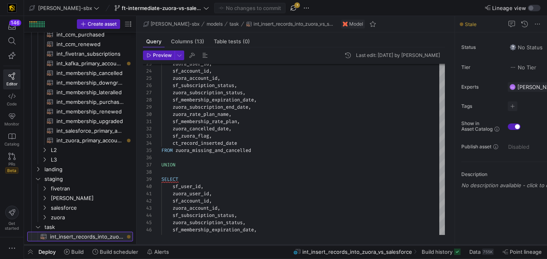
click at [485, 245] on div at bounding box center [285, 244] width 523 height 3
click at [489, 249] on div "755K" at bounding box center [488, 251] width 12 height 6
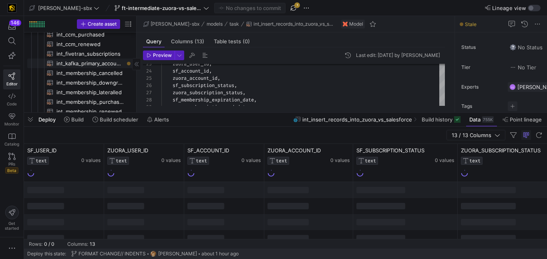
click at [86, 63] on span "int_kafka_primary_accounts​​​​​​​​​​" at bounding box center [89, 63] width 67 height 9
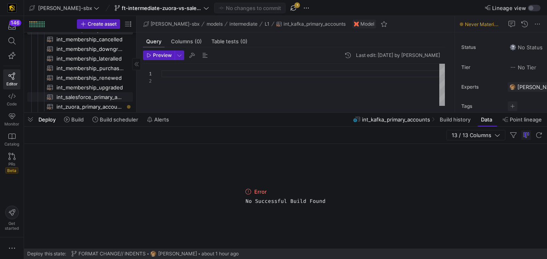
click at [98, 96] on span "int_salesforce_primary_account​​​​​​​​​​" at bounding box center [89, 96] width 67 height 9
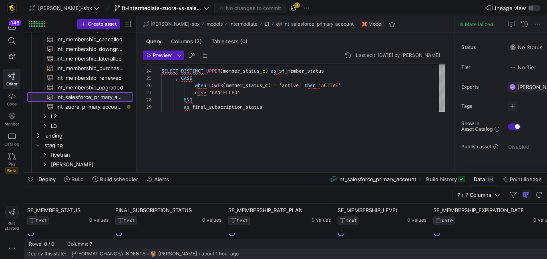
drag, startPoint x: 299, startPoint y: 113, endPoint x: 287, endPoint y: 173, distance: 60.8
click at [287, 173] on div at bounding box center [285, 172] width 523 height 3
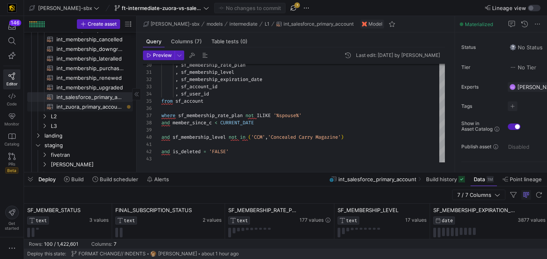
click at [91, 107] on span "int_zuora_primary_accounts​​​​​​​​​​" at bounding box center [89, 106] width 67 height 9
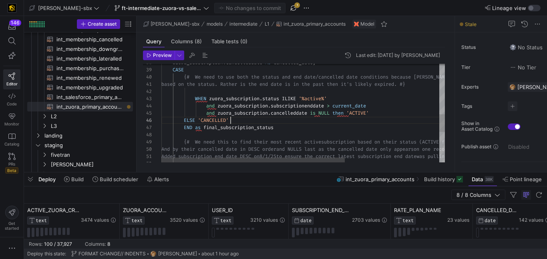
click at [381, 122] on div "zuora_subscription . cancelleddate AS cancelled_date , CASE {# We need to use b…" at bounding box center [375, 58] width 429 height 544
click at [371, 130] on div "zuora_subscription . cancelleddate AS cancelled_date , CASE {# We need to use b…" at bounding box center [375, 58] width 429 height 544
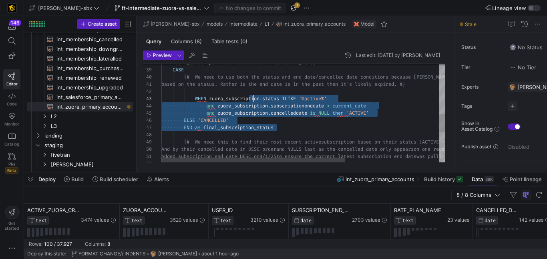
drag, startPoint x: 370, startPoint y: 130, endPoint x: 259, endPoint y: 99, distance: 115.1
click at [258, 98] on div "zuora_subscription . cancelleddate AS cancelled_date , CASE {# We need to use b…" at bounding box center [375, 58] width 429 height 544
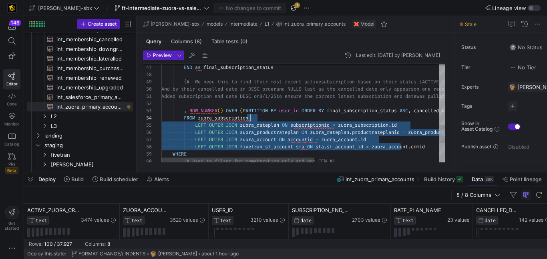
drag, startPoint x: 402, startPoint y: 145, endPoint x: 310, endPoint y: 118, distance: 95.9
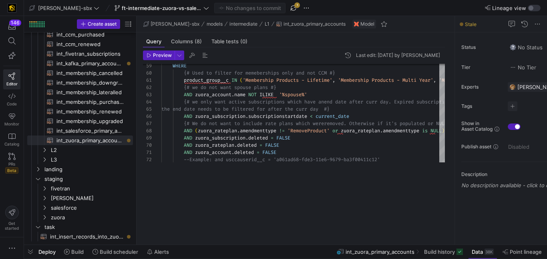
scroll to position [57, 0]
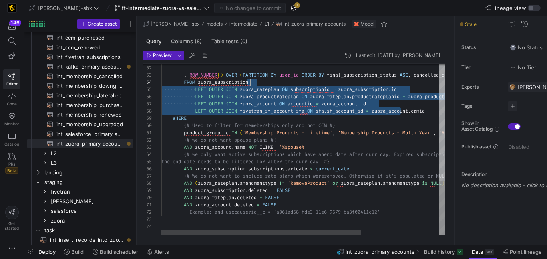
drag, startPoint x: 288, startPoint y: 172, endPoint x: 260, endPoint y: 258, distance: 91.0
click at [260, 259] on html "146 Editor Code Monitor Catalog PRs Beta Get started edw-dv-sbx ft-intermediate…" at bounding box center [273, 129] width 547 height 259
type textarea "riptions which have an end date after curr day. Expired subscriptions still sho…"
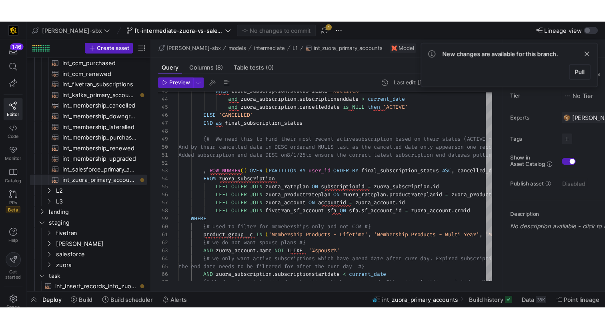
scroll to position [36, 132]
